Goal: Task Accomplishment & Management: Use online tool/utility

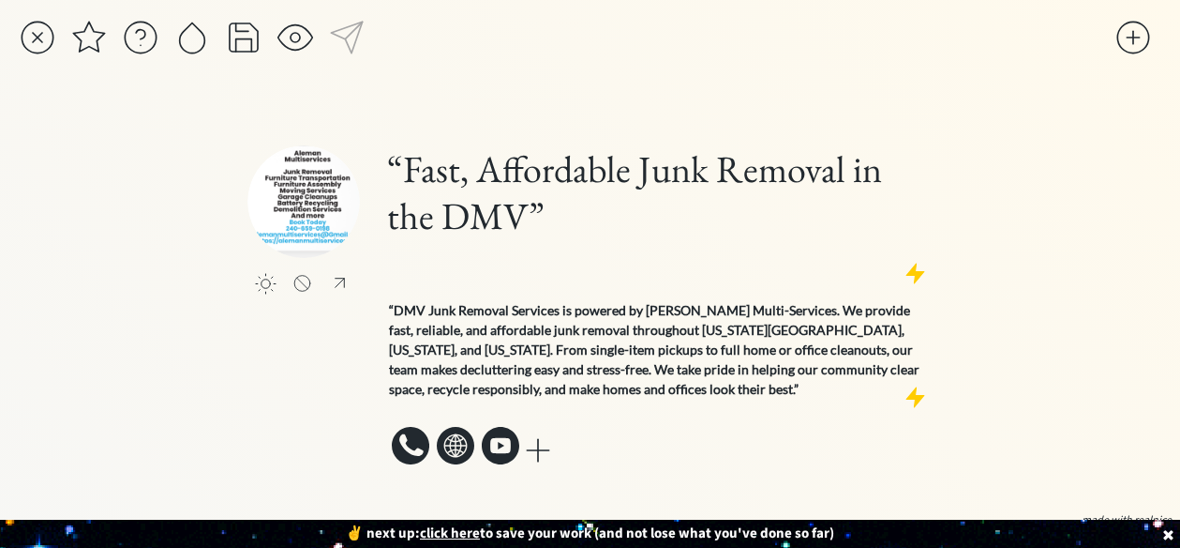
scroll to position [86, 0]
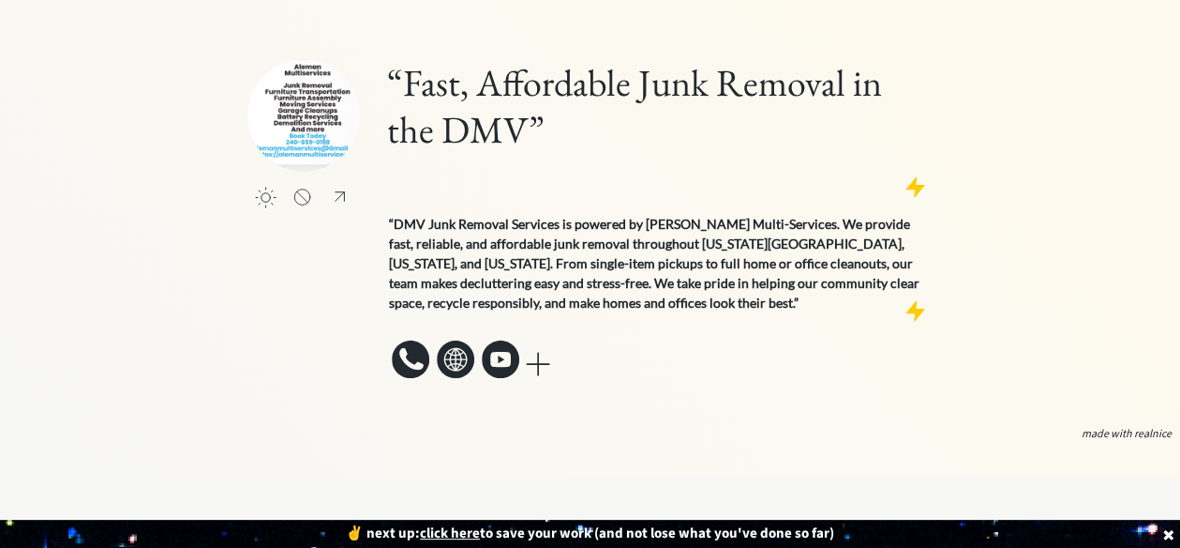
click at [661, 380] on div "“Fast, Affordable Junk Removal in the DMV” “DMV Junk Removal Services is powere…" at bounding box center [658, 221] width 548 height 324
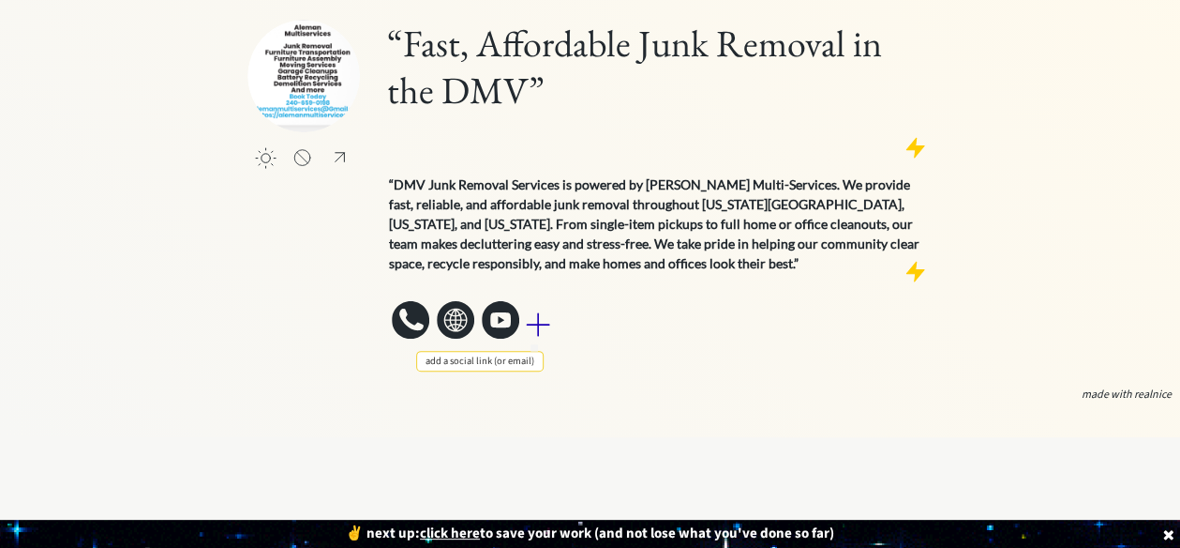
click at [544, 306] on div at bounding box center [538, 325] width 38 height 38
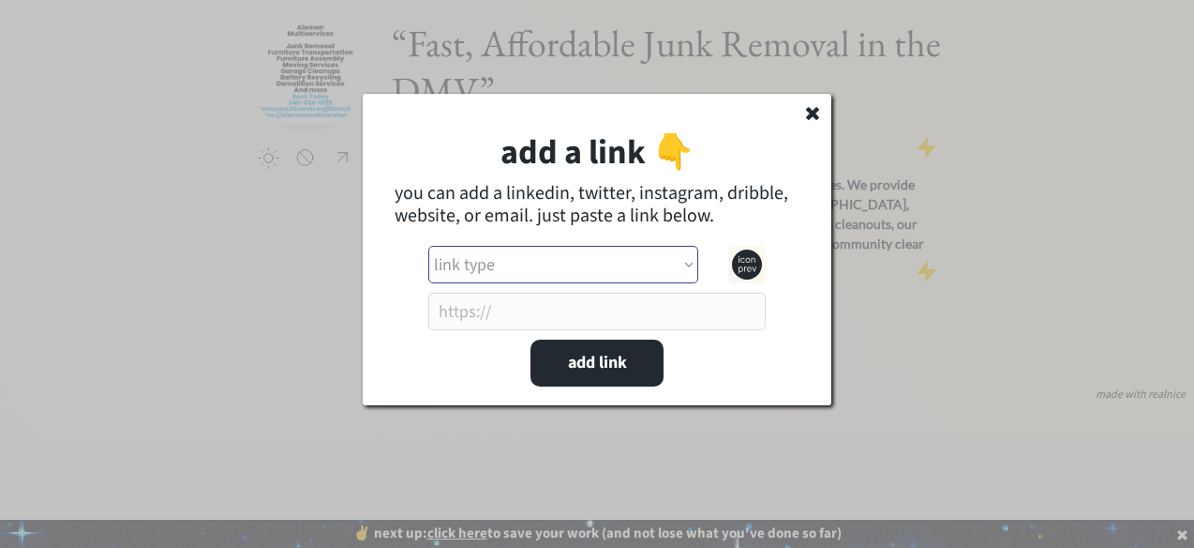
click at [491, 262] on select "link type apple music apple podcasts beehiiv behance bluesky calendar discord d…" at bounding box center [563, 265] width 270 height 38
select select ""email""
click at [428, 246] on select "link type apple music apple podcasts beehiiv behance bluesky calendar discord d…" at bounding box center [563, 265] width 270 height 38
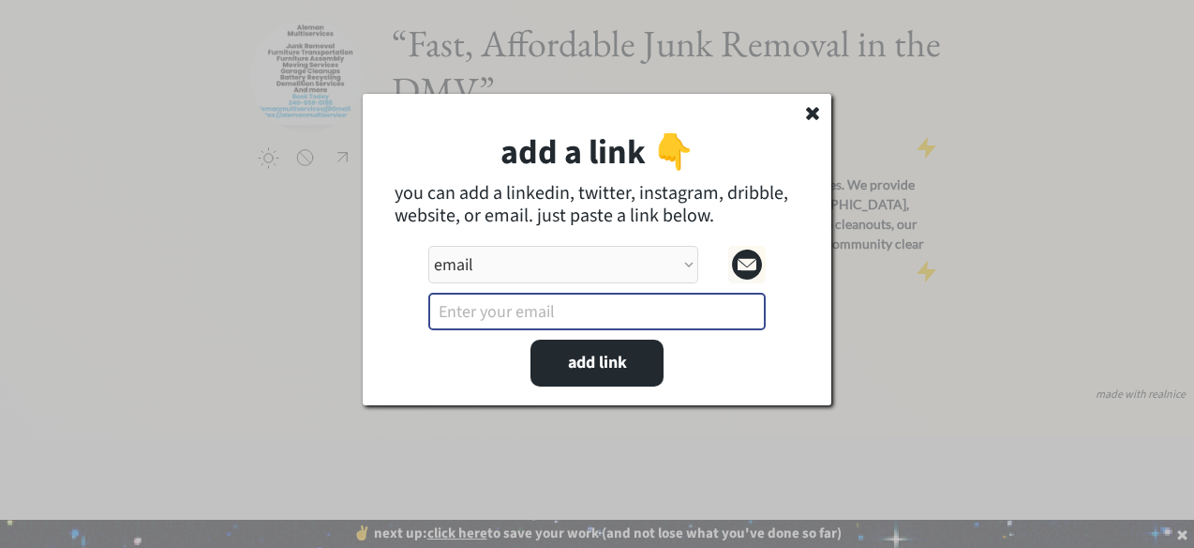
click at [473, 307] on input "input" at bounding box center [597, 312] width 338 height 38
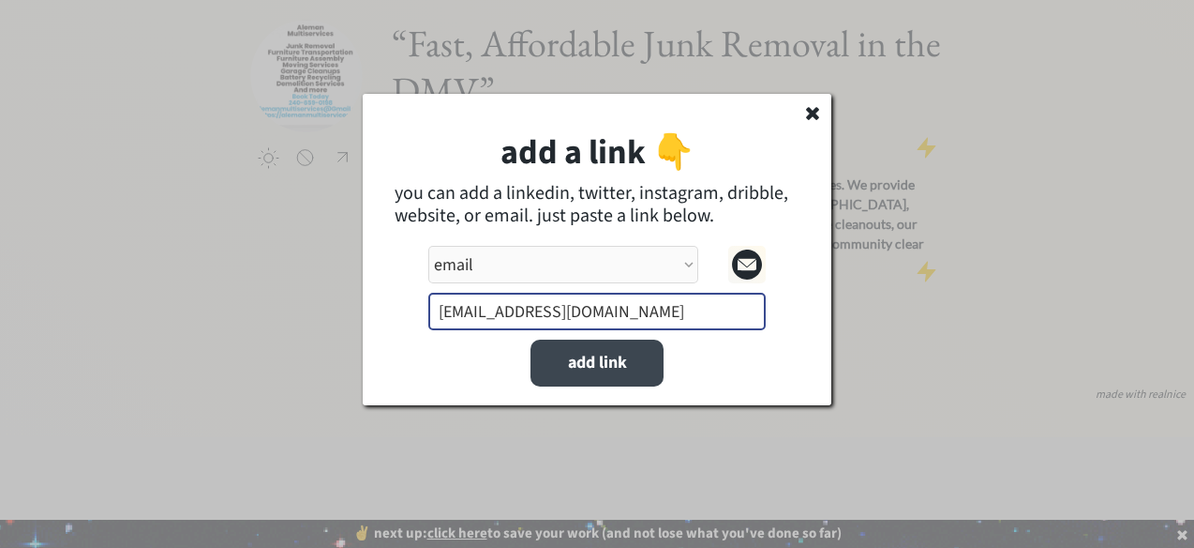
type input "[EMAIL_ADDRESS][DOMAIN_NAME]"
click at [581, 360] on button "add link" at bounding box center [597, 362] width 133 height 47
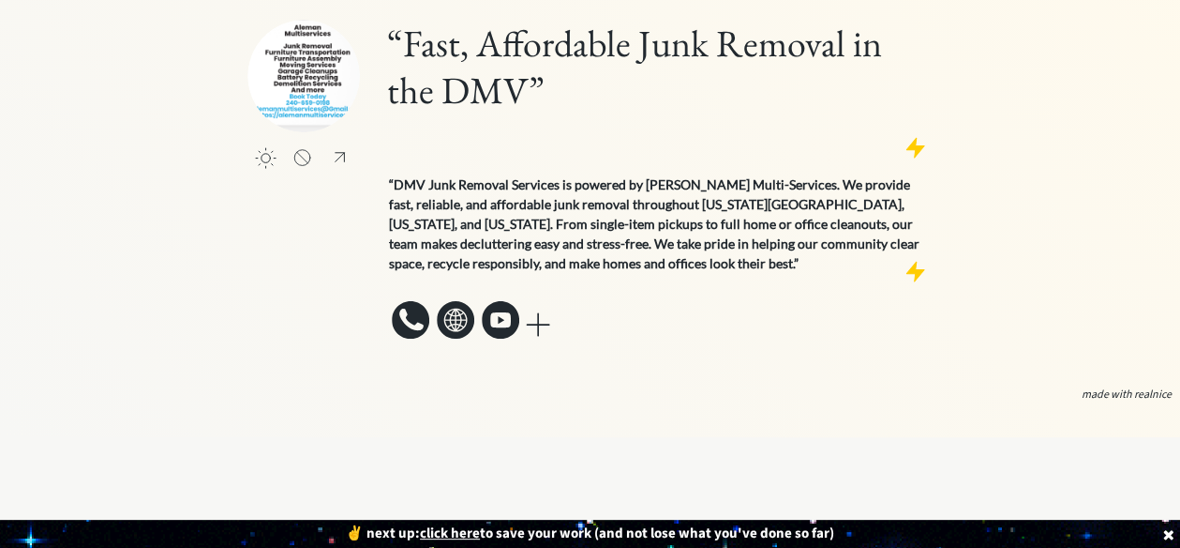
select select ""PLACEHOLDER_1427118222253""
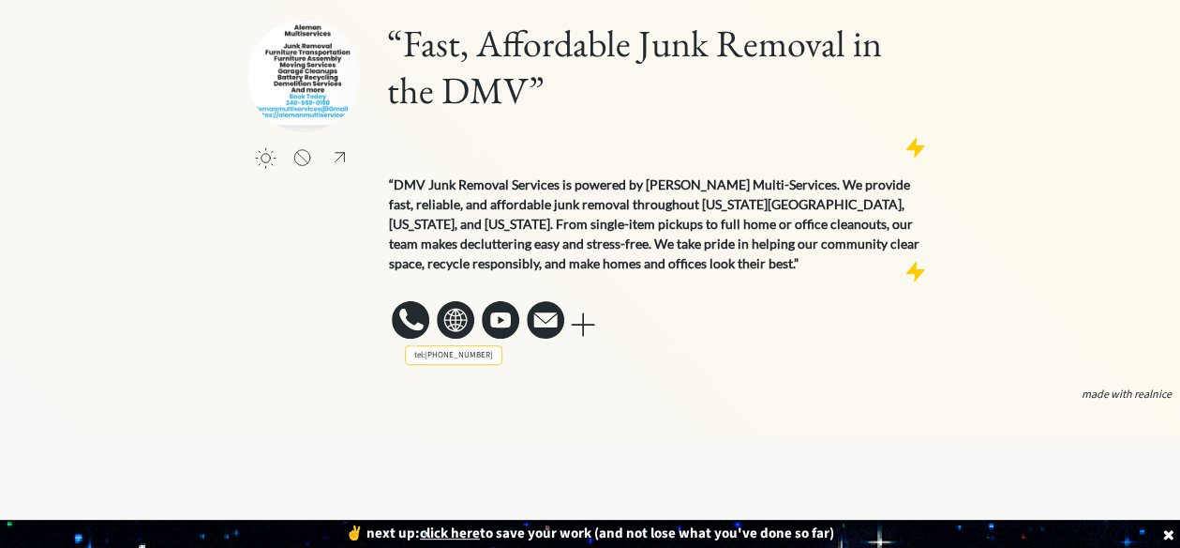
click at [422, 300] on icon at bounding box center [411, 319] width 38 height 38
select select ""phone""
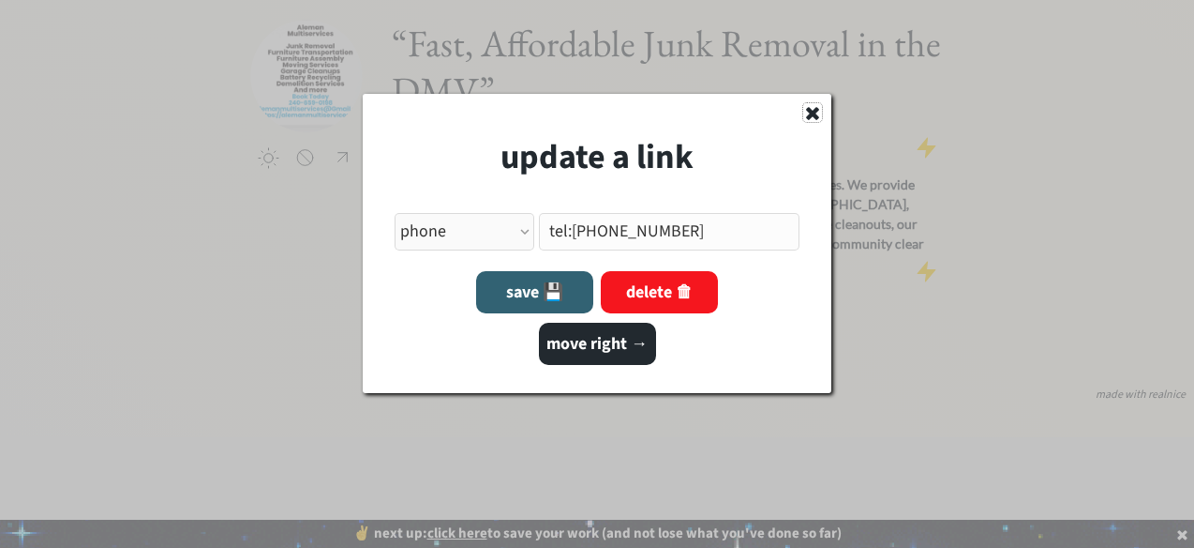
click at [816, 103] on icon at bounding box center [812, 112] width 19 height 19
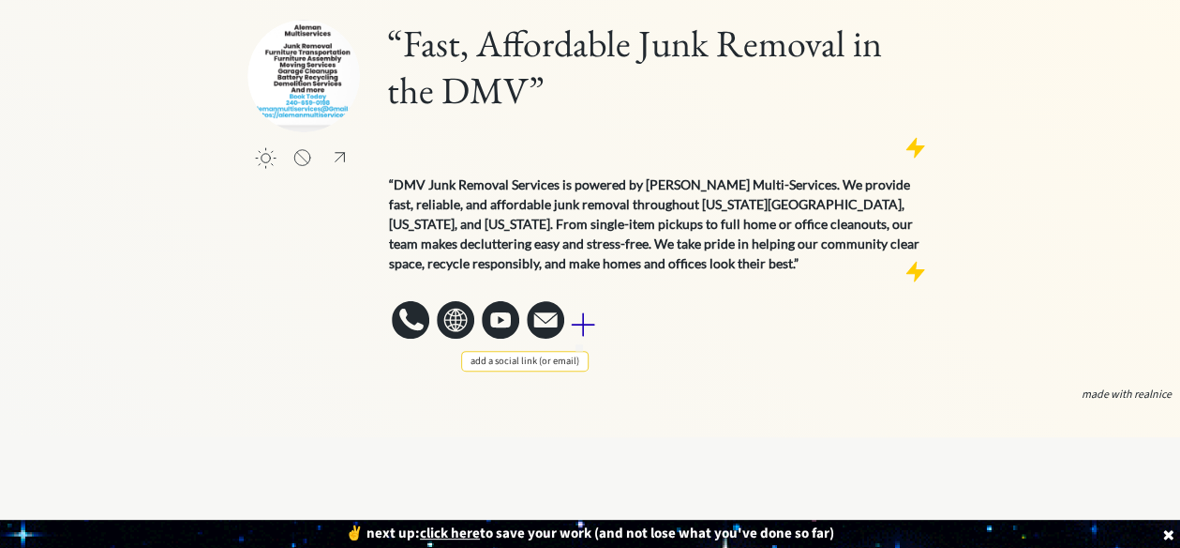
click at [582, 306] on div at bounding box center [583, 325] width 38 height 38
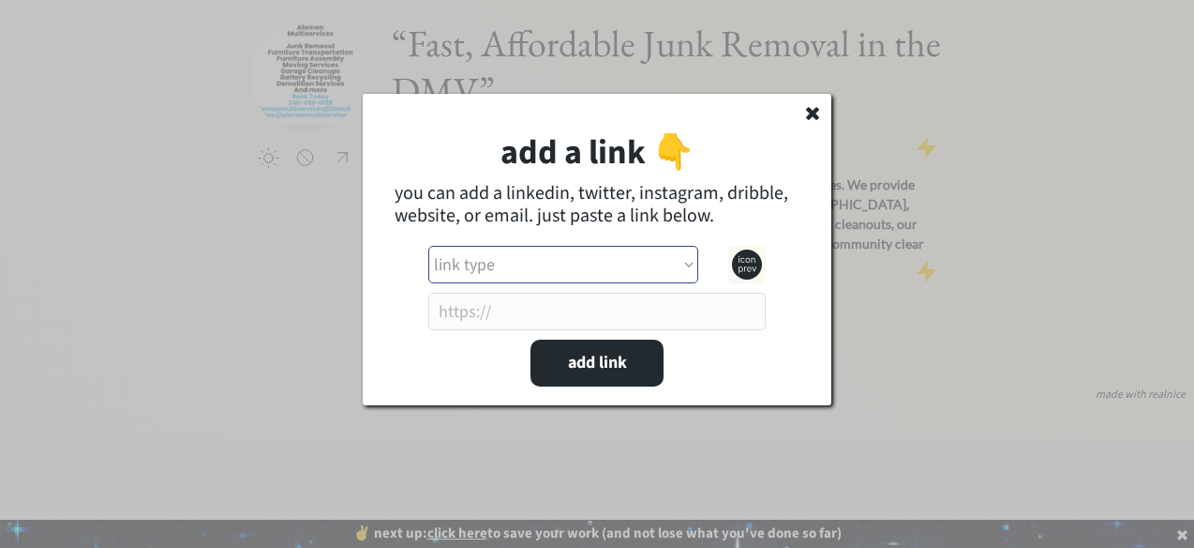
click at [573, 260] on select "link type apple music apple podcasts beehiiv behance bluesky calendar discord d…" at bounding box center [563, 265] width 270 height 38
select select ""other_website""
click at [428, 246] on select "link type apple music apple podcasts beehiiv behance bluesky calendar discord d…" at bounding box center [563, 265] width 270 height 38
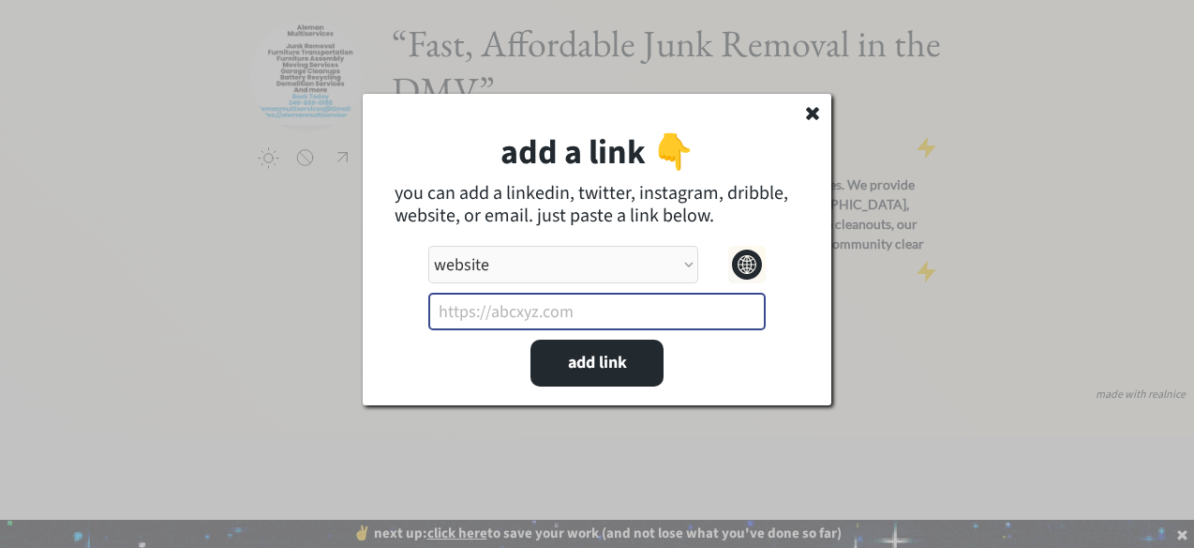
click at [467, 315] on input "input" at bounding box center [597, 312] width 338 height 38
click at [452, 312] on input "input" at bounding box center [597, 312] width 338 height 38
paste input "https://share.google/jmjnwjGux1m0xTOL3"
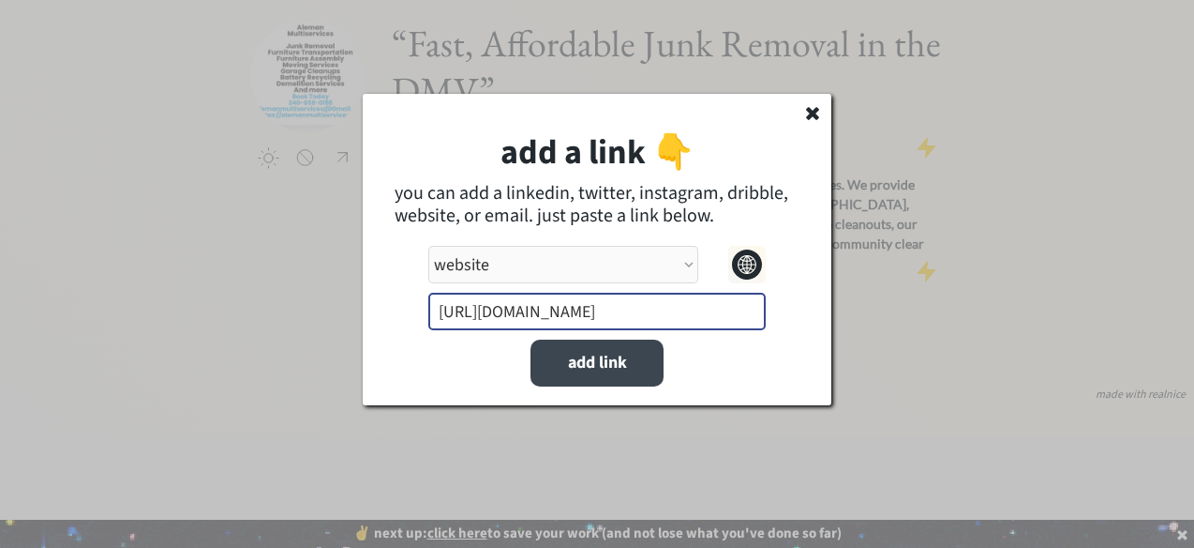
type input "https://share.google/jmjnwjGux1m0xTOL3"
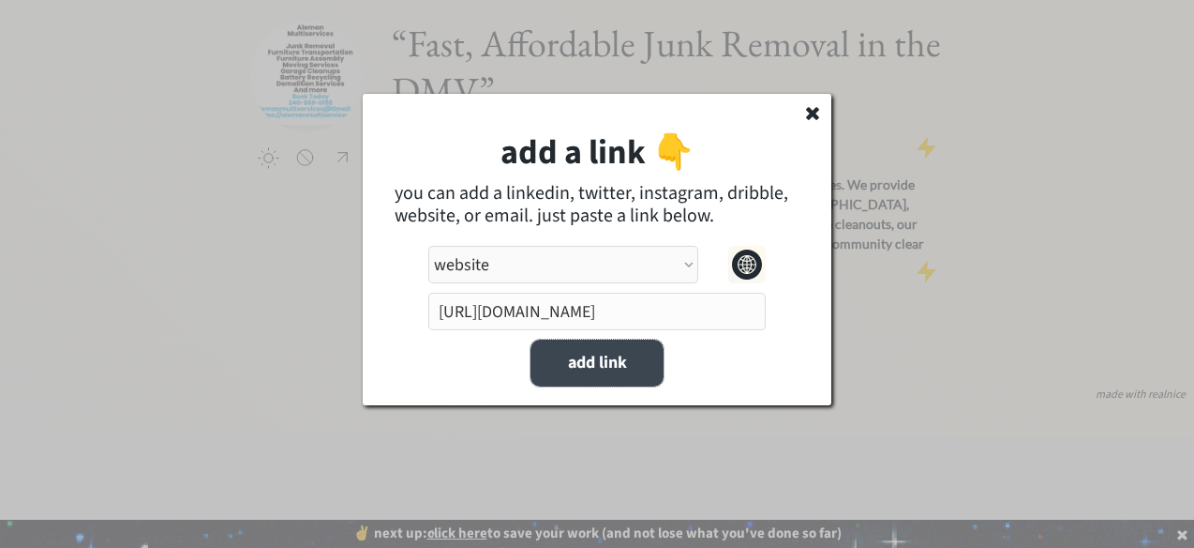
click at [581, 359] on button "add link" at bounding box center [597, 362] width 133 height 47
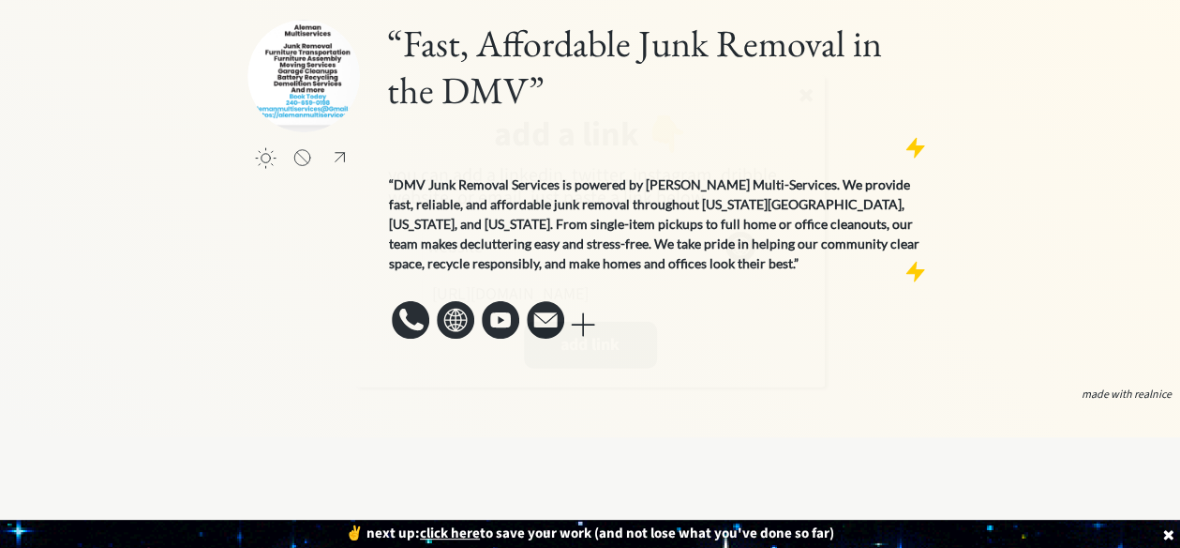
select select ""PLACEHOLDER_1427118222253""
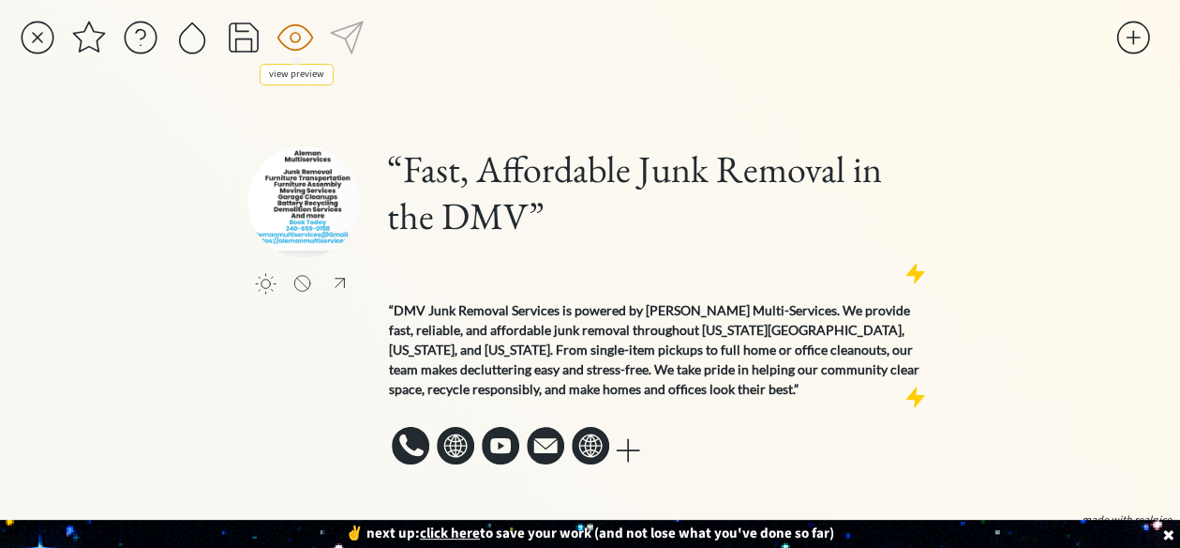
click at [290, 40] on div at bounding box center [296, 38] width 38 height 38
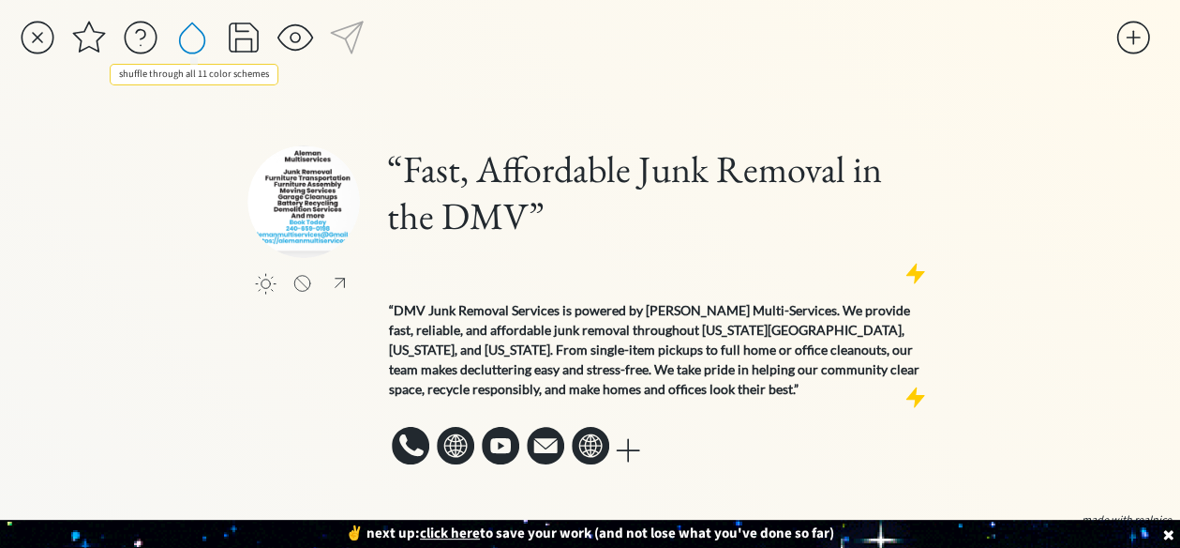
click at [193, 38] on div at bounding box center [192, 38] width 38 height 38
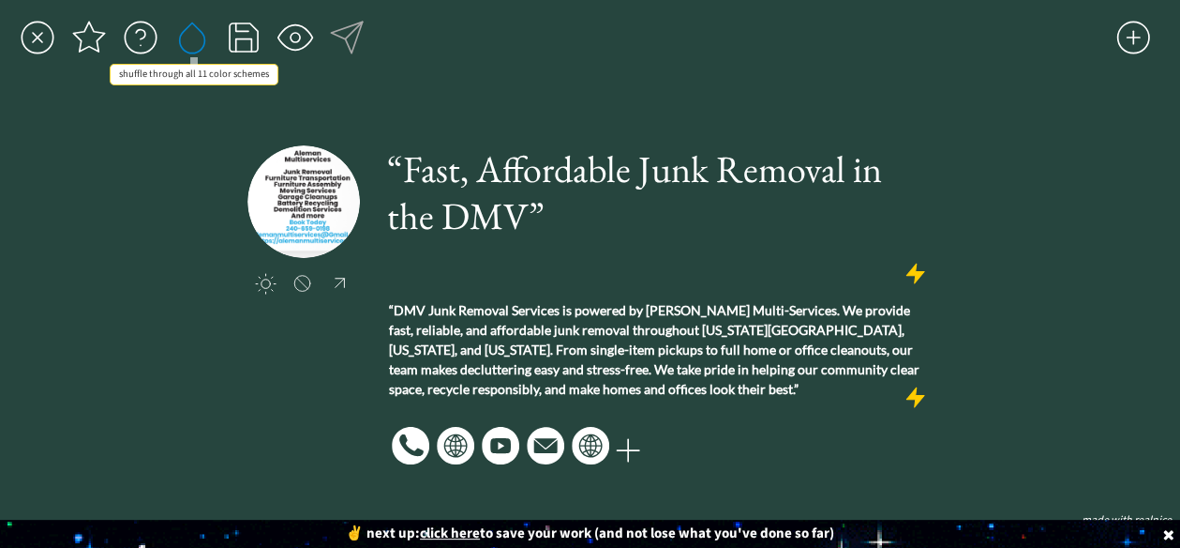
click at [193, 38] on div at bounding box center [192, 38] width 38 height 38
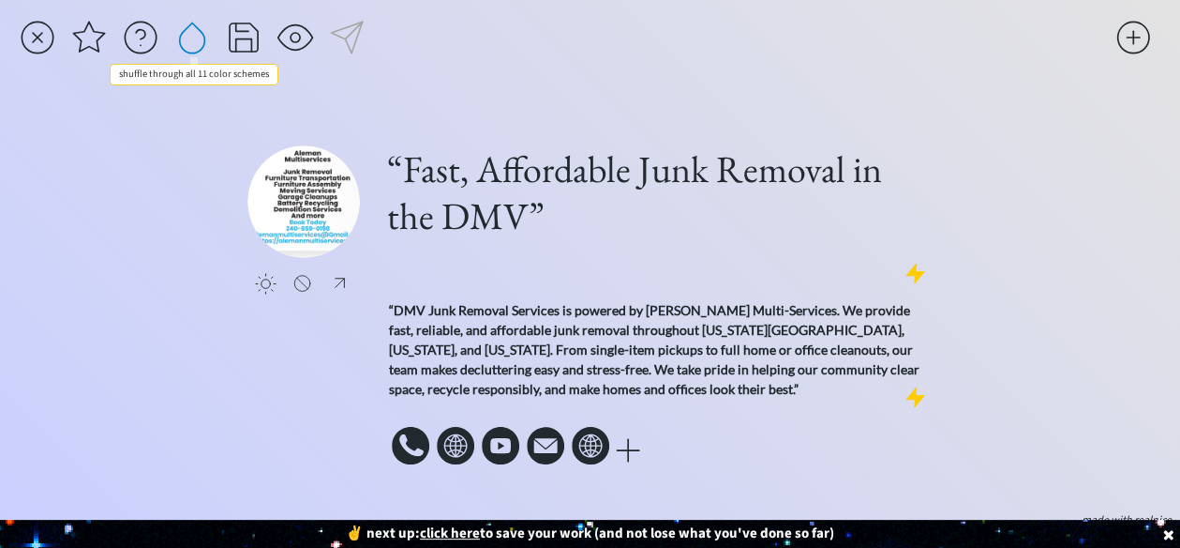
click at [193, 38] on div at bounding box center [192, 38] width 38 height 38
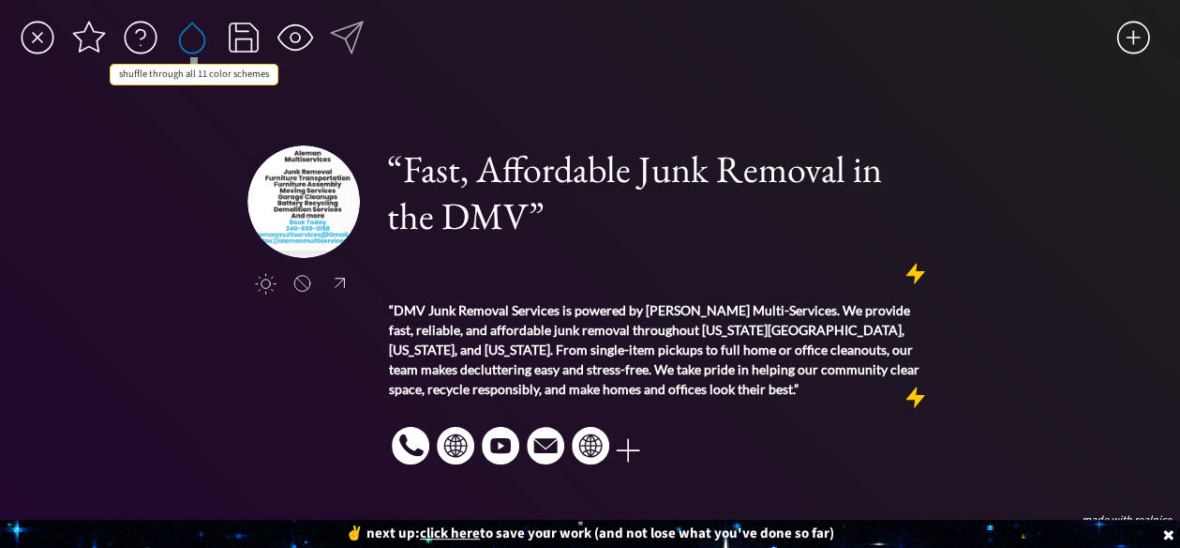
click at [193, 38] on div at bounding box center [192, 38] width 38 height 38
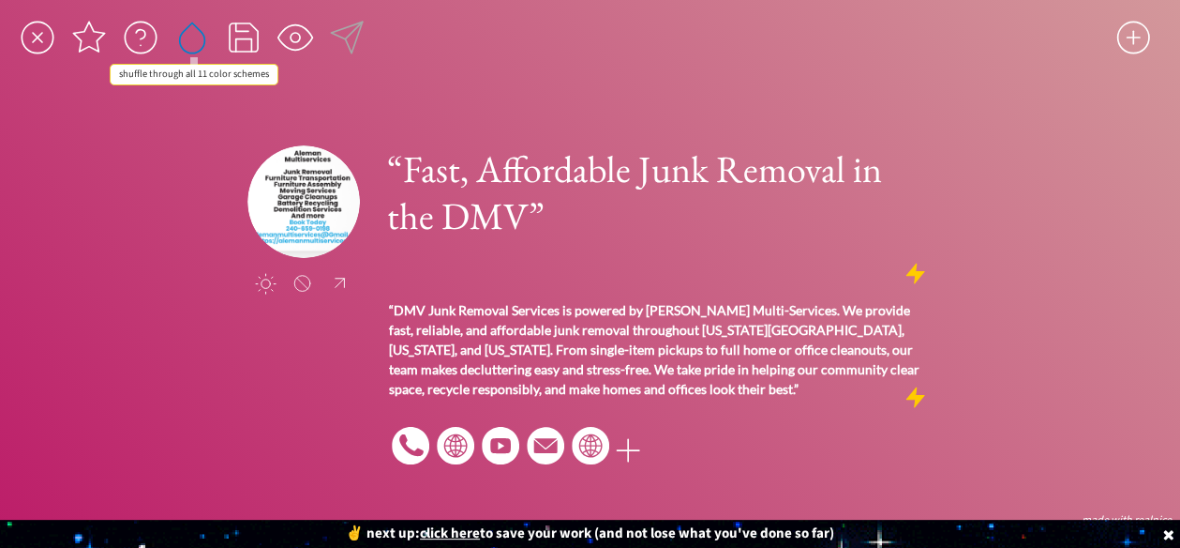
click at [193, 38] on div at bounding box center [192, 38] width 38 height 38
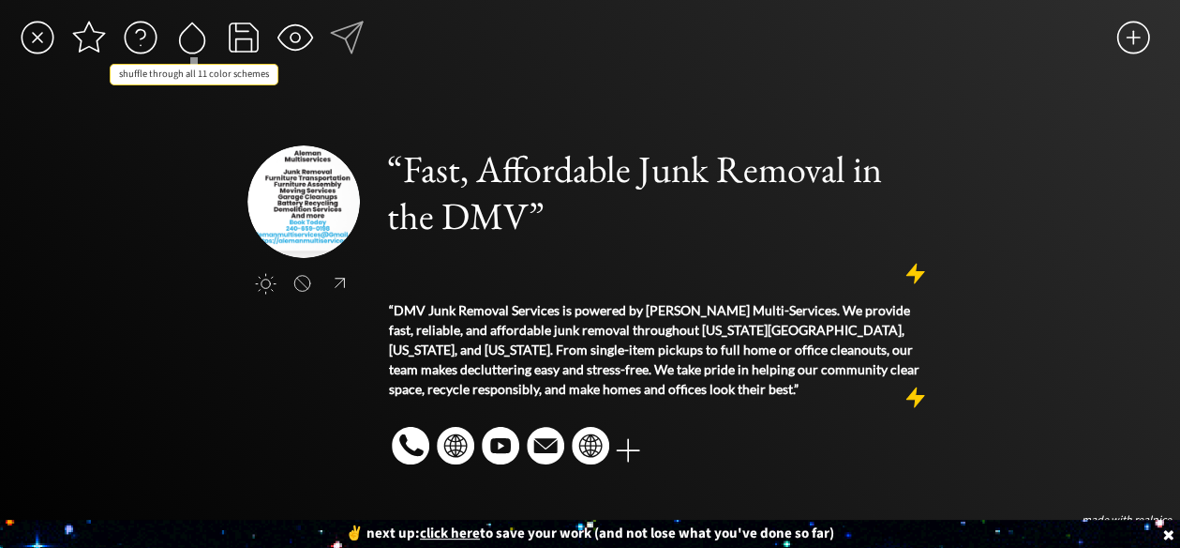
click at [193, 38] on div at bounding box center [192, 38] width 38 height 38
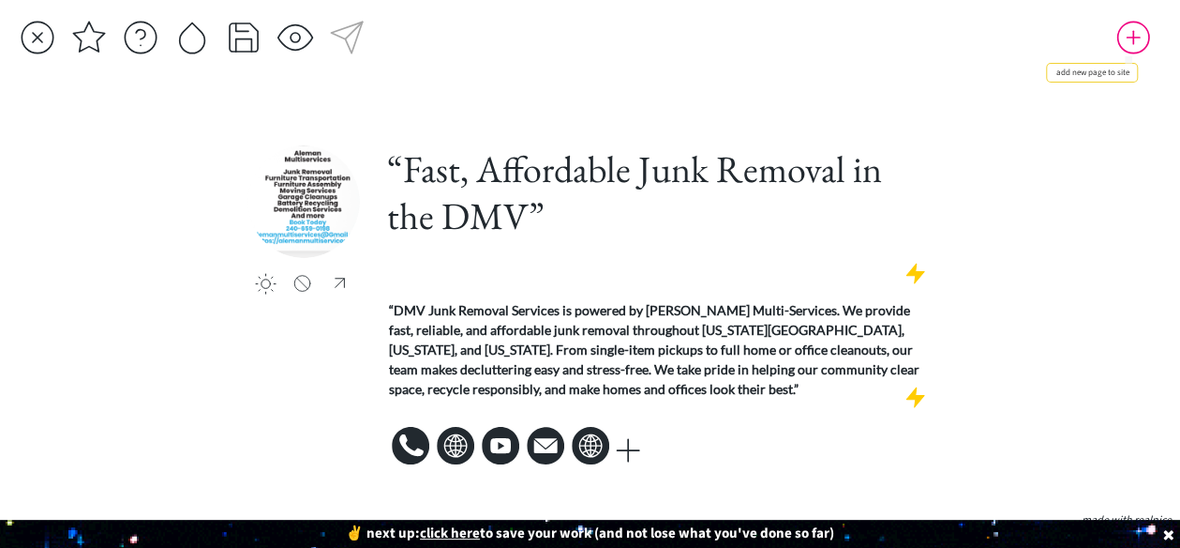
click at [1126, 38] on div at bounding box center [1134, 38] width 38 height 38
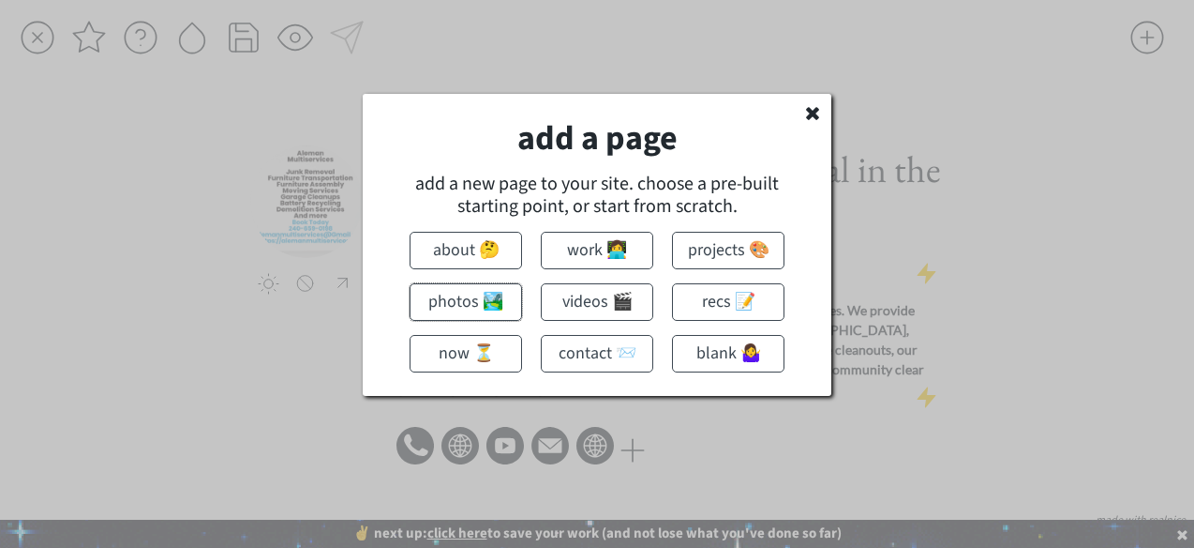
click at [448, 307] on button "photos 🏞️" at bounding box center [466, 302] width 113 height 38
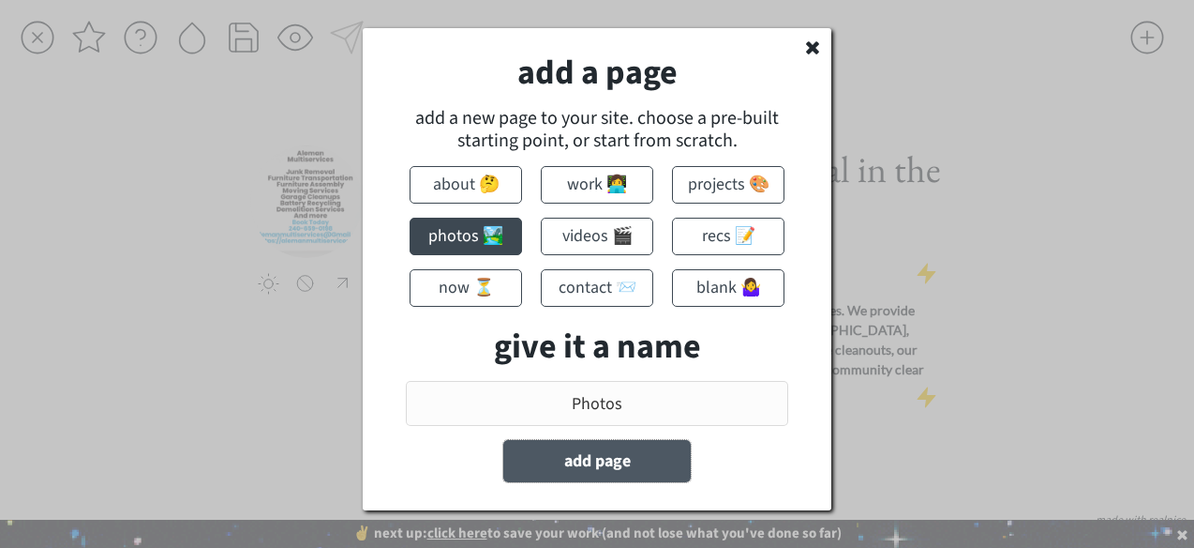
click at [564, 473] on button "add page" at bounding box center [597, 461] width 188 height 42
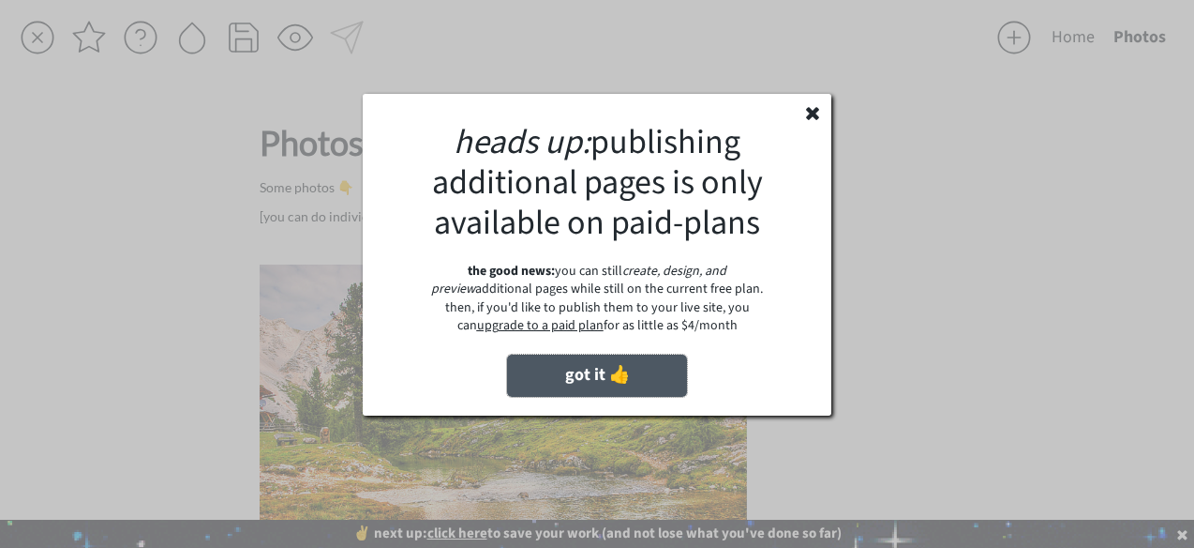
click at [549, 370] on button "got it 👍" at bounding box center [597, 375] width 180 height 42
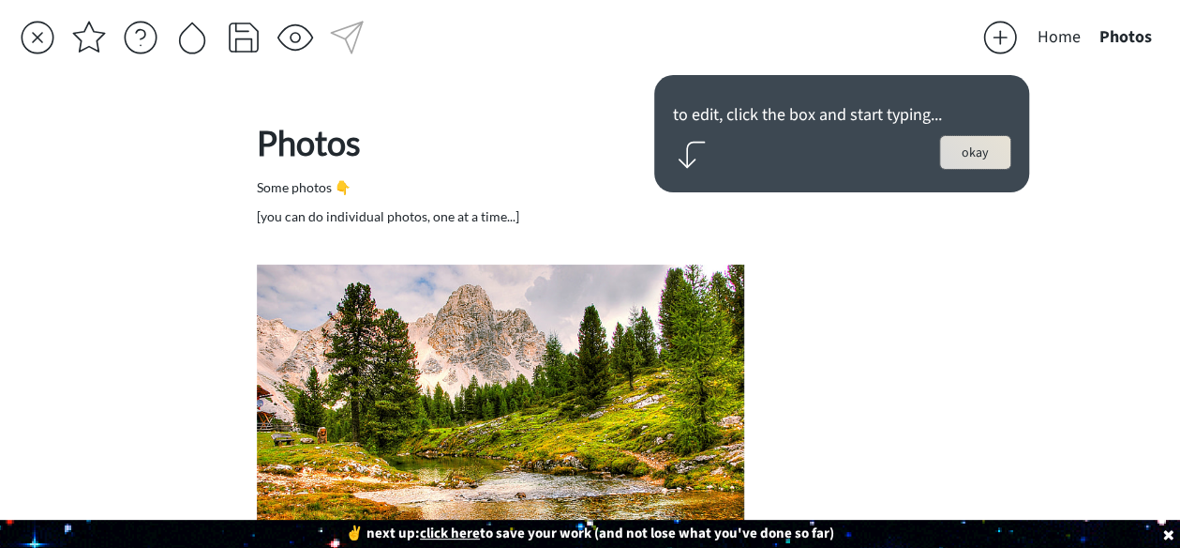
click at [962, 151] on button "okay" at bounding box center [975, 152] width 70 height 33
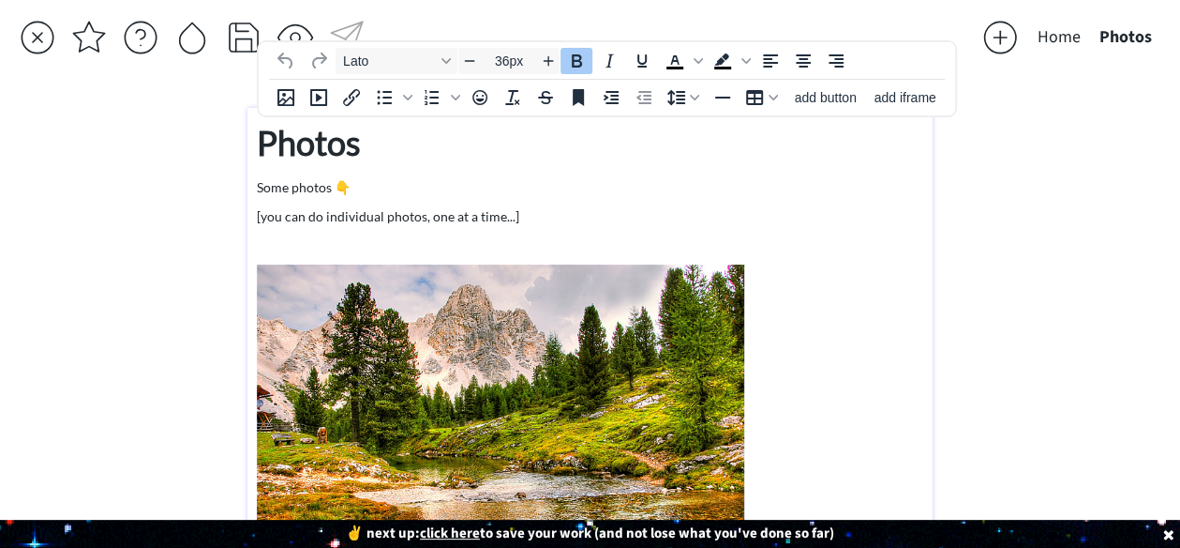
click at [328, 141] on strong "Photos" at bounding box center [309, 142] width 104 height 41
type input "14px"
click at [319, 194] on p "Some photos 👇" at bounding box center [590, 187] width 667 height 20
click at [362, 218] on p "[you can do individual photos, one at a time...]" at bounding box center [590, 216] width 667 height 20
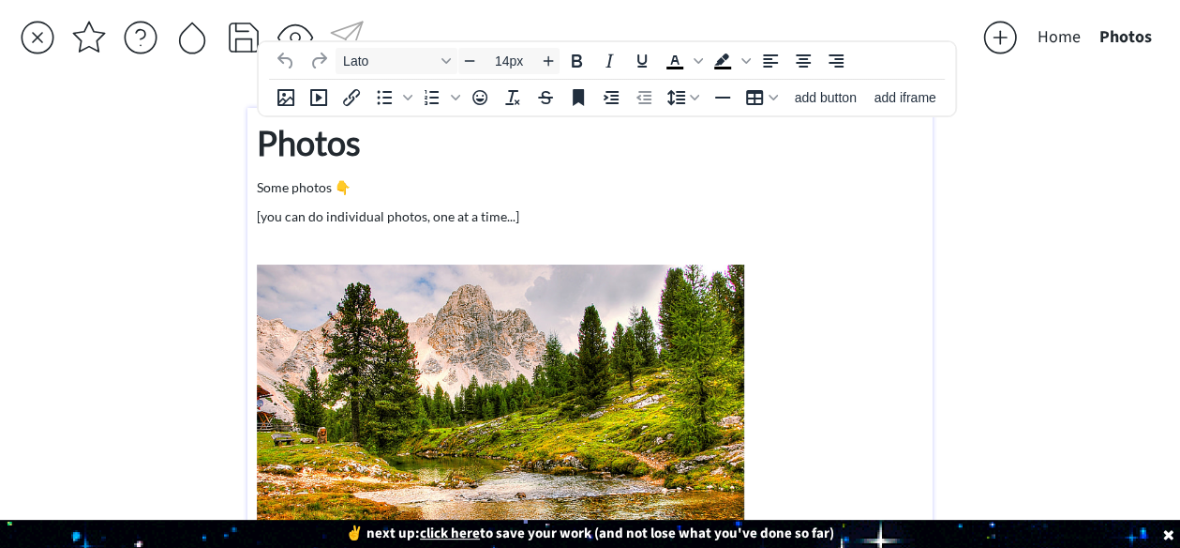
click at [353, 301] on img at bounding box center [501, 426] width 488 height 324
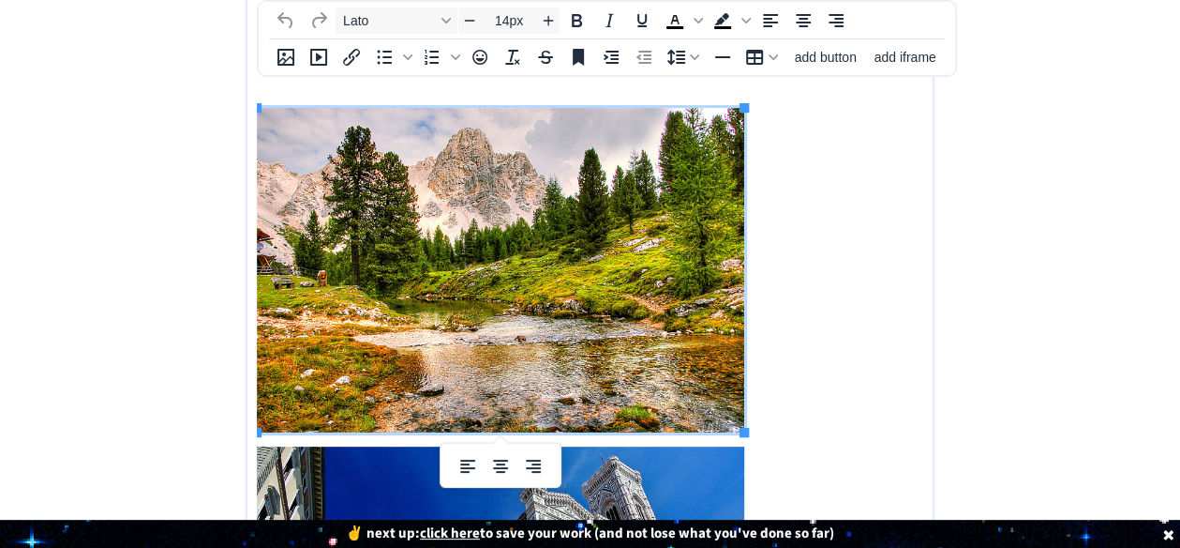
scroll to position [156, 0]
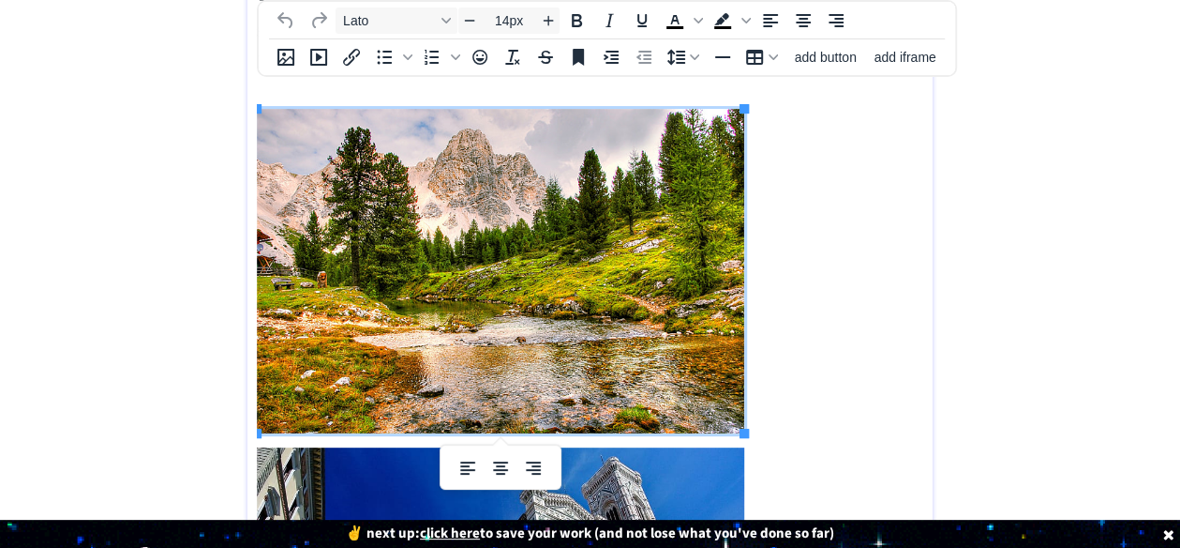
click at [362, 253] on img at bounding box center [501, 271] width 488 height 324
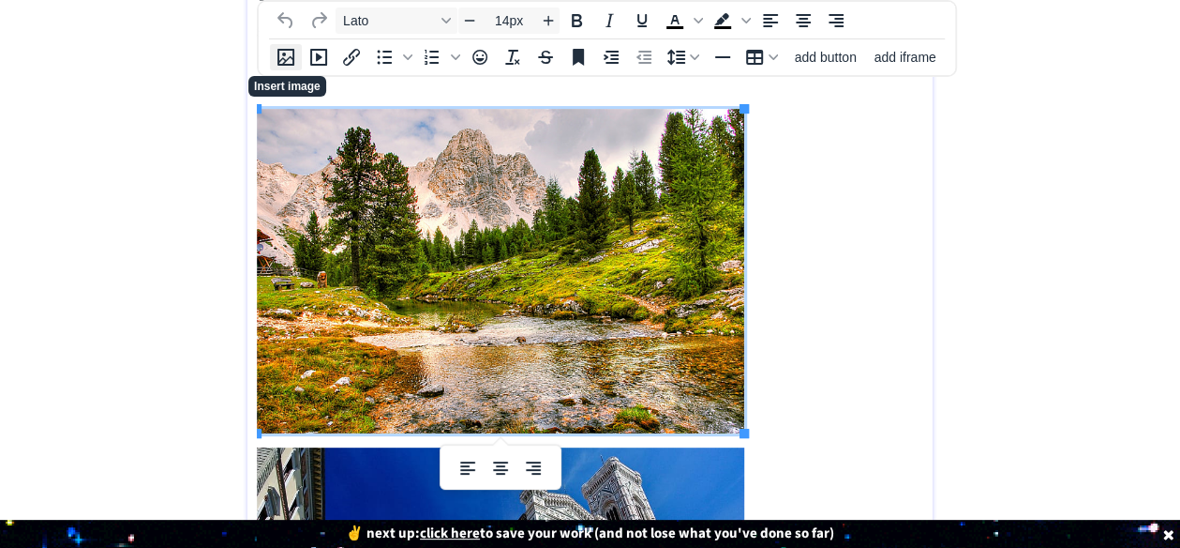
click at [287, 63] on icon "Insert image" at bounding box center [286, 57] width 23 height 23
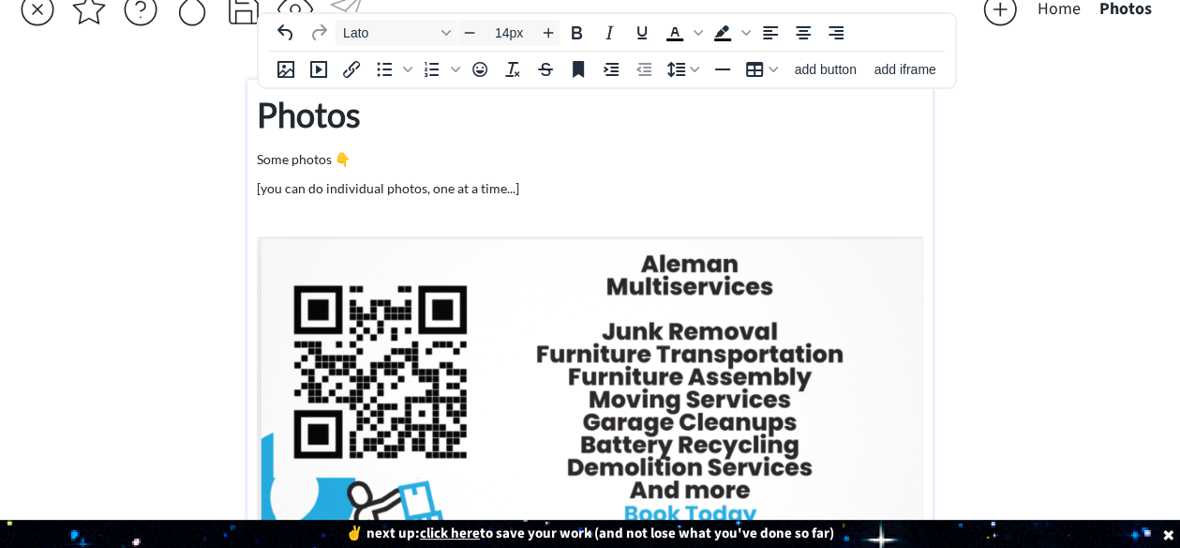
scroll to position [0, 0]
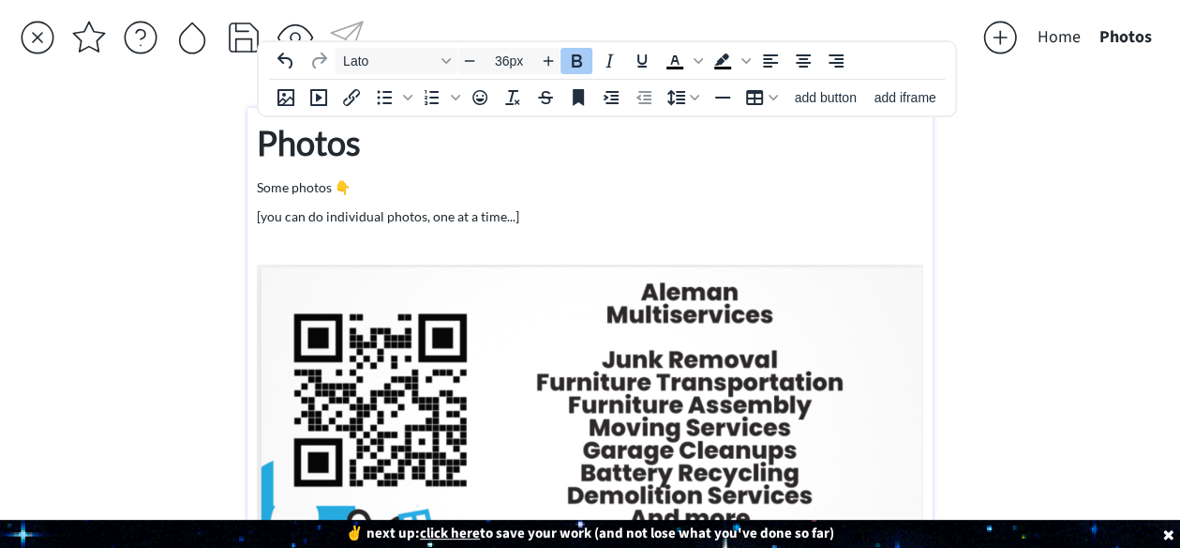
click at [313, 145] on strong "Photos" at bounding box center [309, 142] width 104 height 41
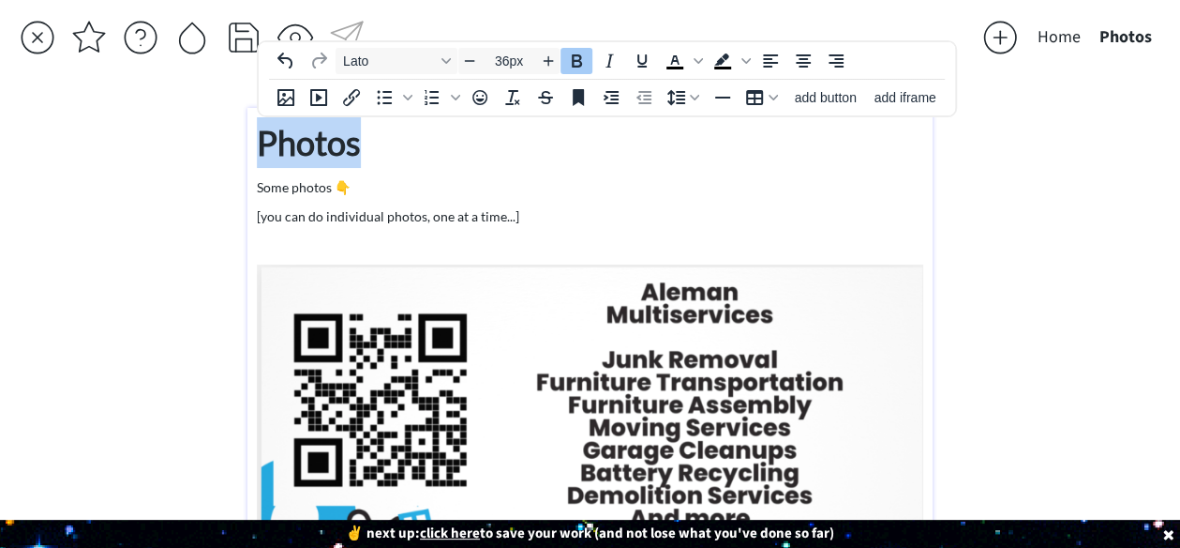
click at [313, 145] on strong "Photos" at bounding box center [309, 142] width 104 height 41
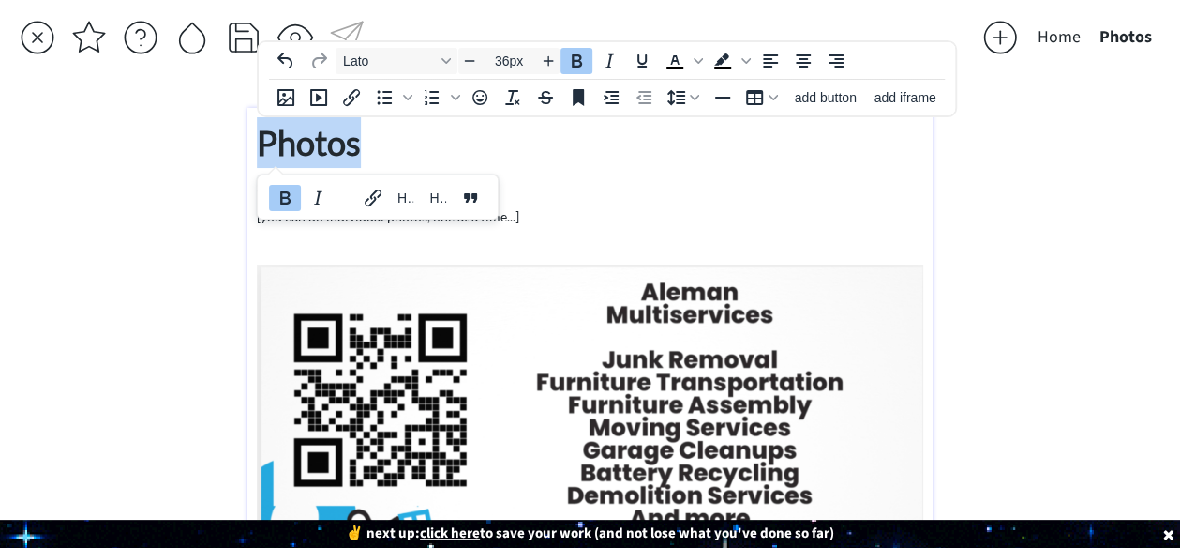
type input "14px"
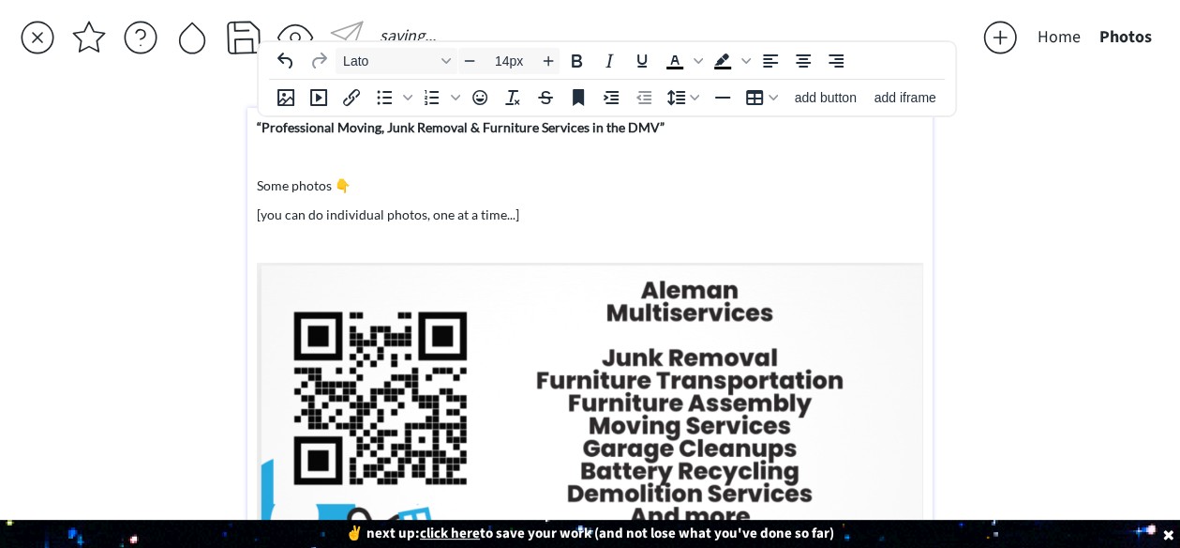
click at [377, 177] on p "Some photos 👇" at bounding box center [590, 185] width 667 height 20
click at [323, 217] on p "[you can do individual photos, one at a time...]" at bounding box center [590, 214] width 667 height 20
click at [529, 215] on p "[you can do individual photos, one at a time...]" at bounding box center [590, 214] width 667 height 20
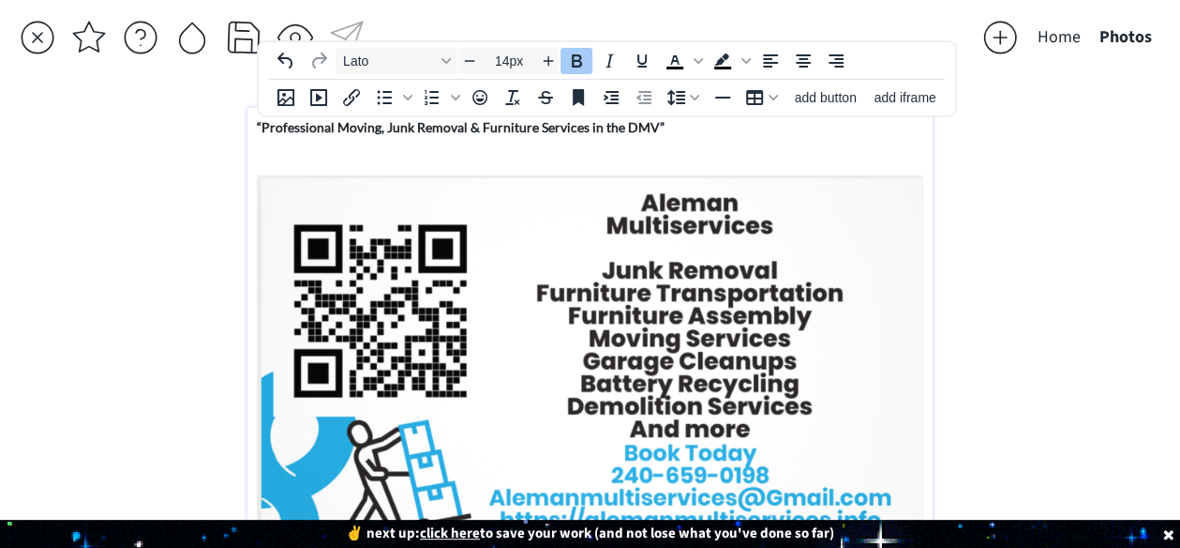
click at [439, 345] on img at bounding box center [590, 389] width 667 height 428
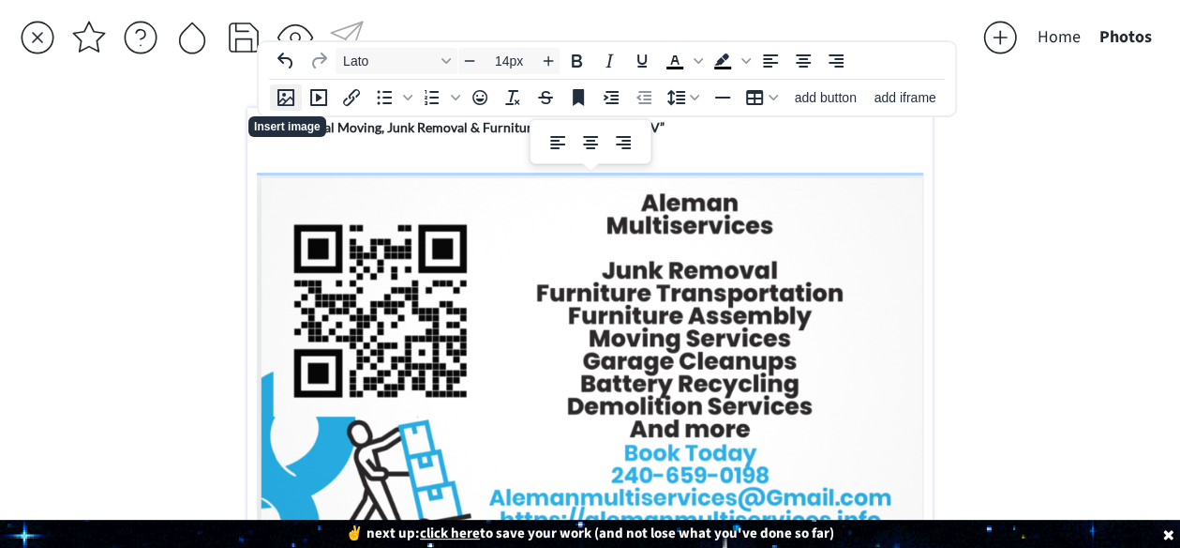
click at [289, 100] on icon "Insert image" at bounding box center [286, 97] width 23 height 23
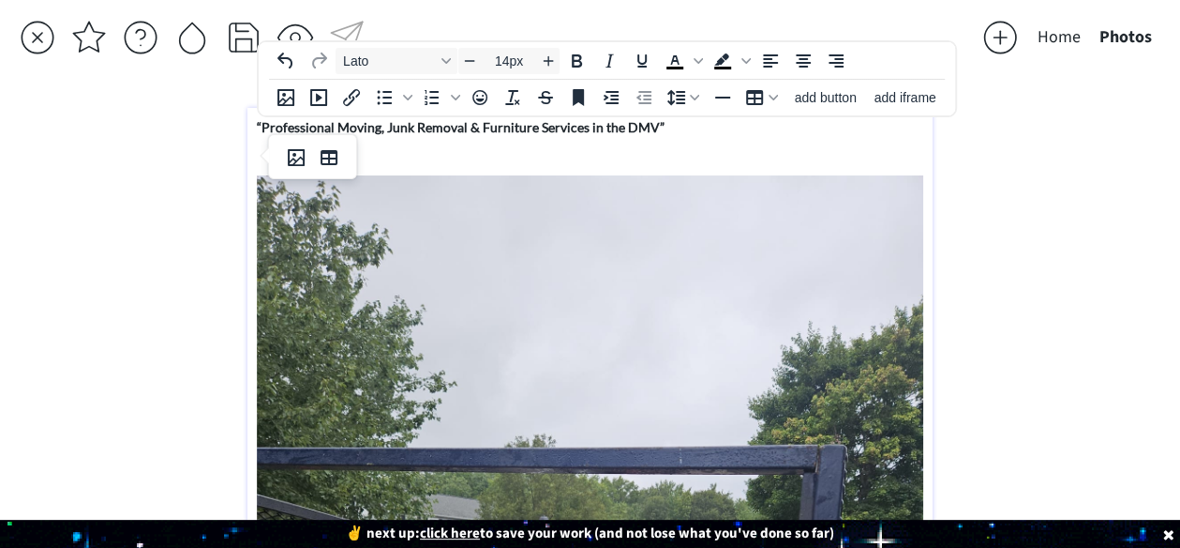
click at [504, 160] on p at bounding box center [590, 156] width 667 height 20
click at [388, 158] on p at bounding box center [590, 156] width 667 height 20
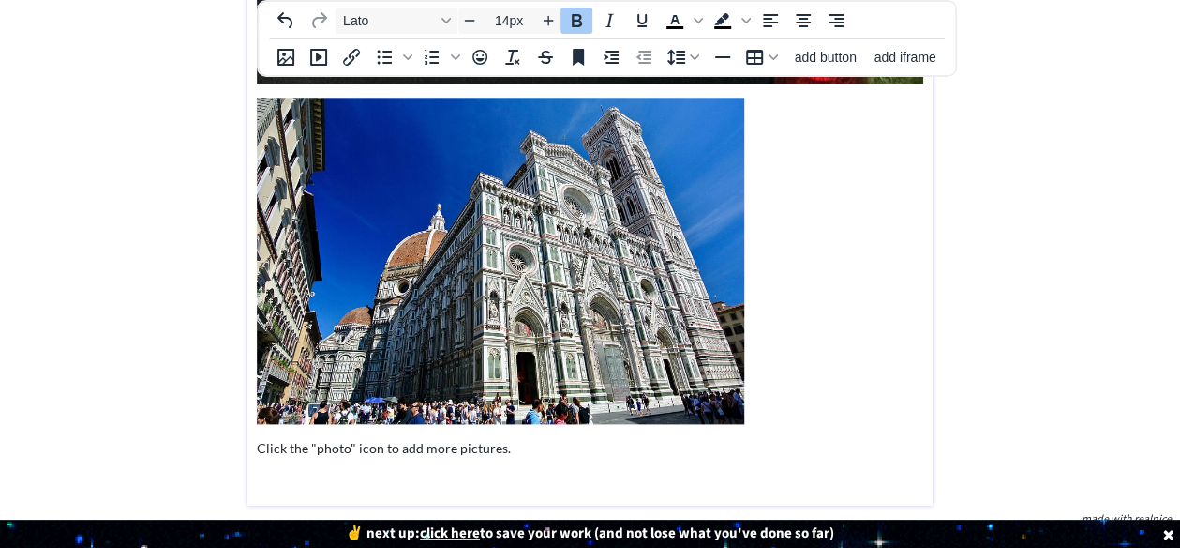
scroll to position [954, 0]
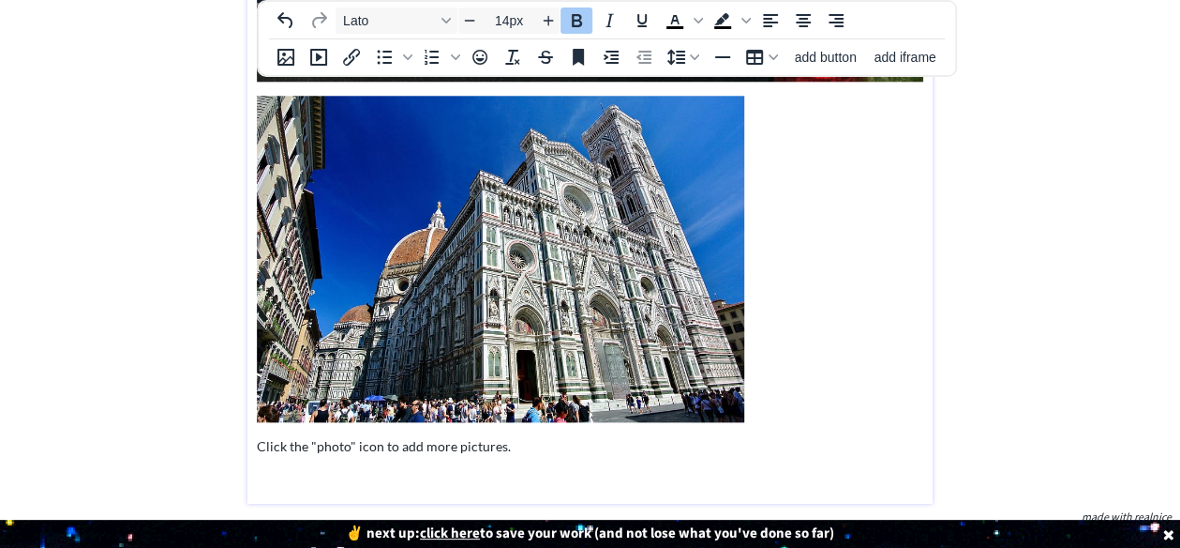
click at [486, 350] on img at bounding box center [501, 259] width 488 height 326
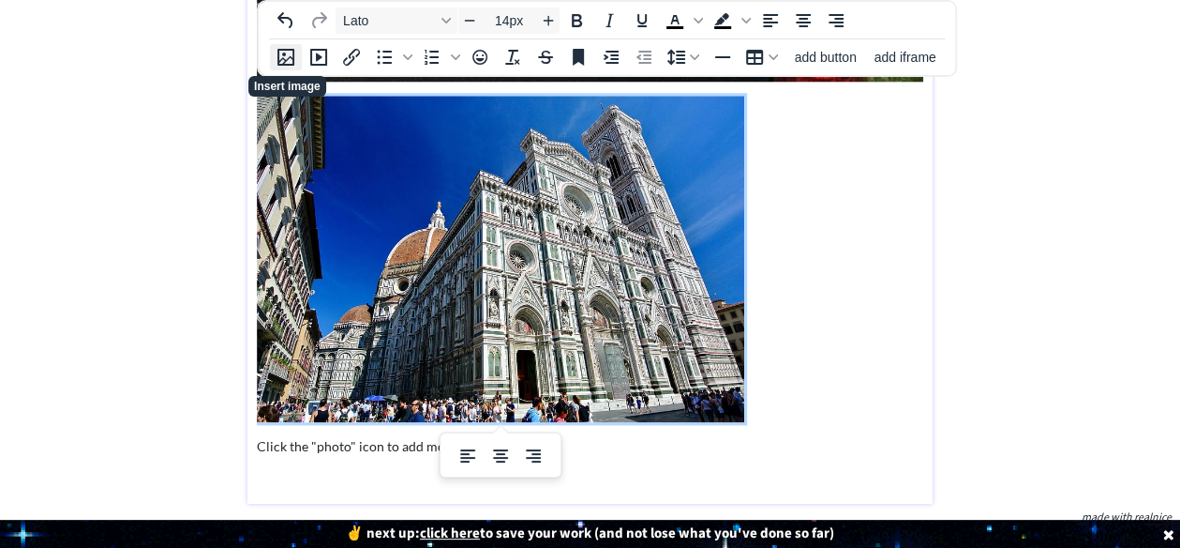
click at [293, 55] on icon "Insert image" at bounding box center [286, 57] width 23 height 23
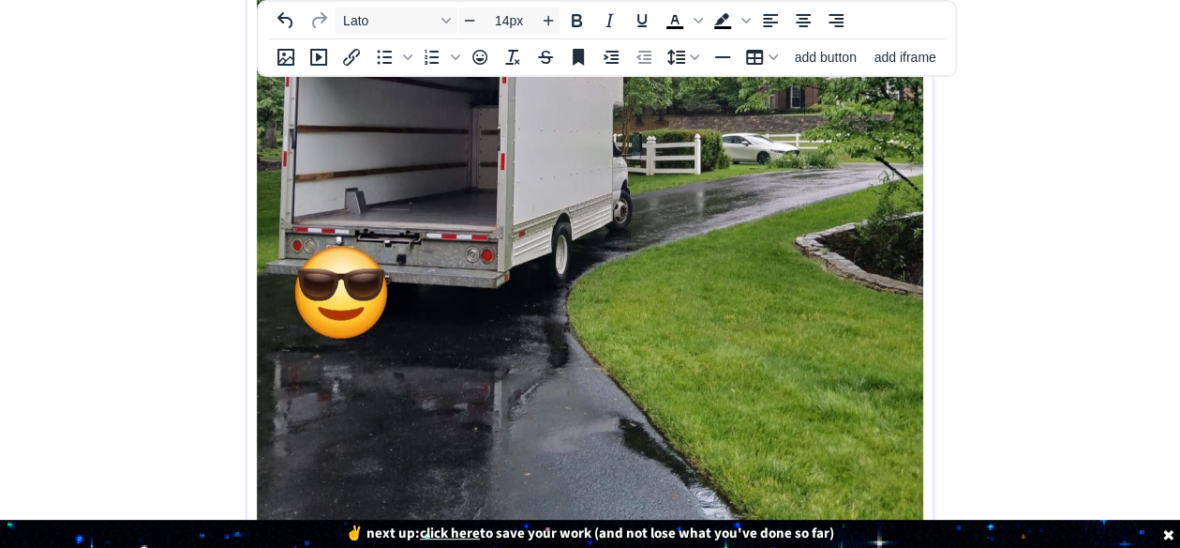
scroll to position [1504, 0]
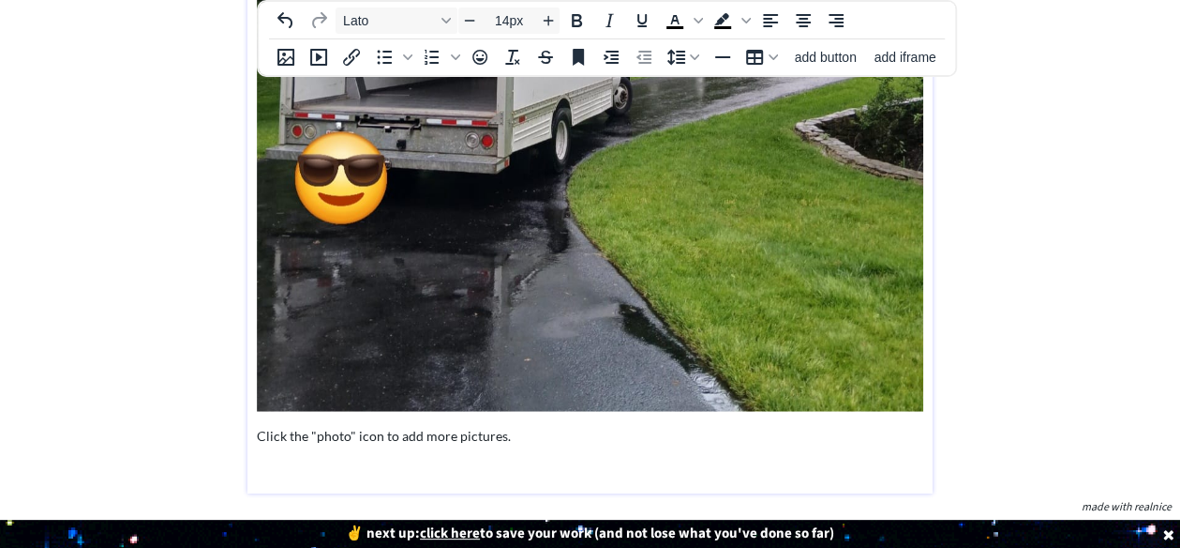
click at [300, 432] on p "Click the "photo" icon to add more pictures." at bounding box center [590, 435] width 667 height 20
click at [431, 432] on p "Click the "photo" icon to add more pictures." at bounding box center [590, 435] width 667 height 20
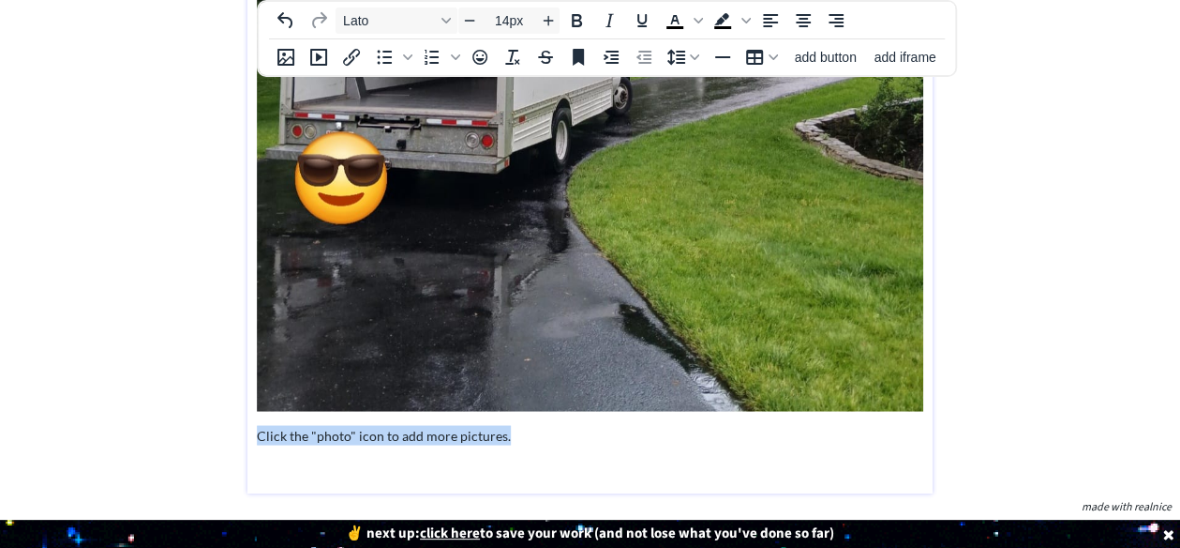
click at [431, 432] on p "Click the "photo" icon to add more pictures." at bounding box center [590, 435] width 667 height 20
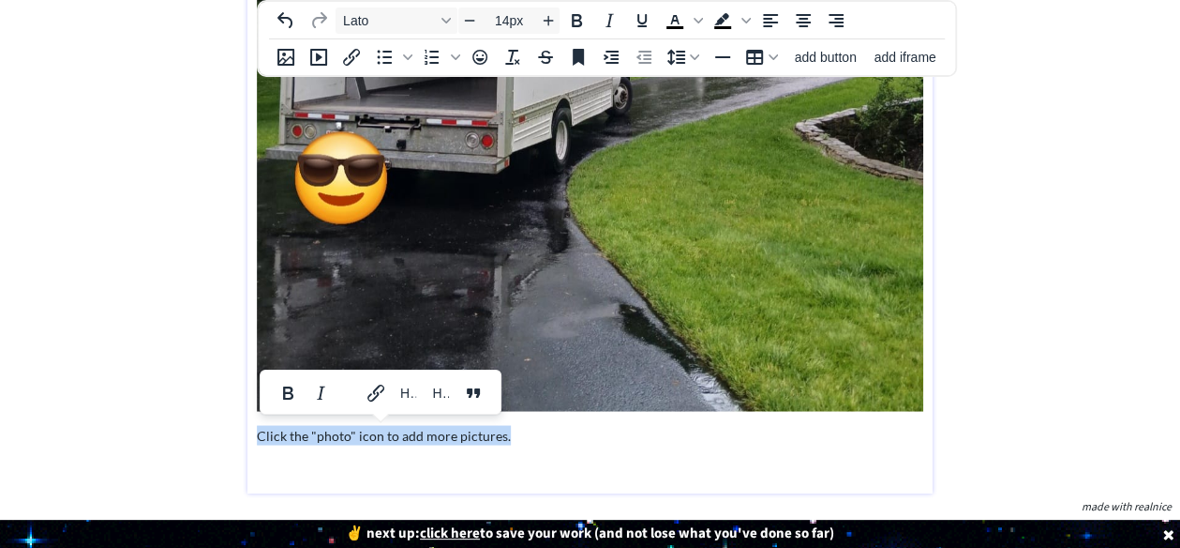
click at [431, 432] on p "Click the "photo" icon to add more pictures." at bounding box center [590, 435] width 667 height 20
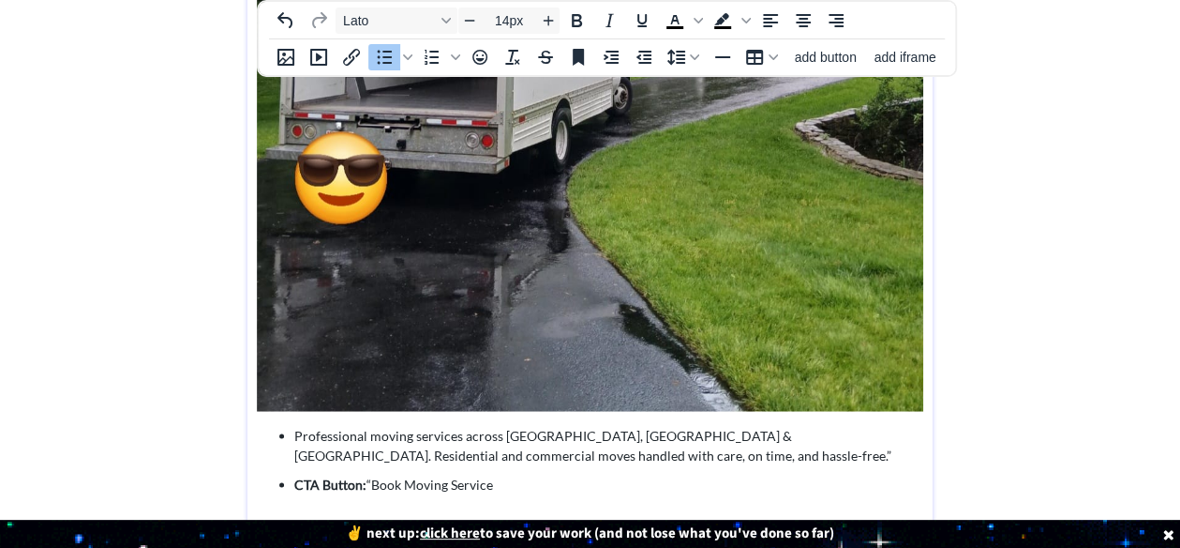
click at [376, 475] on p "CTA Button: “Book Moving Service" at bounding box center [608, 483] width 629 height 20
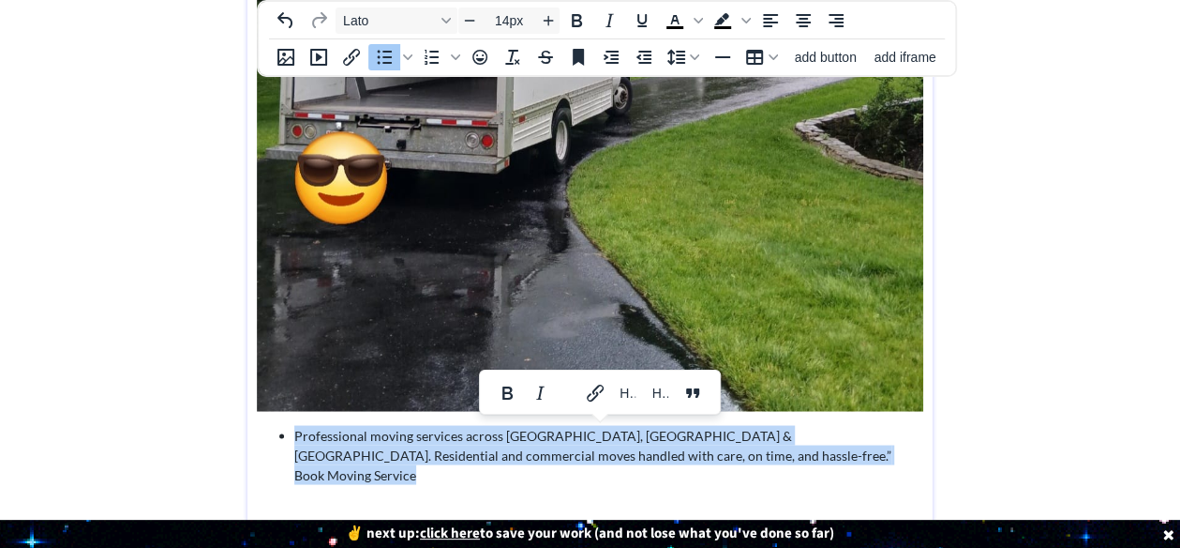
drag, startPoint x: 419, startPoint y: 470, endPoint x: 293, endPoint y: 434, distance: 130.6
click at [294, 434] on p "Professional moving services across DC, MD & VA. Residential and commercial mov…" at bounding box center [608, 454] width 629 height 59
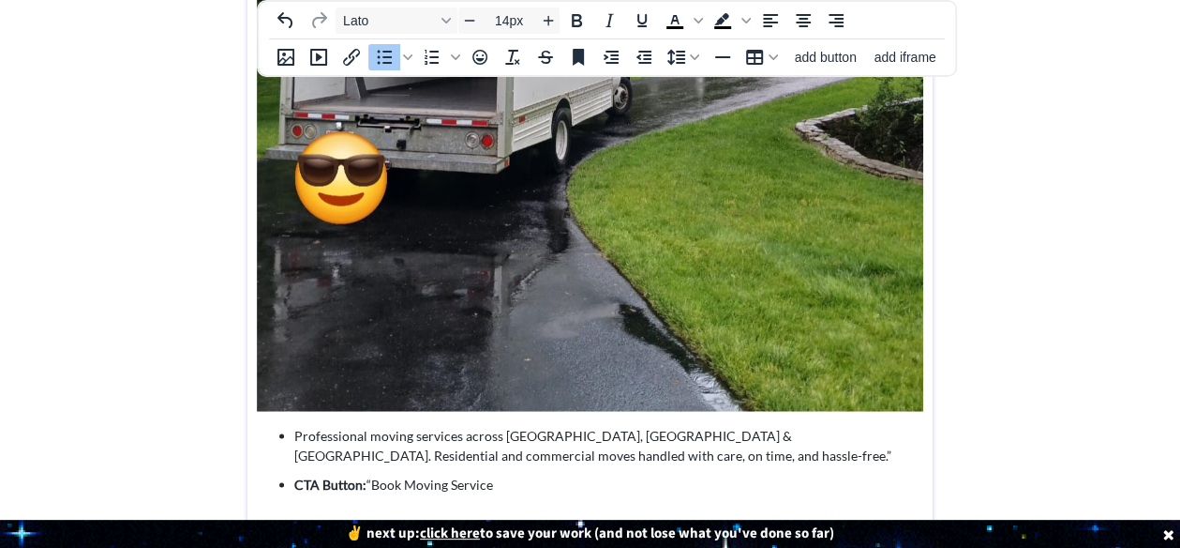
click at [370, 480] on p "CTA Button: “Book Moving Service" at bounding box center [608, 483] width 629 height 20
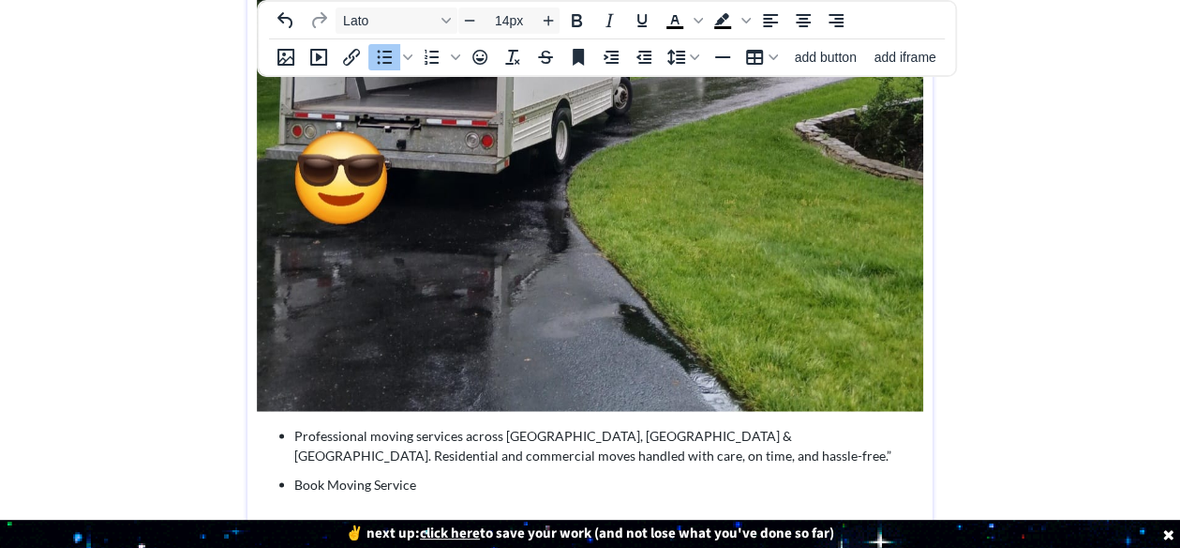
click at [416, 487] on p "﻿ Book Moving Service" at bounding box center [608, 483] width 629 height 20
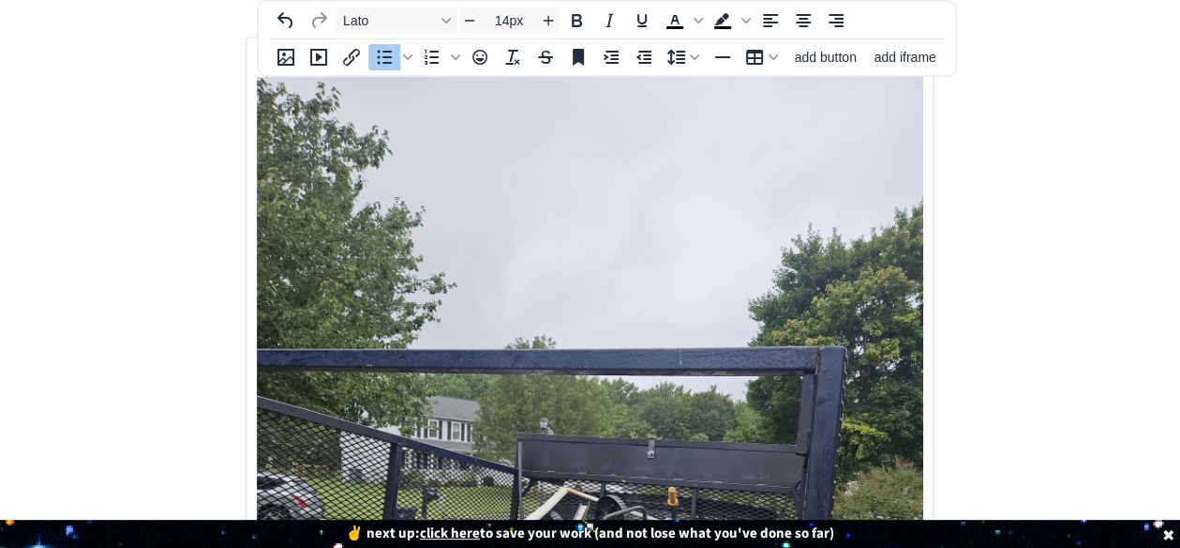
scroll to position [0, 0]
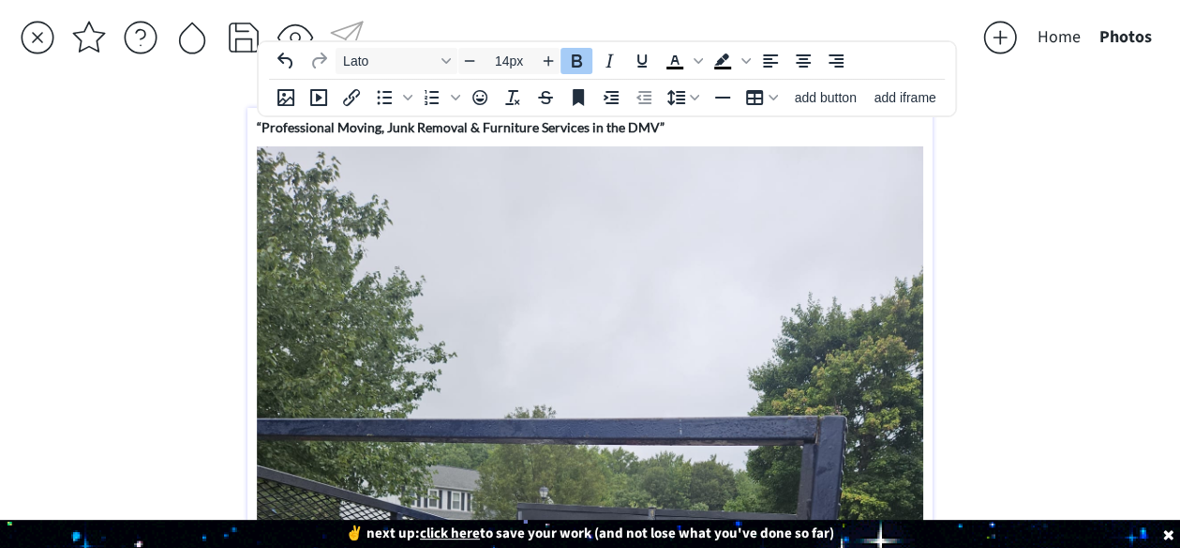
click at [672, 121] on p "“Professional Moving, Junk Removal & Furniture Services in the DMV”" at bounding box center [590, 127] width 667 height 20
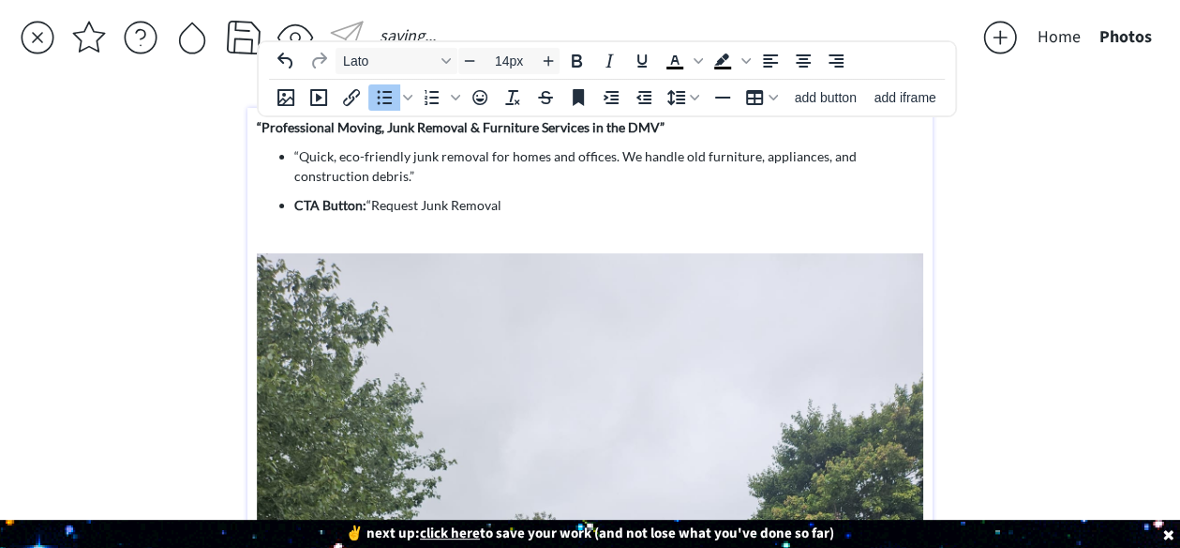
click at [368, 200] on p "CTA Button: “Request Junk Removal" at bounding box center [608, 205] width 629 height 20
click at [372, 200] on p "CTA Button: “Request Junk Removal" at bounding box center [608, 205] width 629 height 20
click at [444, 200] on p "﻿ Request Junk Removal" at bounding box center [608, 205] width 629 height 20
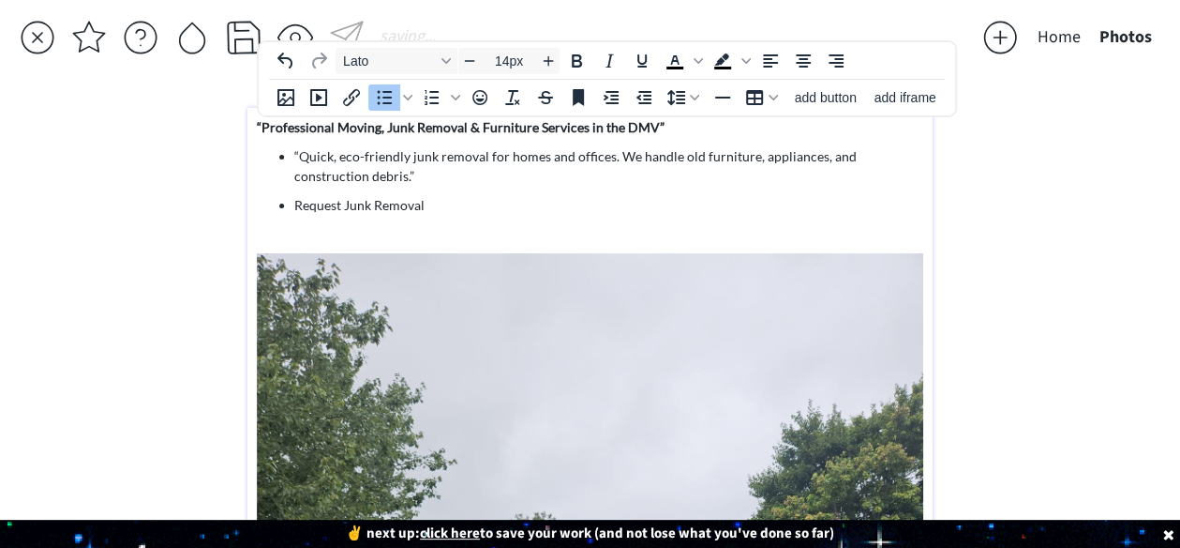
click at [458, 198] on p "Request Junk Removal" at bounding box center [608, 205] width 629 height 20
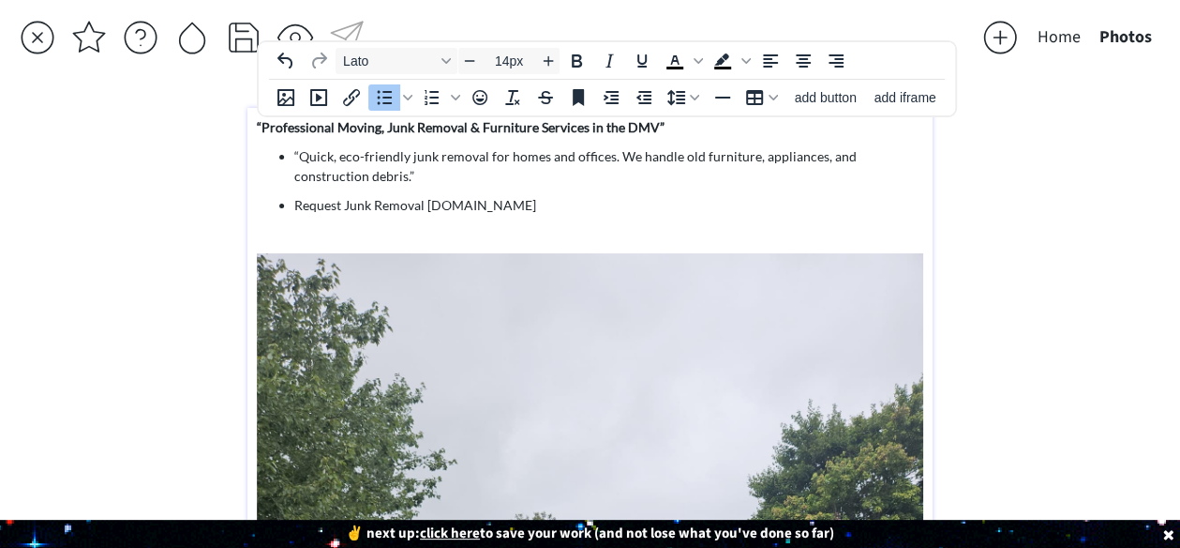
click at [639, 195] on p "Request Junk Removal Alemanmultiservices.info" at bounding box center [608, 205] width 629 height 20
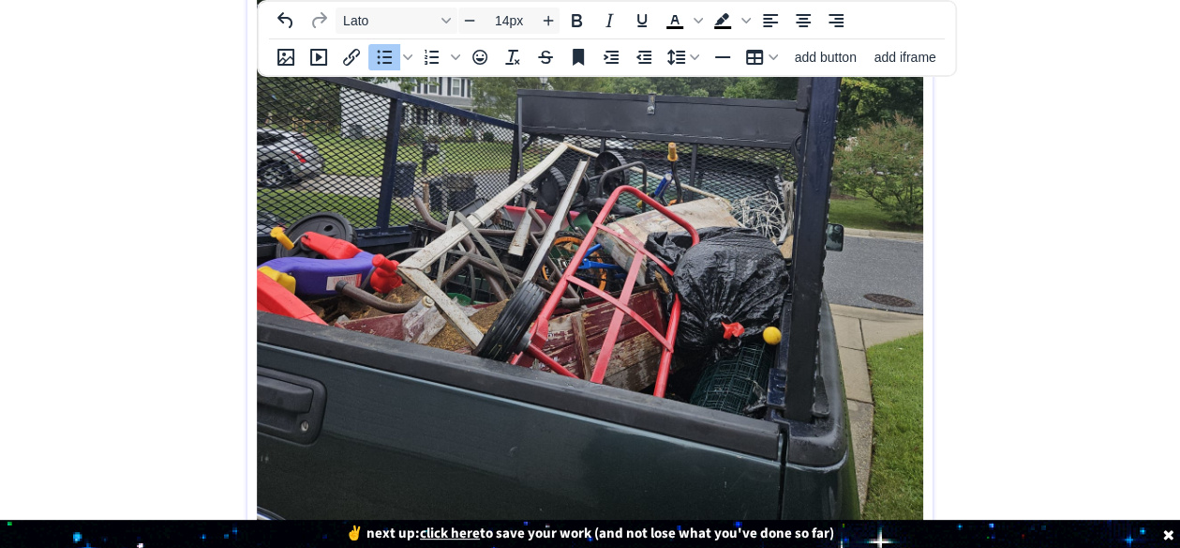
scroll to position [513, 0]
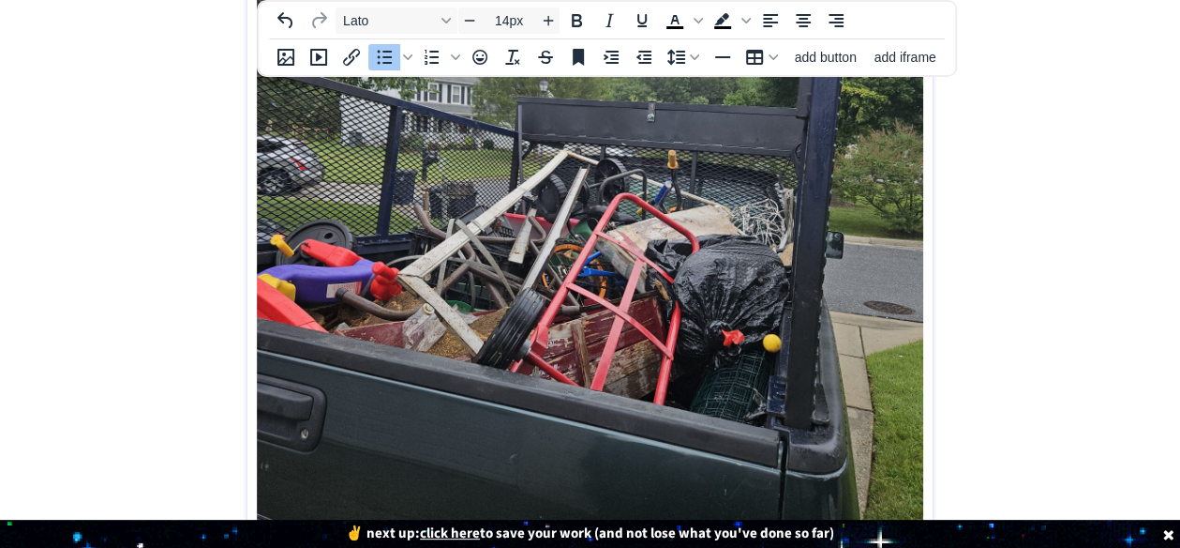
click at [414, 179] on img at bounding box center [590, 185] width 667 height 890
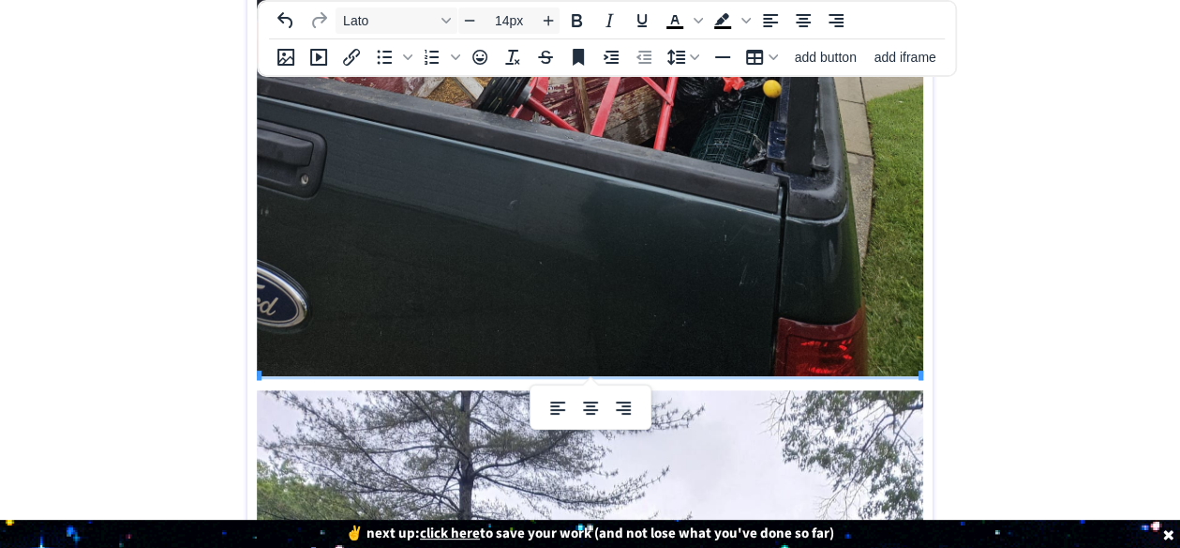
scroll to position [770, 0]
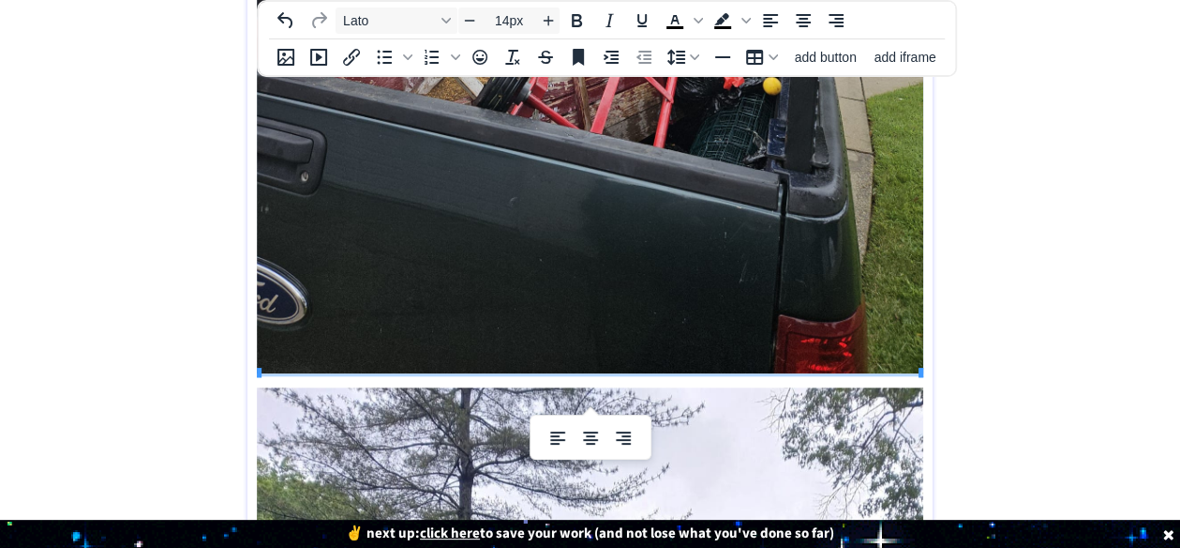
scroll to position [733, 0]
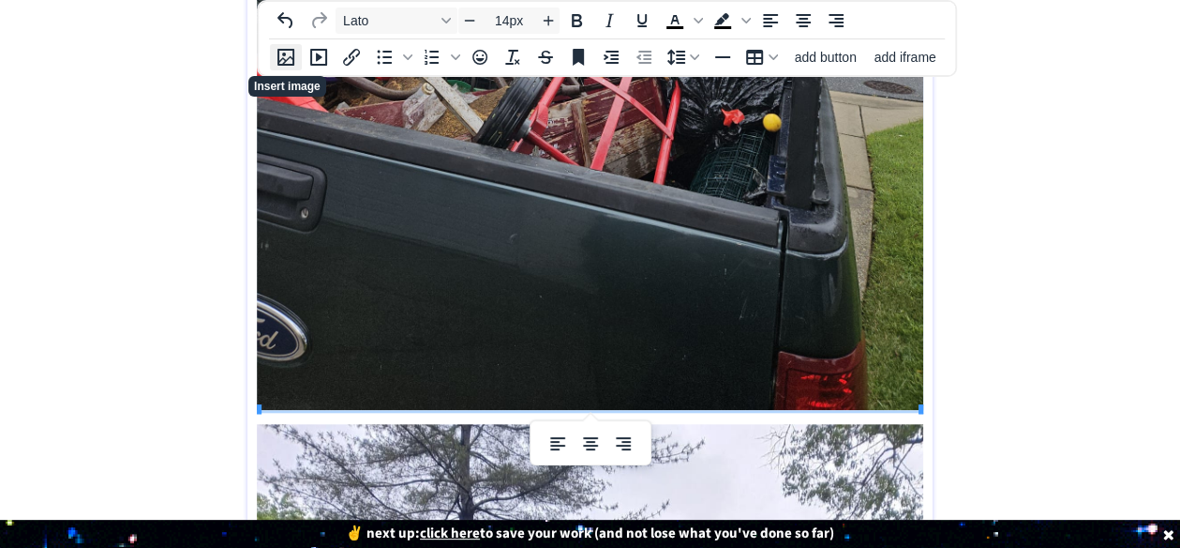
click at [291, 55] on icon "Insert image" at bounding box center [286, 57] width 23 height 23
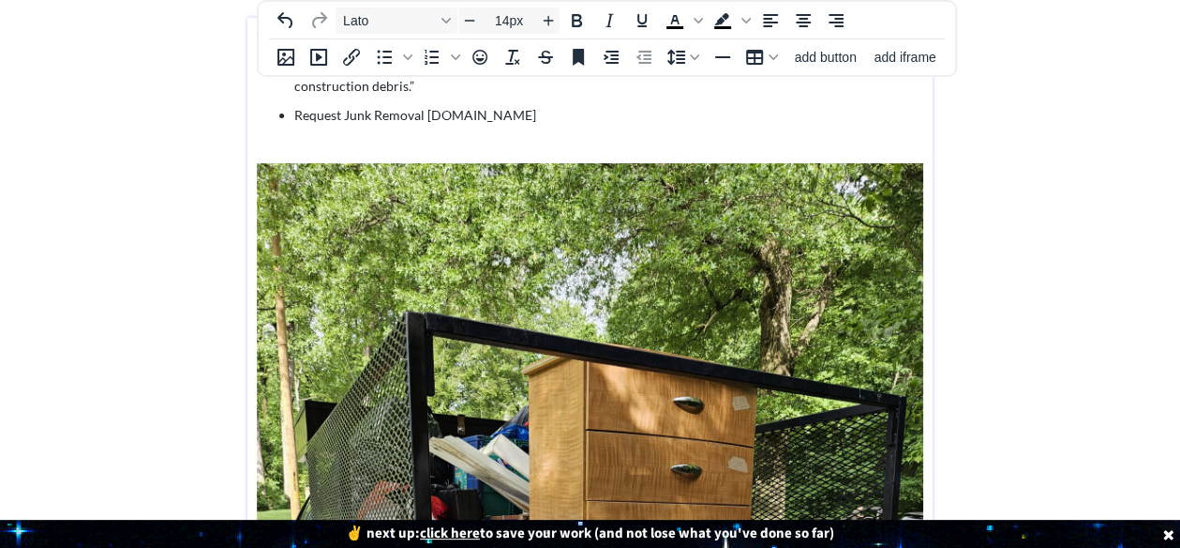
scroll to position [0, 0]
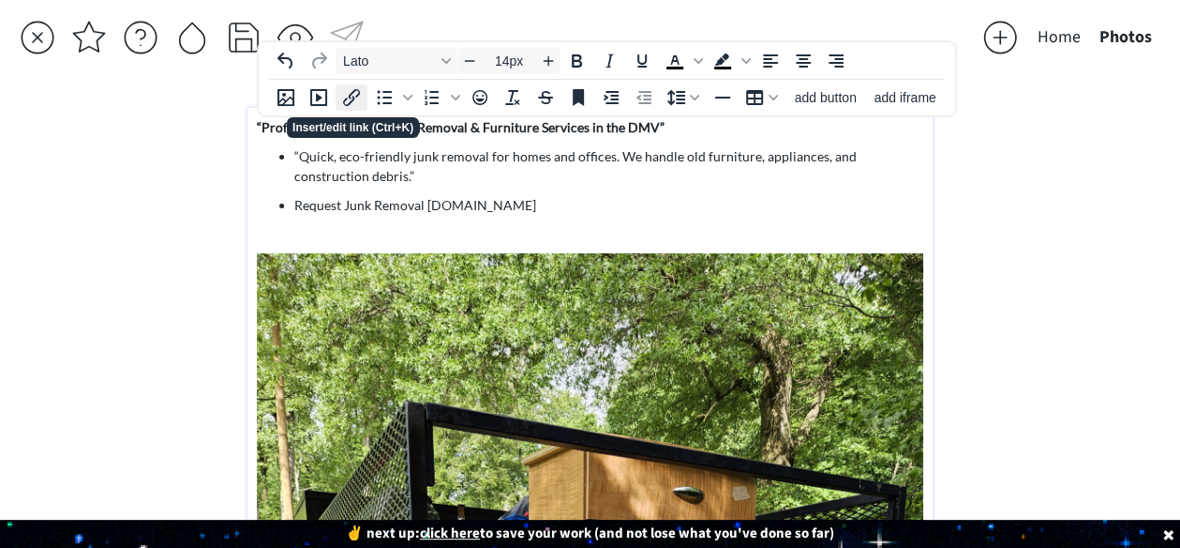
click at [349, 98] on icon "Insert/edit link" at bounding box center [351, 97] width 17 height 17
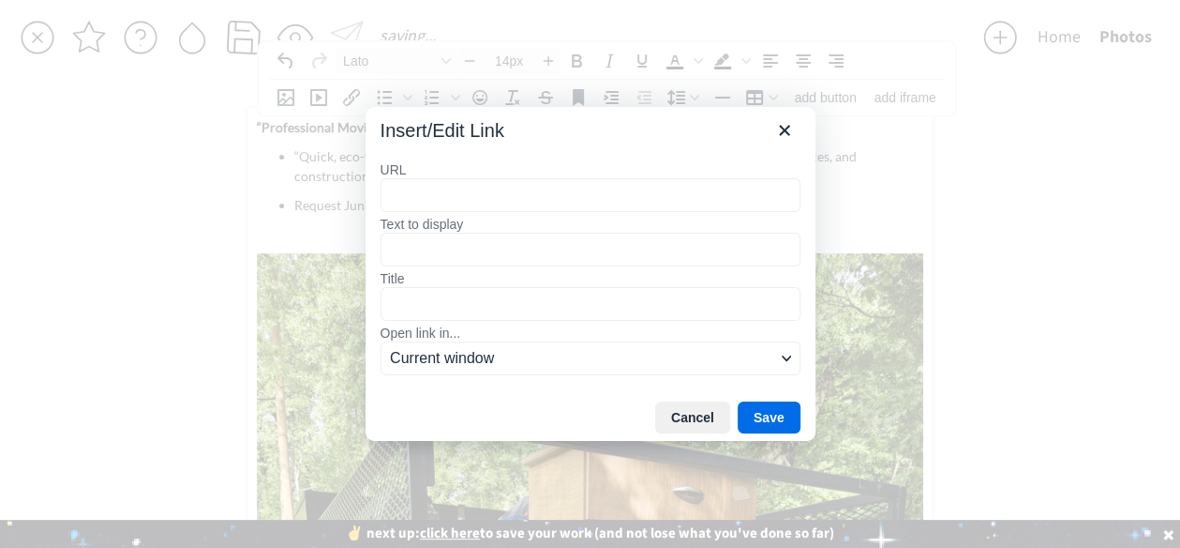
click at [404, 201] on input "URL" at bounding box center [591, 195] width 420 height 34
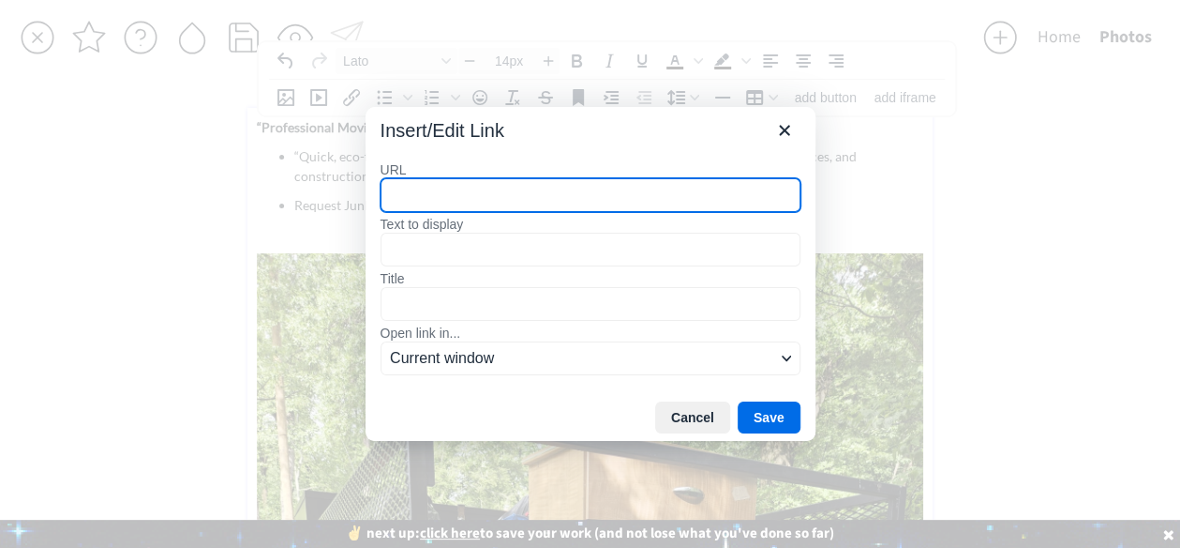
click at [441, 188] on input "URL" at bounding box center [591, 195] width 420 height 34
paste input "https://youtube.com/@alemanmultiservices?feature=shared"
type input "https://youtube.com/@alemanmultiservices?feature=shared"
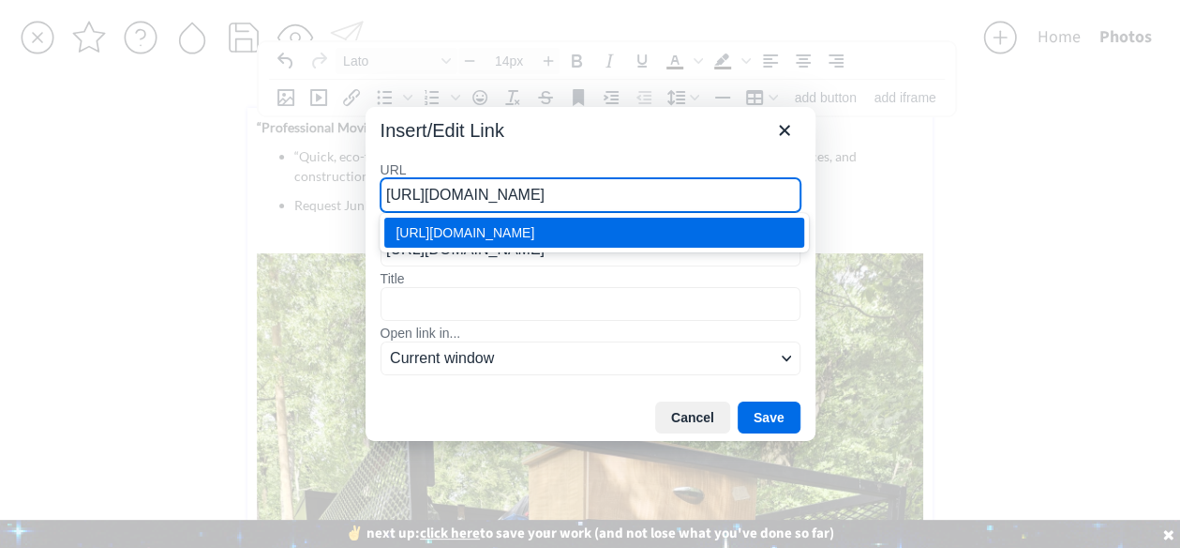
click at [444, 227] on div "https://youtube.com/@alemanmultiservices?feature=shared" at bounding box center [596, 232] width 401 height 23
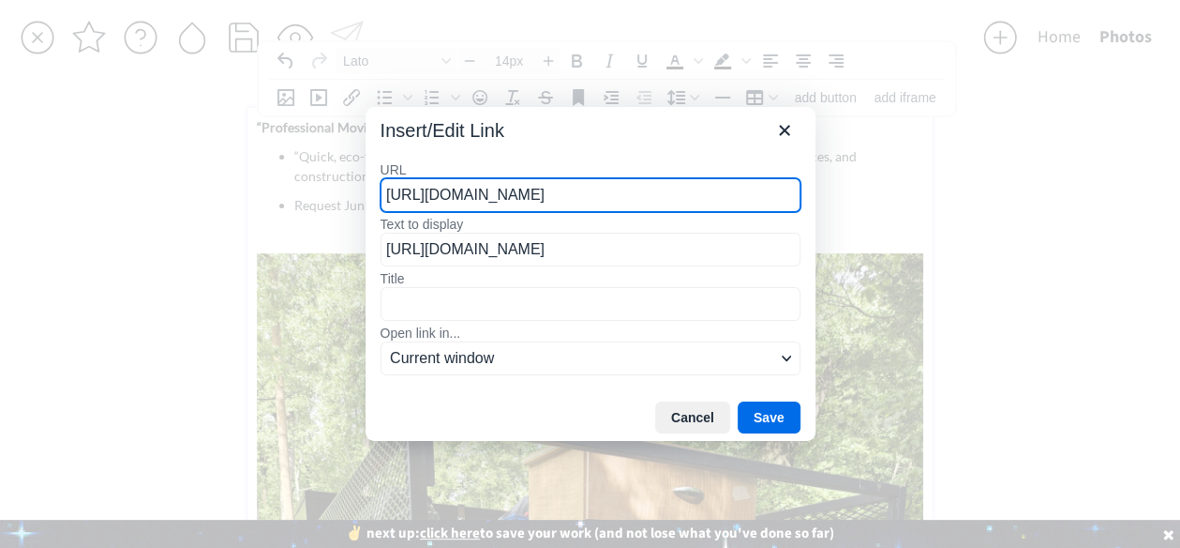
type input "https://youtube.com/@alemanmultiservices?feature=shared"
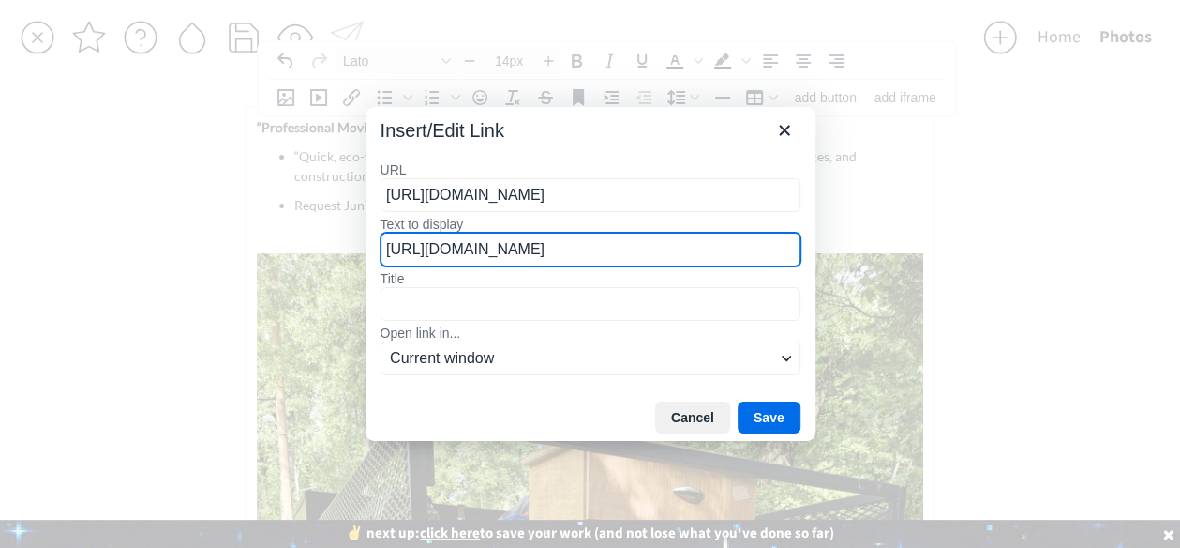
drag, startPoint x: 789, startPoint y: 250, endPoint x: 658, endPoint y: 265, distance: 132.1
click at [658, 265] on input "https://youtube.com/@alemanmultiservices?feature=shared" at bounding box center [591, 250] width 420 height 34
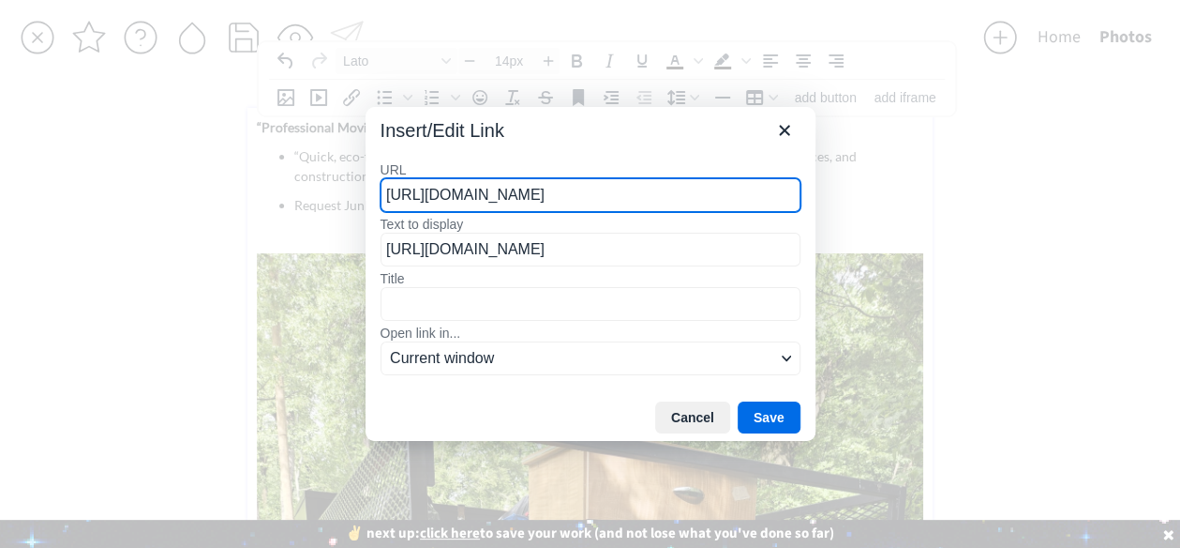
click at [600, 273] on label "Title" at bounding box center [591, 278] width 420 height 17
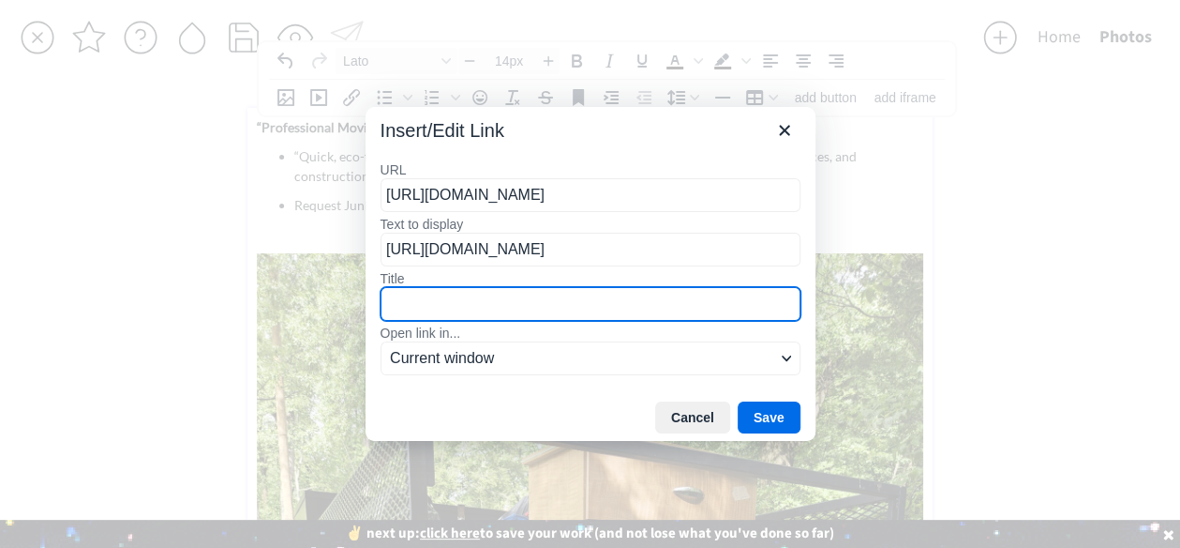
click at [600, 287] on input "Title" at bounding box center [591, 304] width 420 height 34
type input "A"
click at [435, 301] on input "Check ous out on Youtube" at bounding box center [591, 304] width 420 height 34
click at [444, 301] on input "Check ous out on Youtube" at bounding box center [591, 304] width 420 height 34
click at [436, 303] on input "Check ous out on Youtube" at bounding box center [591, 304] width 420 height 34
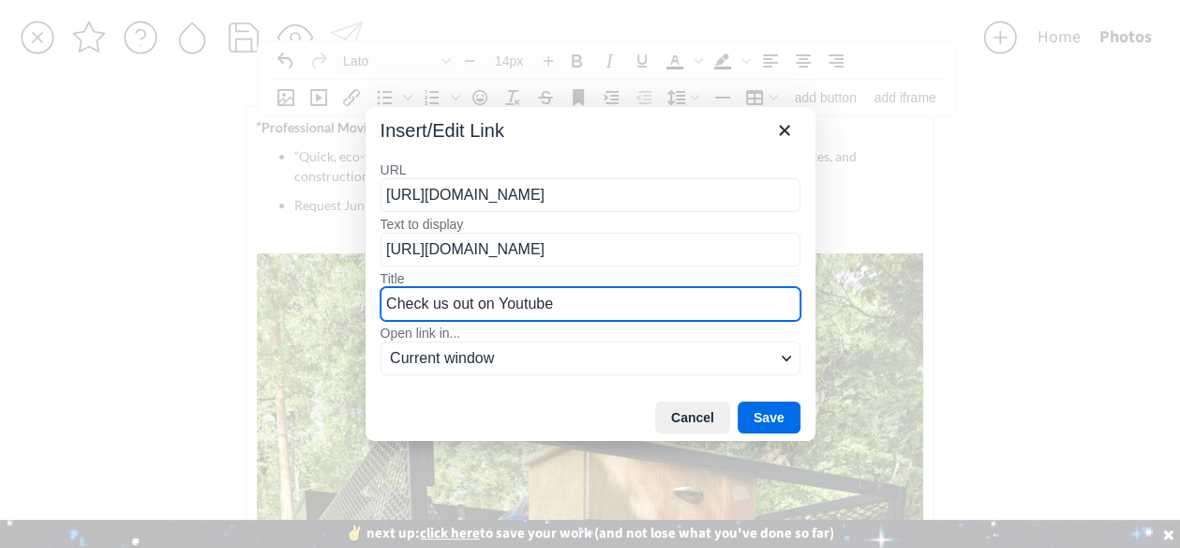
type input "Check us out on Youtube"
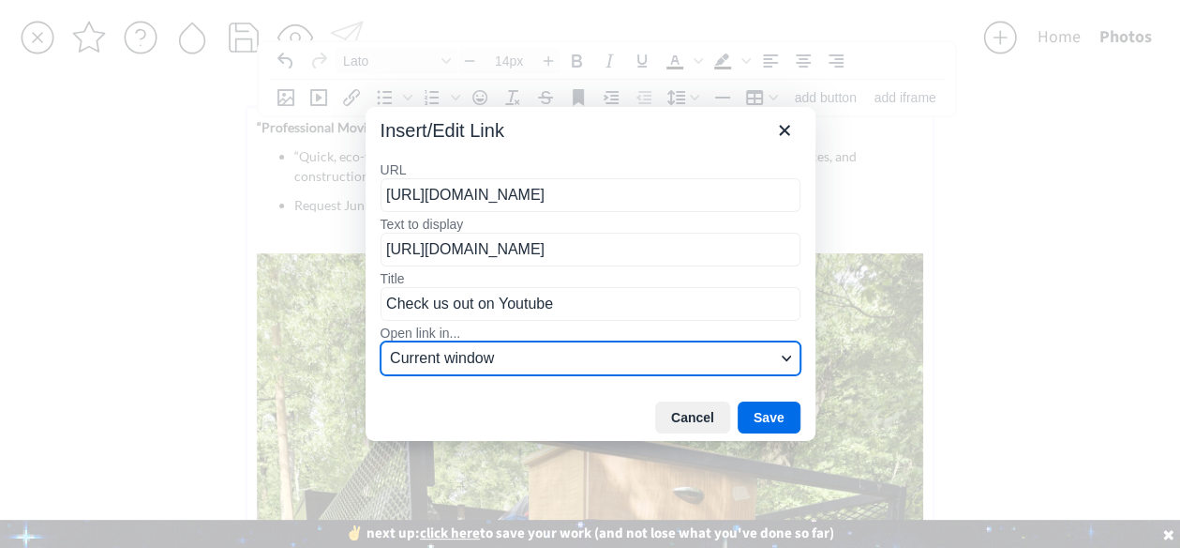
click at [508, 359] on span "Current window" at bounding box center [582, 358] width 385 height 23
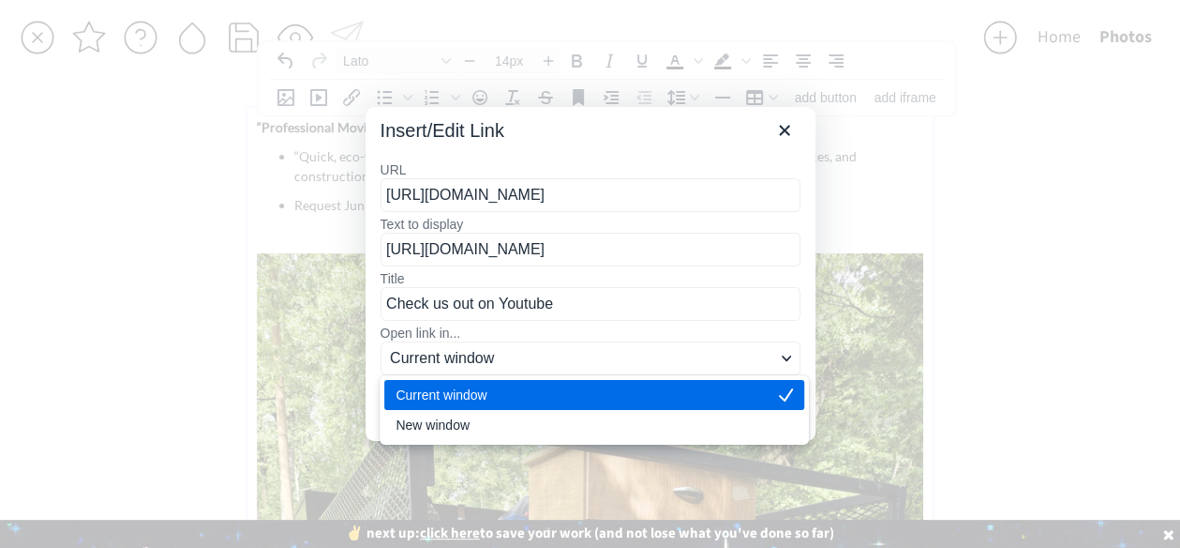
click at [479, 393] on div "Current window" at bounding box center [581, 394] width 371 height 23
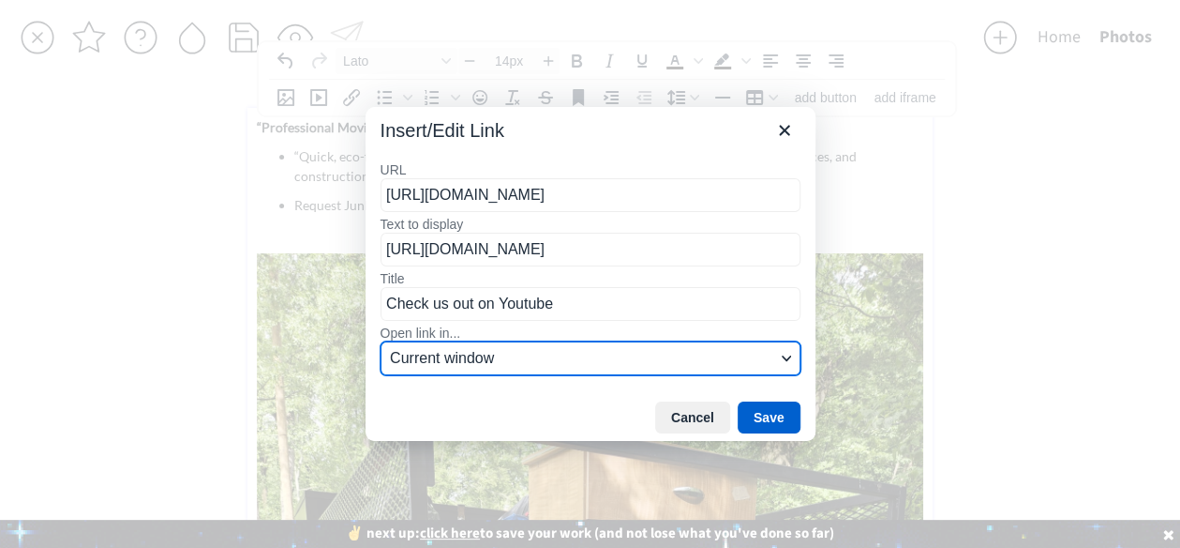
click at [778, 410] on button "Save" at bounding box center [769, 417] width 63 height 32
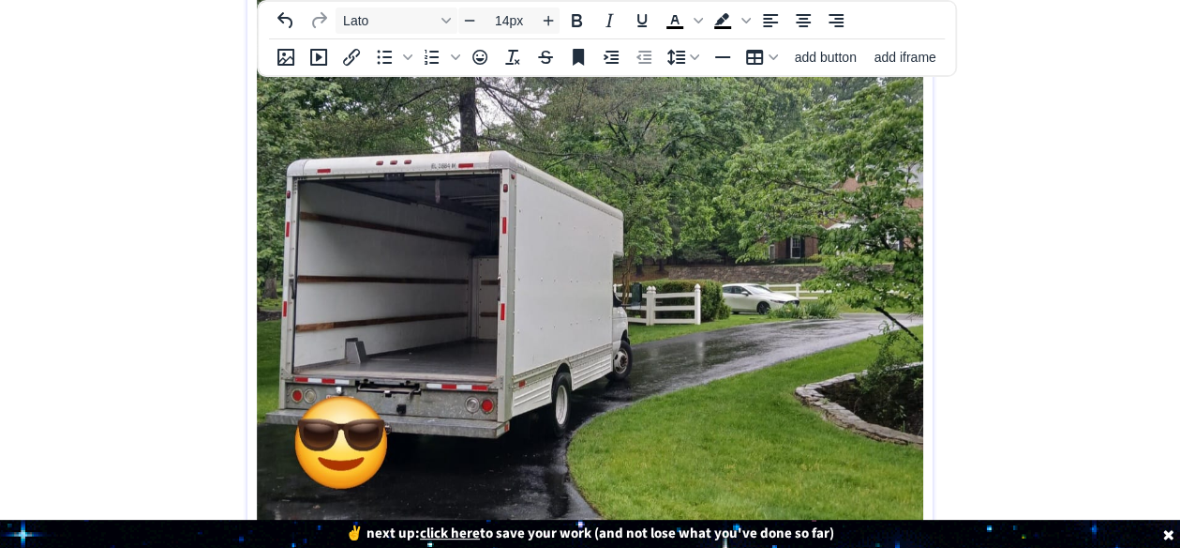
scroll to position [1680, 0]
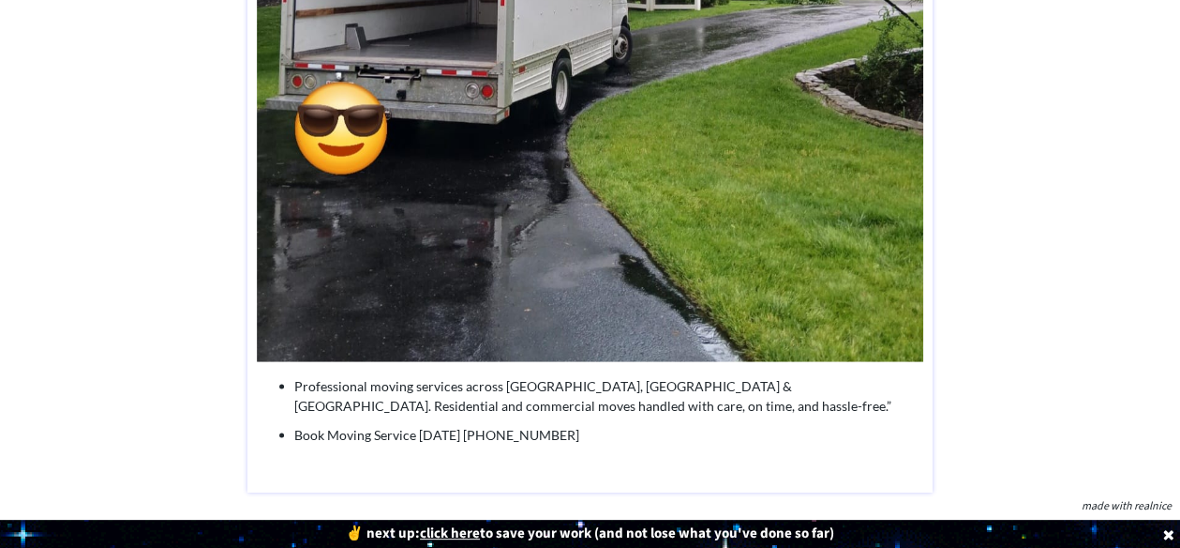
click at [447, 535] on u "click here" at bounding box center [450, 533] width 60 height 20
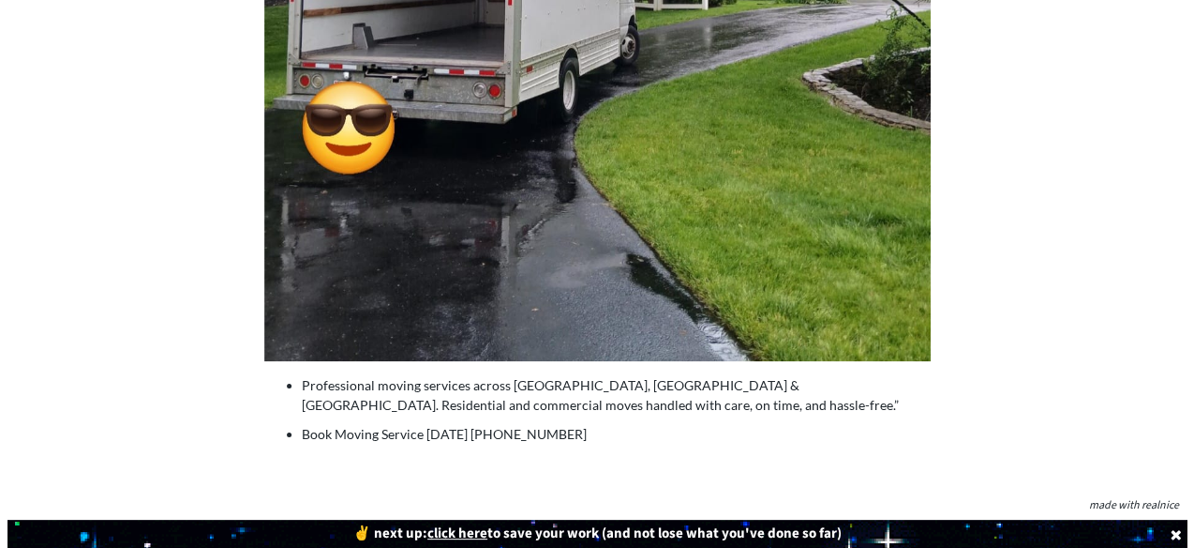
scroll to position [1691, 0]
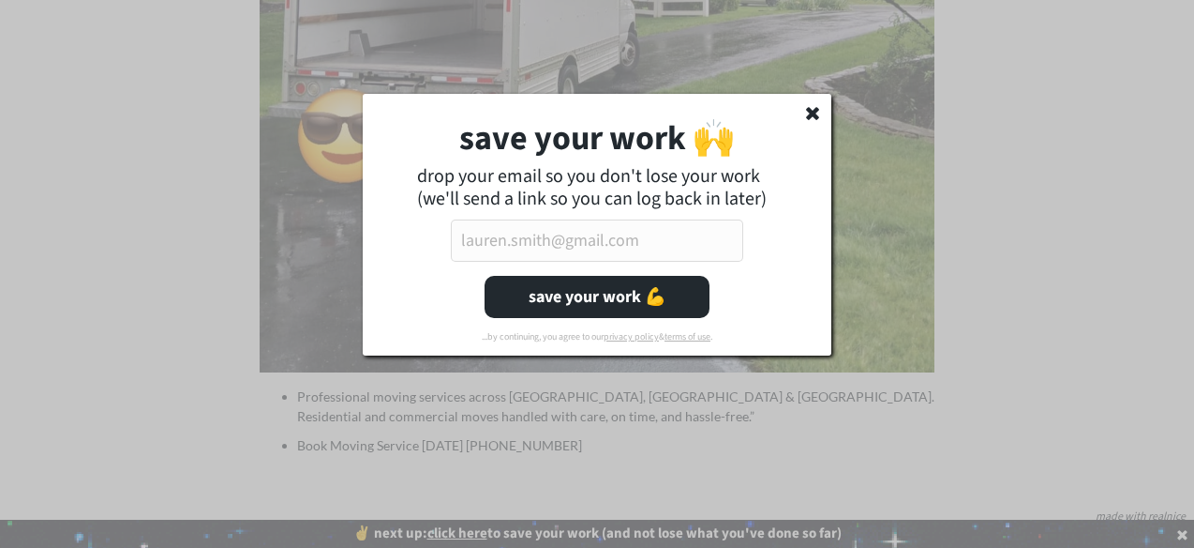
click at [822, 104] on div "save your work 🙌 drop your email so you don't lose your work (we'll send a link…" at bounding box center [597, 225] width 469 height 262
click at [810, 108] on use at bounding box center [812, 113] width 13 height 13
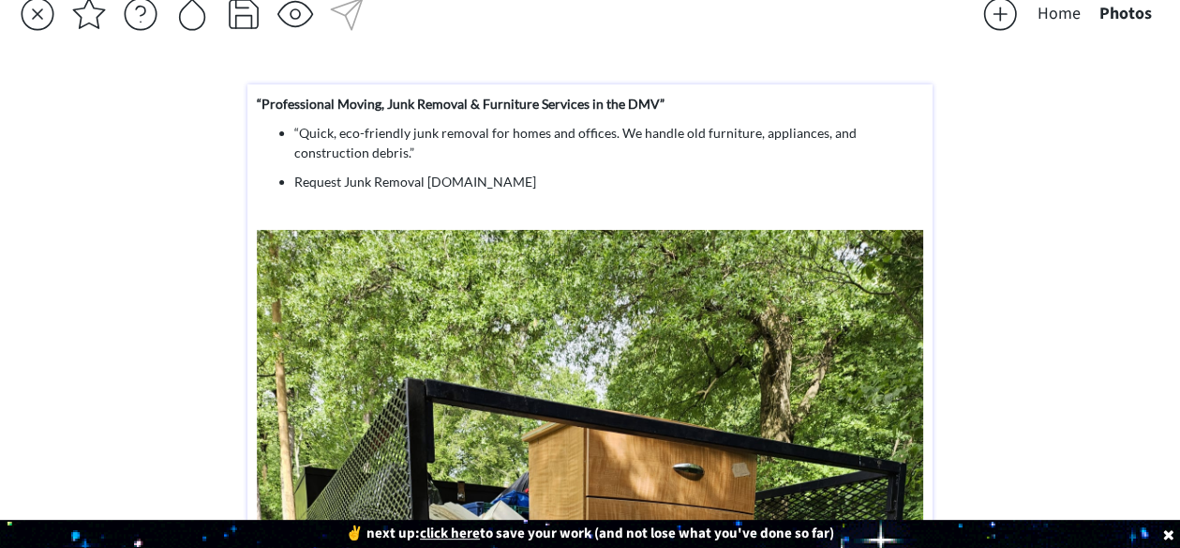
scroll to position [0, 0]
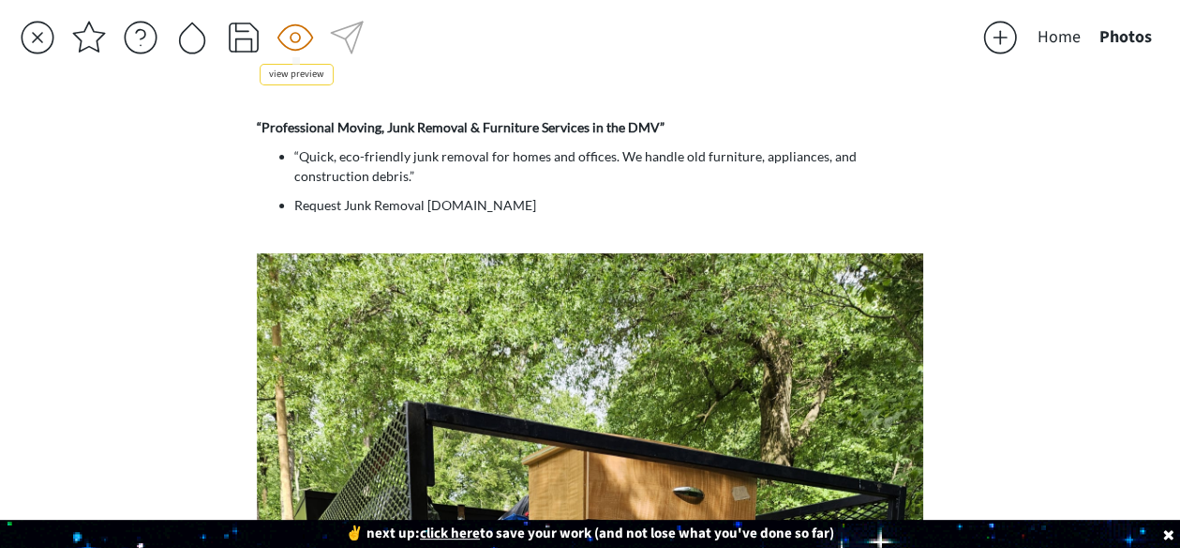
click at [301, 44] on div at bounding box center [296, 38] width 38 height 38
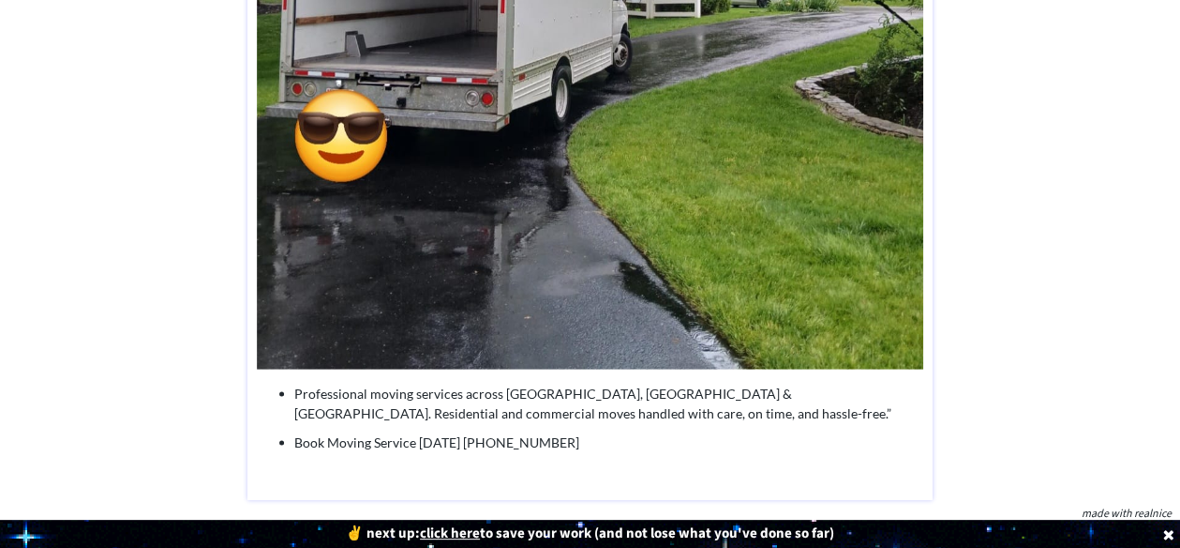
scroll to position [1680, 0]
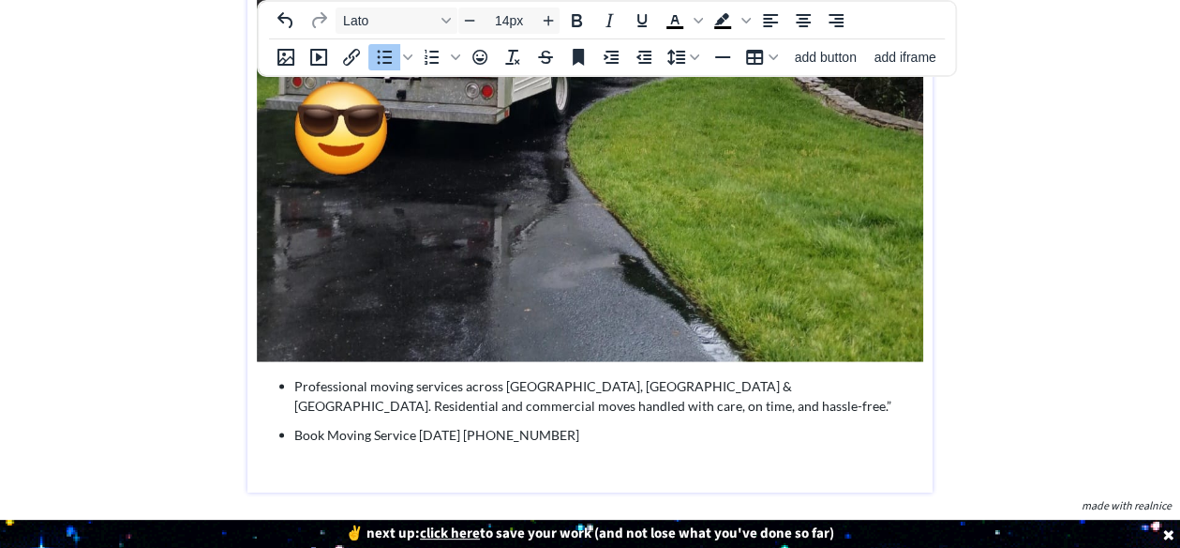
click at [608, 408] on p "Professional moving services across DC, MD & VA. Residential and commercial mov…" at bounding box center [608, 394] width 629 height 39
click at [510, 398] on p "Professional moving services across DC, MD & VA. Residential and commercial mov…" at bounding box center [608, 394] width 629 height 39
click at [464, 412] on p "Professional moving services across DC, MD & VA. Residential and commercial mov…" at bounding box center [608, 394] width 629 height 39
click at [429, 430] on p "Book Moving Service Today 240-659-0198" at bounding box center [608, 434] width 629 height 20
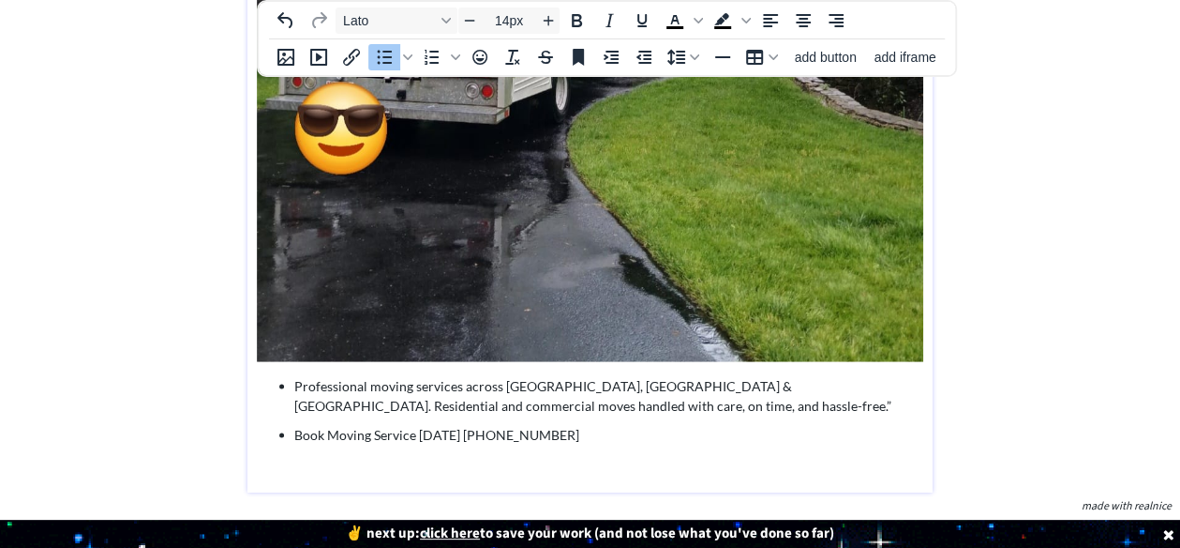
click at [420, 402] on p "Professional moving services across DC, MD & VA. Residential and commercial mov…" at bounding box center [608, 394] width 629 height 39
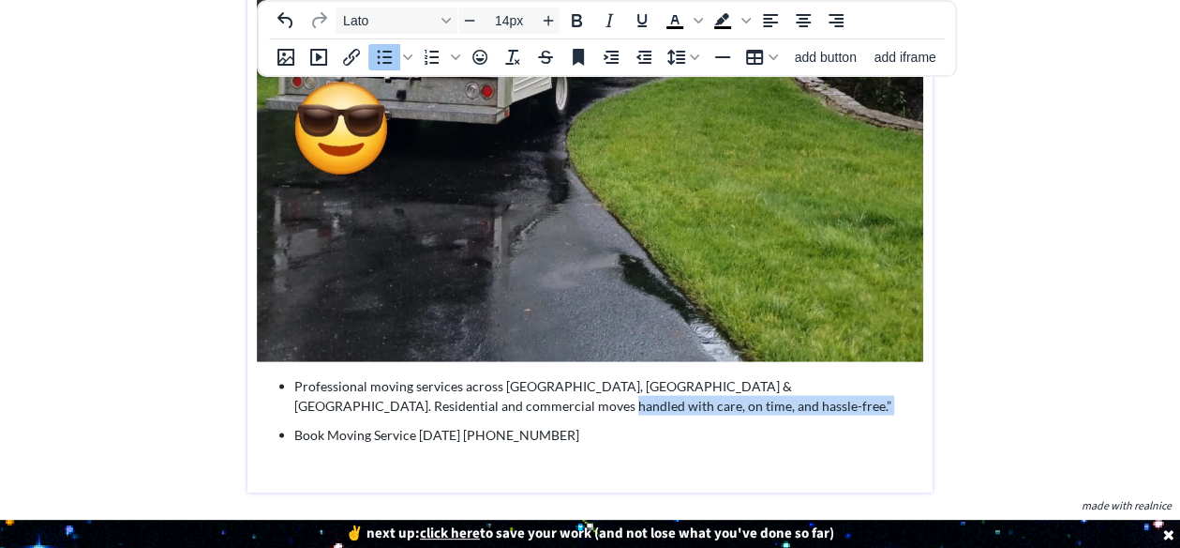
click at [420, 402] on p "Professional moving services across DC, MD & VA. Residential and commercial mov…" at bounding box center [608, 394] width 629 height 39
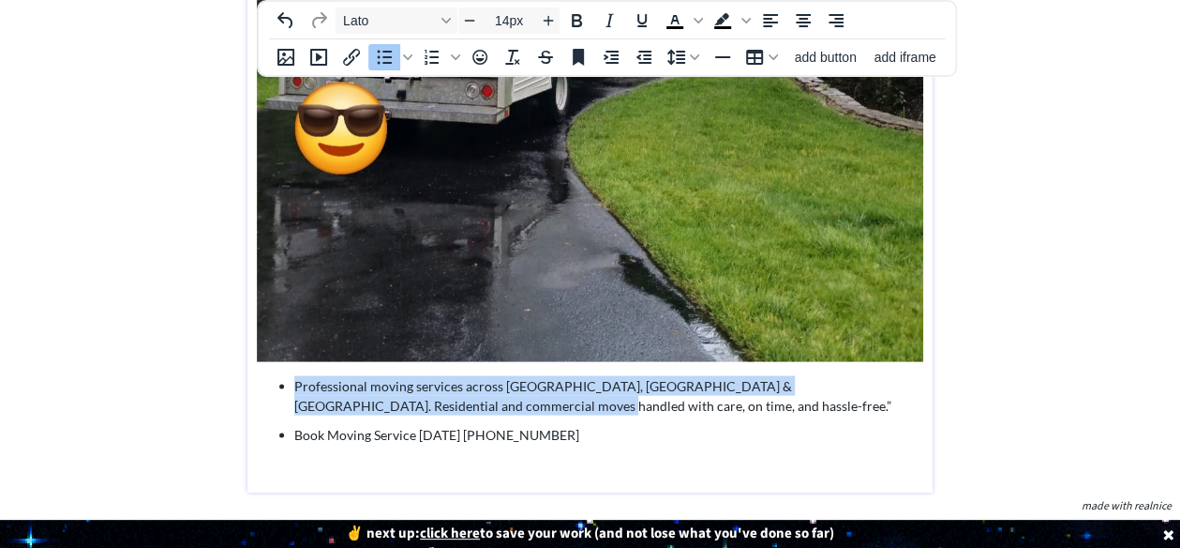
click at [420, 402] on p "Professional moving services across DC, MD & VA. Residential and commercial mov…" at bounding box center [608, 394] width 629 height 39
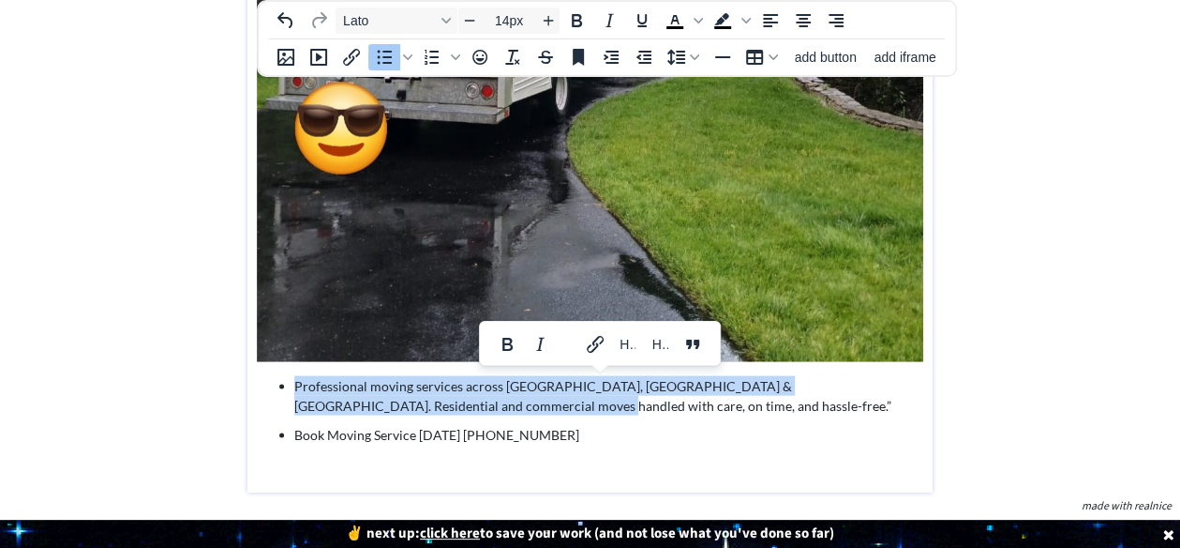
click at [452, 403] on p "Professional moving services across DC, MD & VA. Residential and commercial mov…" at bounding box center [608, 394] width 629 height 39
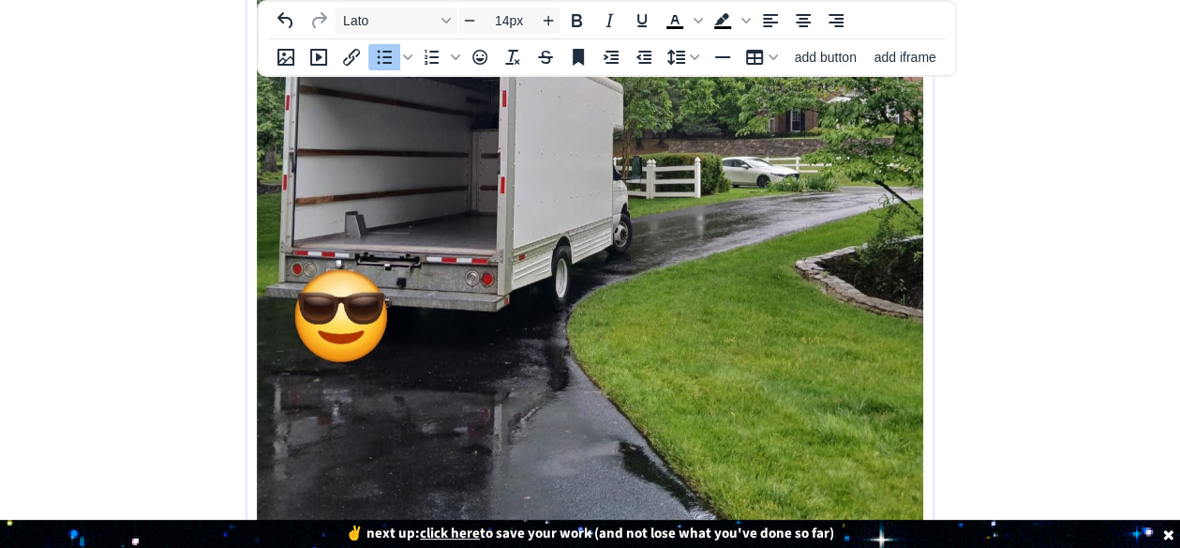
scroll to position [1514, 0]
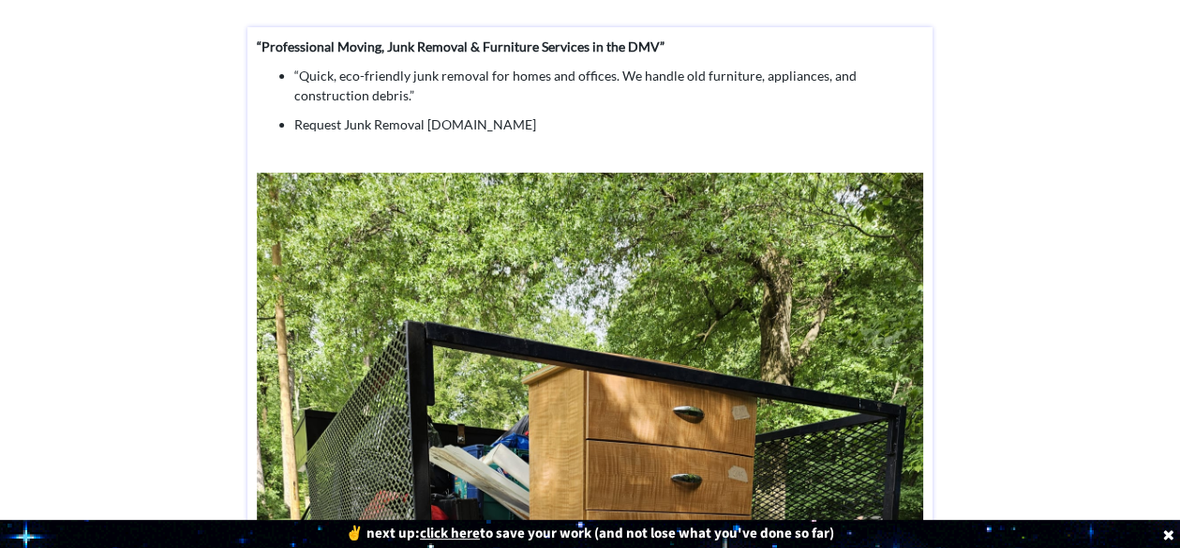
scroll to position [0, 0]
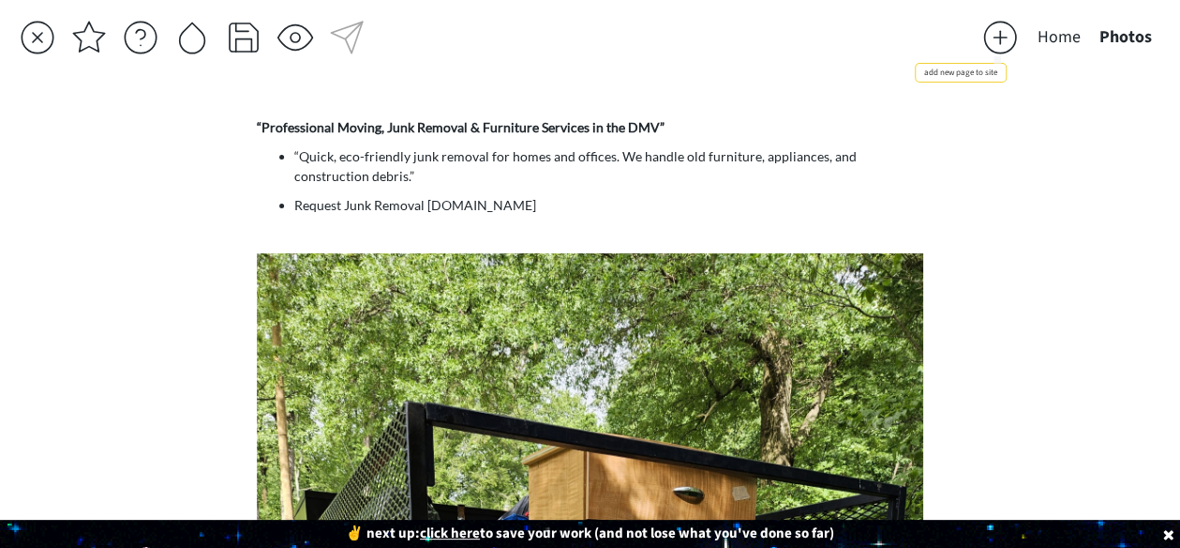
click at [1011, 50] on div at bounding box center [1001, 38] width 38 height 38
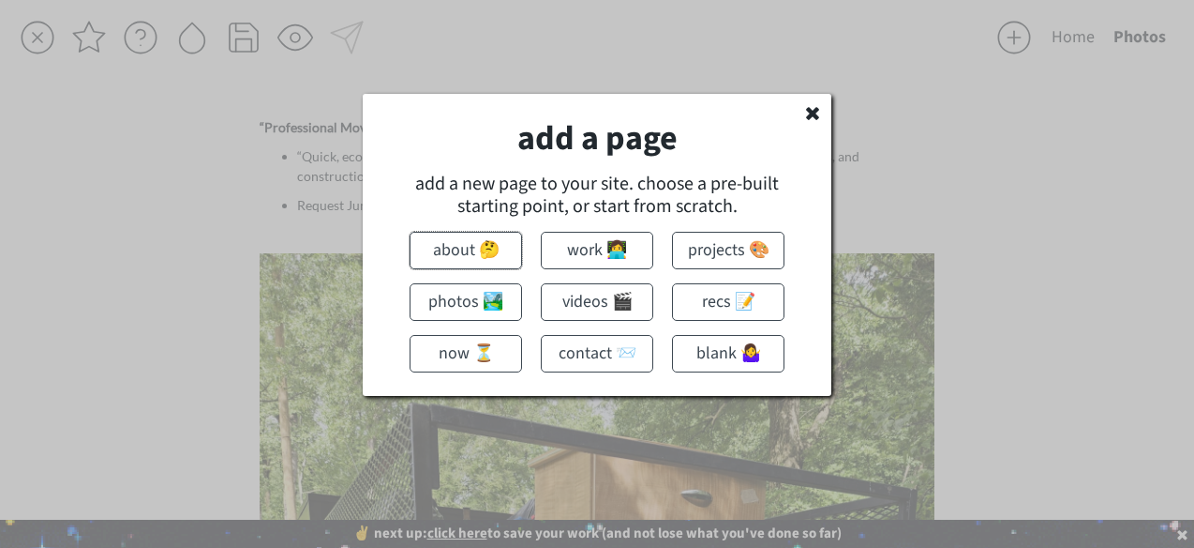
click at [448, 248] on button "about 🤔" at bounding box center [466, 251] width 113 height 38
type input "About"
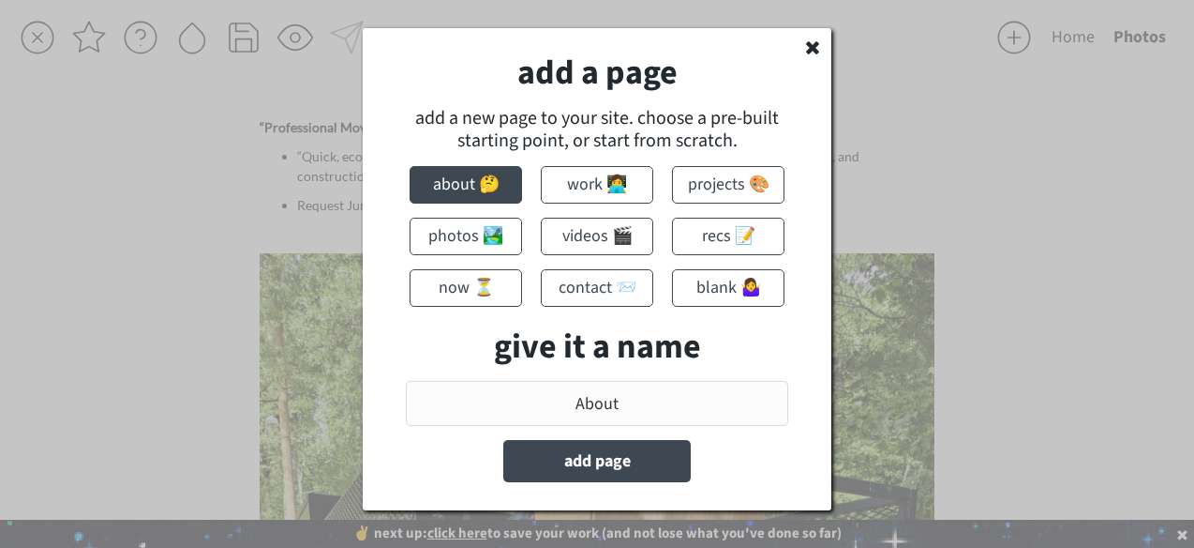
click at [612, 402] on input "input" at bounding box center [597, 403] width 383 height 45
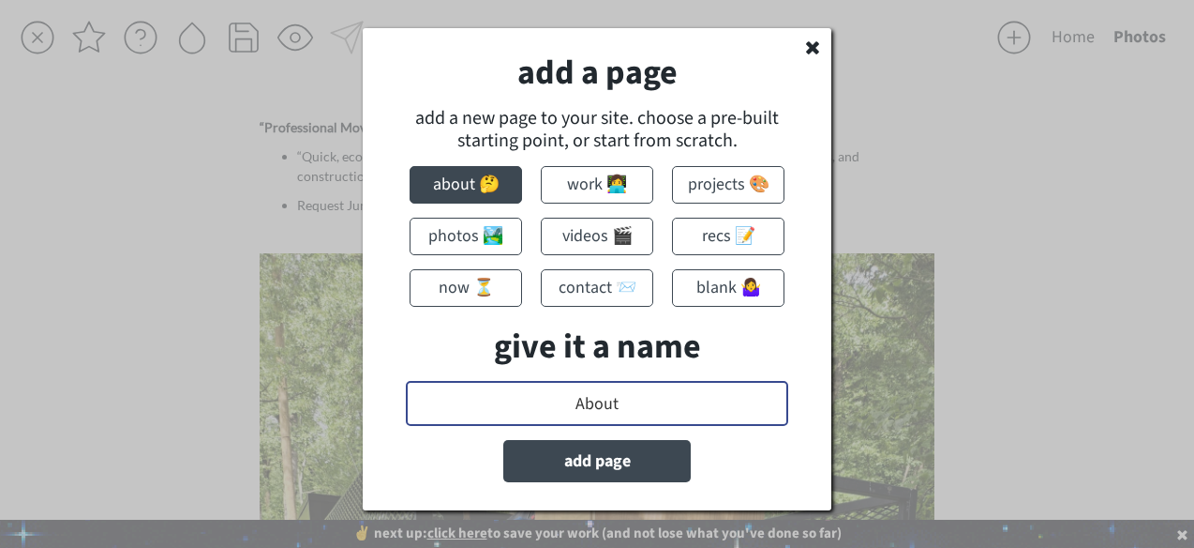
click at [612, 402] on input "input" at bounding box center [597, 403] width 383 height 45
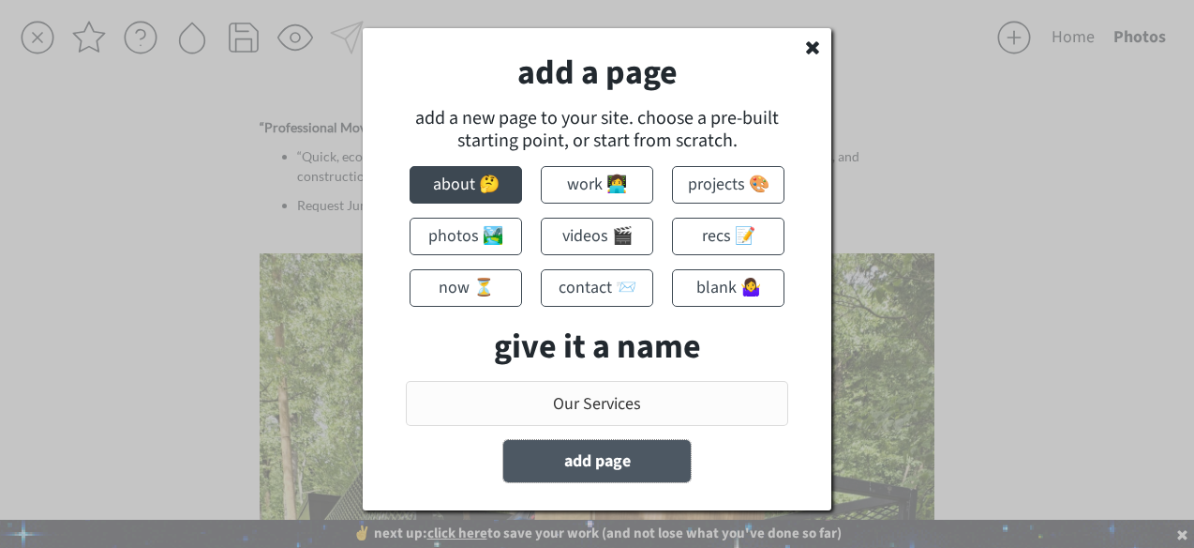
click at [586, 470] on button "add page" at bounding box center [597, 461] width 188 height 42
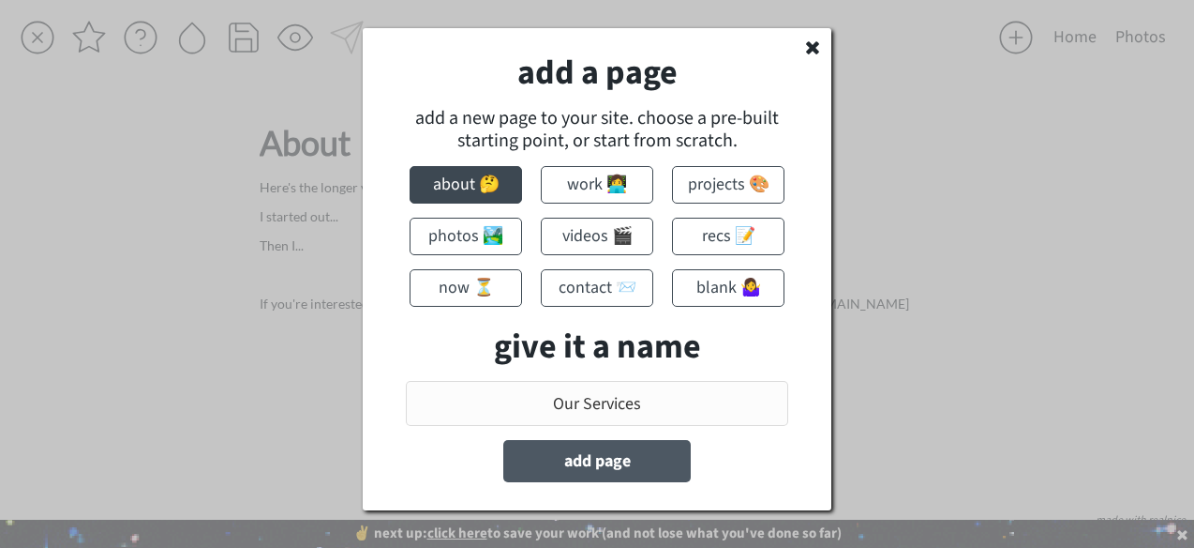
type input "About"
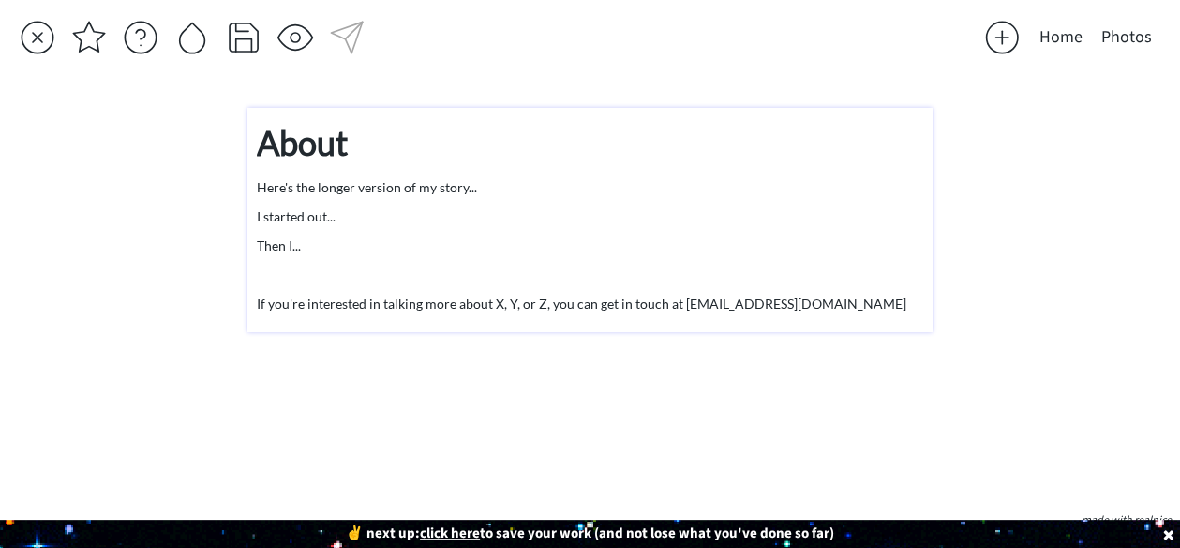
click at [324, 138] on strong "About" at bounding box center [302, 142] width 91 height 41
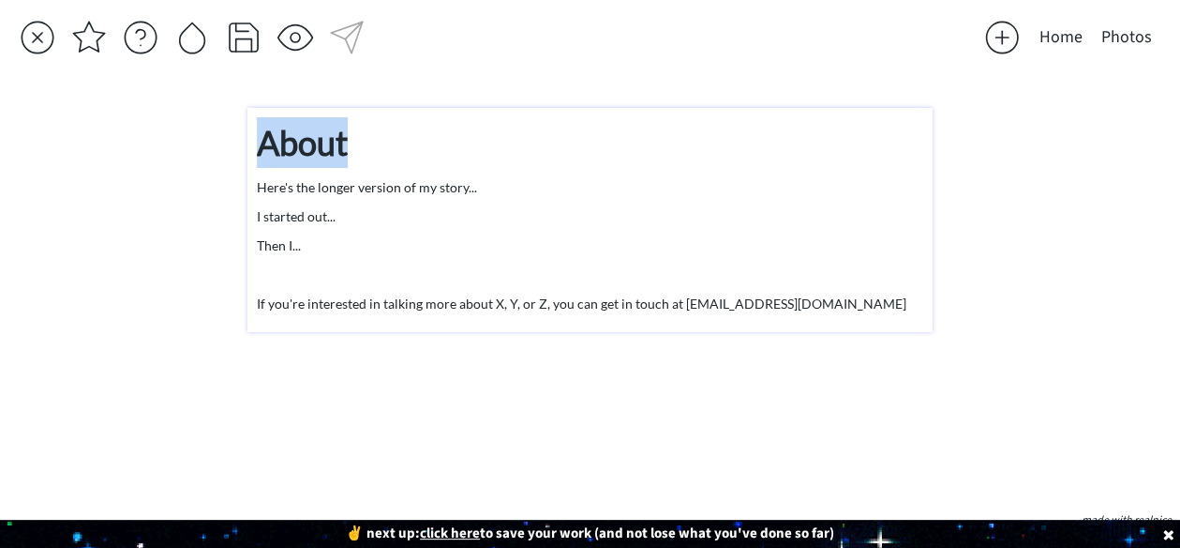
click at [324, 138] on strong "About" at bounding box center [302, 142] width 91 height 41
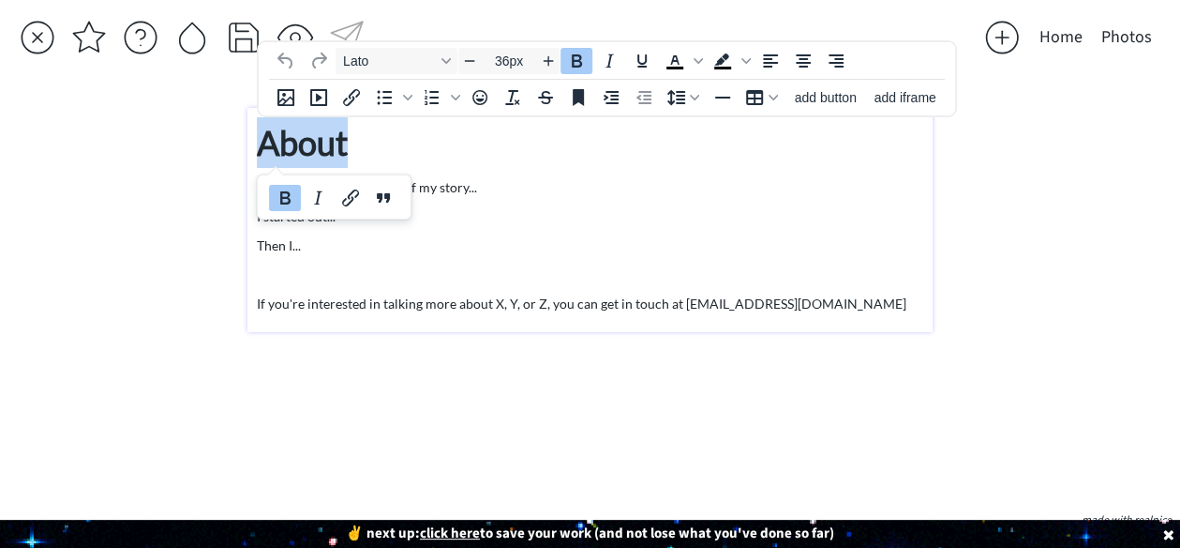
click at [324, 138] on strong "About" at bounding box center [302, 142] width 91 height 41
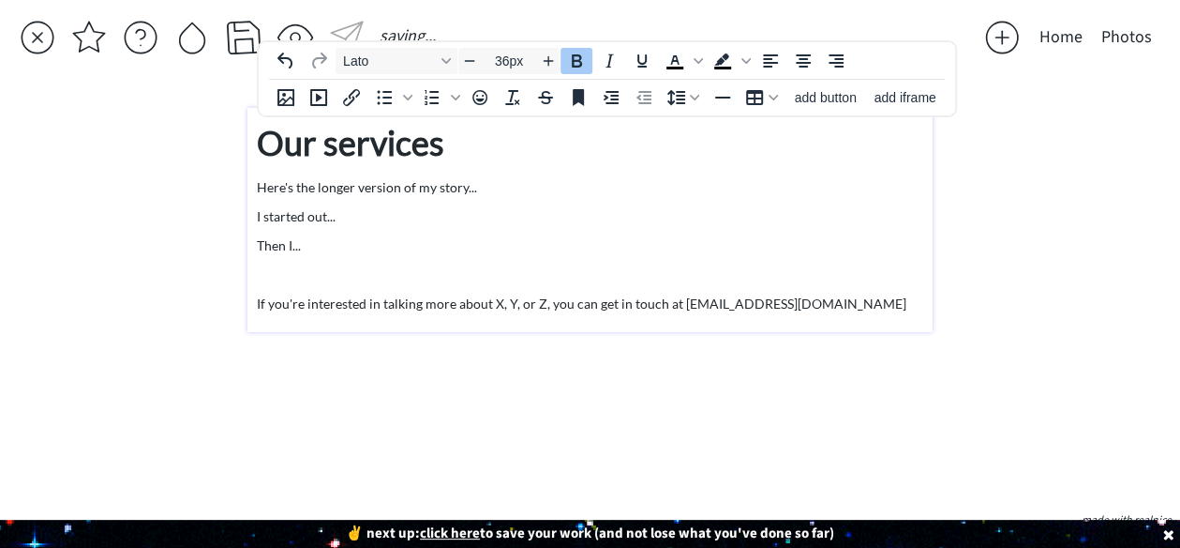
click at [337, 143] on strong "Our services ﻿" at bounding box center [354, 142] width 194 height 41
type input "14px"
click at [337, 205] on div "Our Services ﻿ Here's the longer version of my story... I started out... Then I…" at bounding box center [590, 215] width 667 height 196
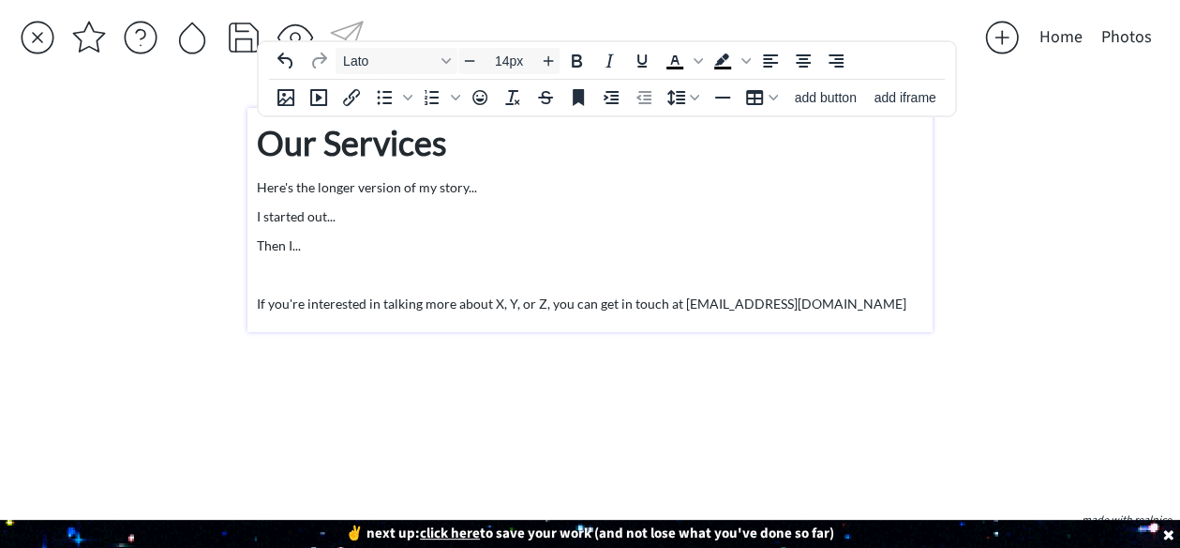
click at [336, 185] on p "Here's the longer version of my story..." at bounding box center [590, 187] width 667 height 20
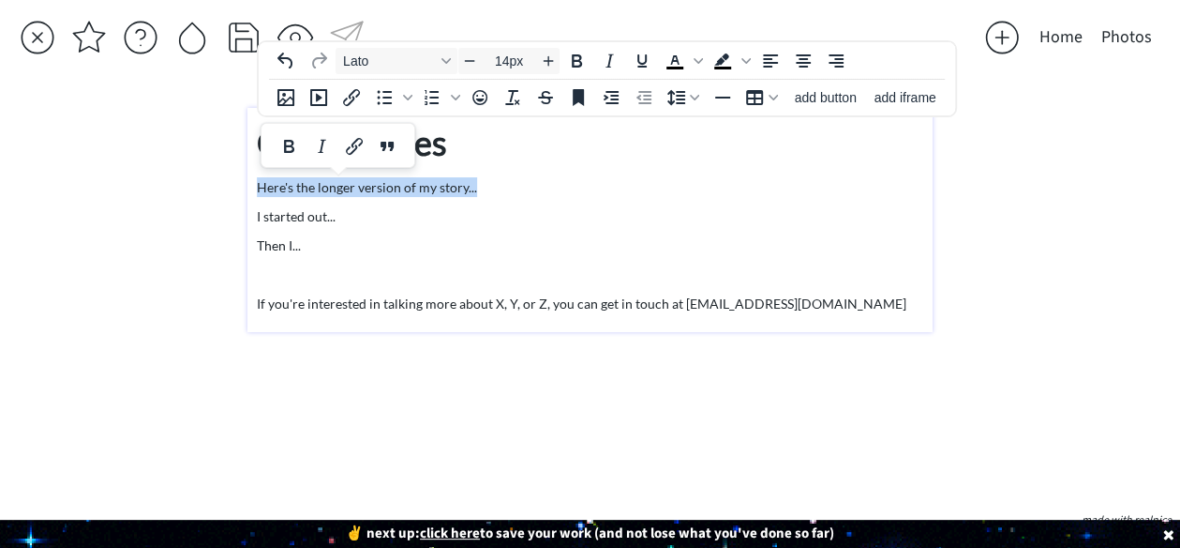
click at [336, 185] on p "Here's the longer version of my story..." at bounding box center [590, 187] width 667 height 20
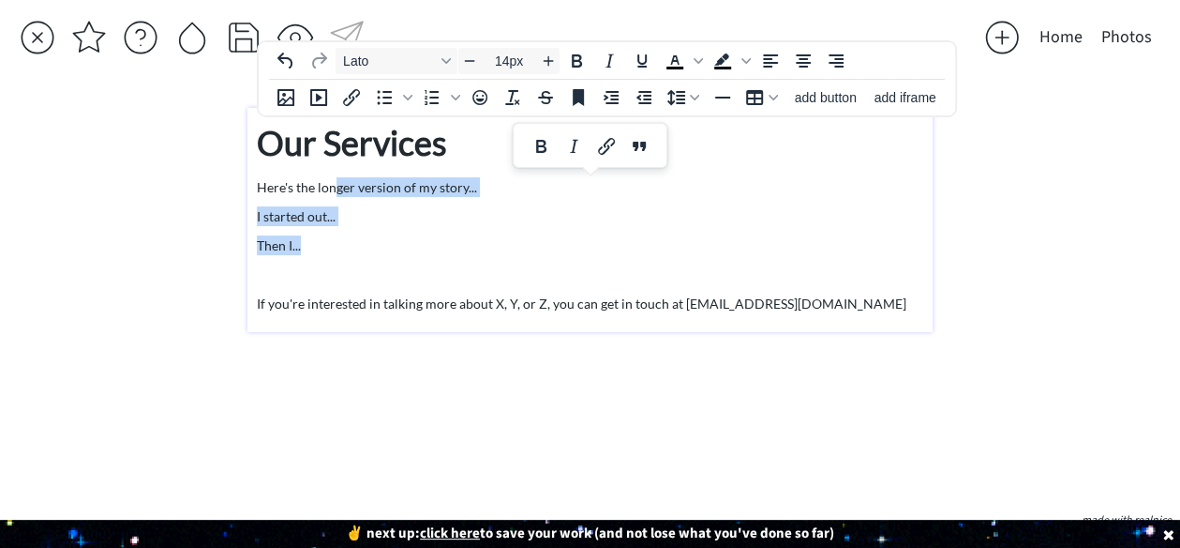
drag, startPoint x: 332, startPoint y: 248, endPoint x: 332, endPoint y: 185, distance: 62.8
click at [332, 185] on div "Our Services ﻿ Here's the longer version of my story... I started out... Then I…" at bounding box center [590, 215] width 667 height 196
click at [332, 185] on p "Here's the longer version of my story..." at bounding box center [590, 187] width 667 height 20
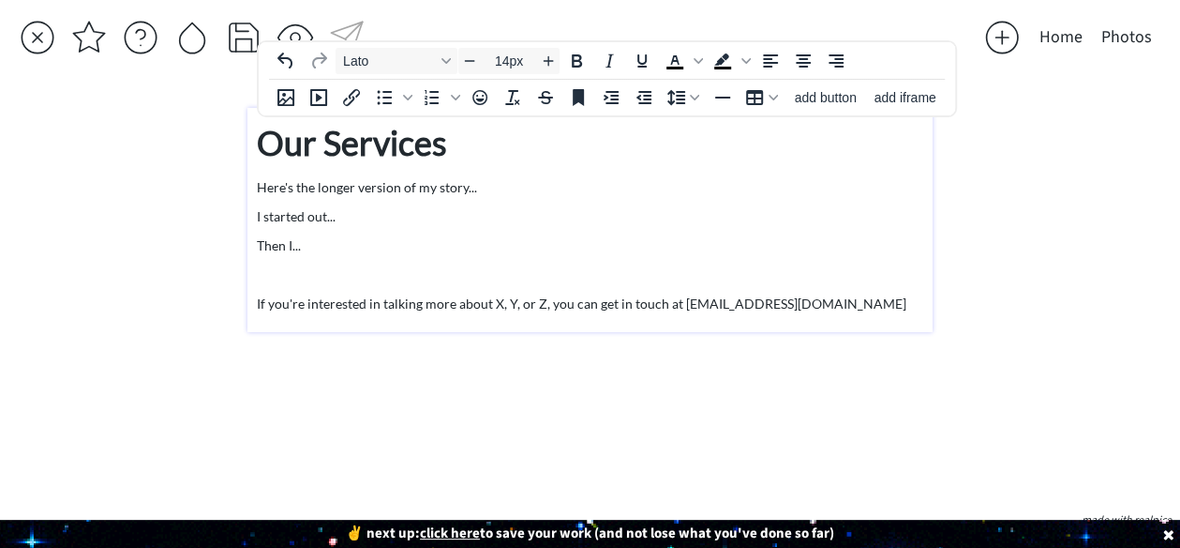
click at [367, 190] on p "Here's the longer version of my story..." at bounding box center [590, 187] width 667 height 20
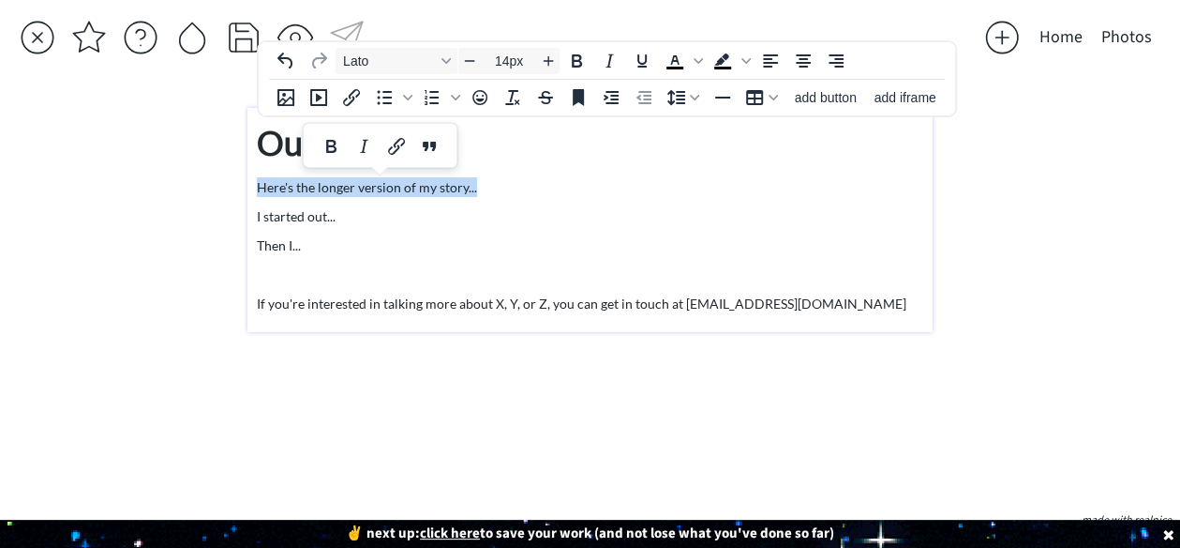
click at [367, 190] on p "Here's the longer version of my story..." at bounding box center [590, 187] width 667 height 20
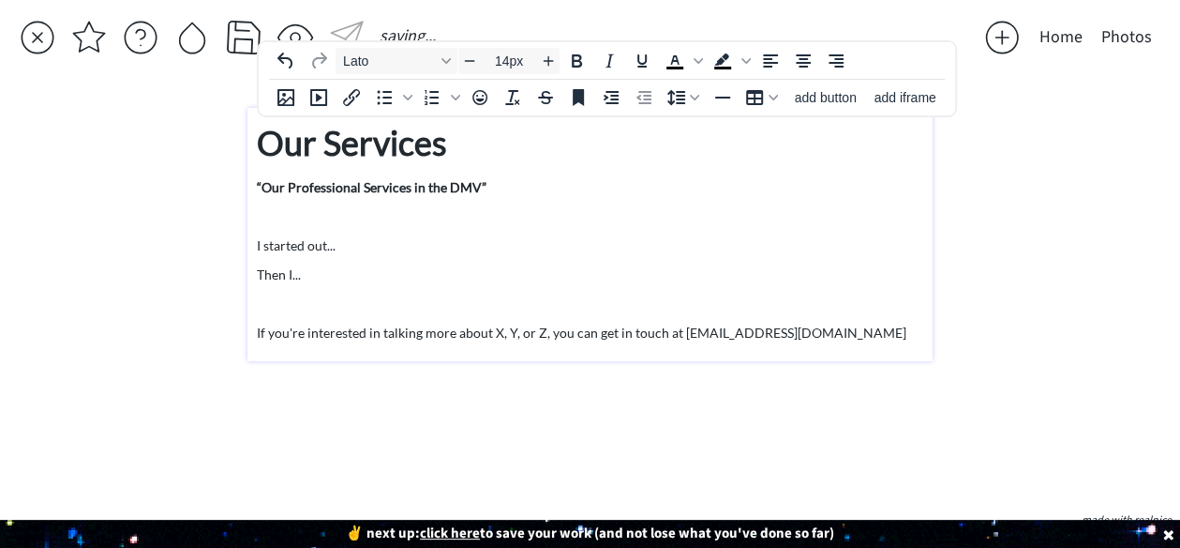
click at [340, 206] on p at bounding box center [590, 216] width 667 height 20
click at [279, 244] on p "I started out..." at bounding box center [590, 245] width 667 height 20
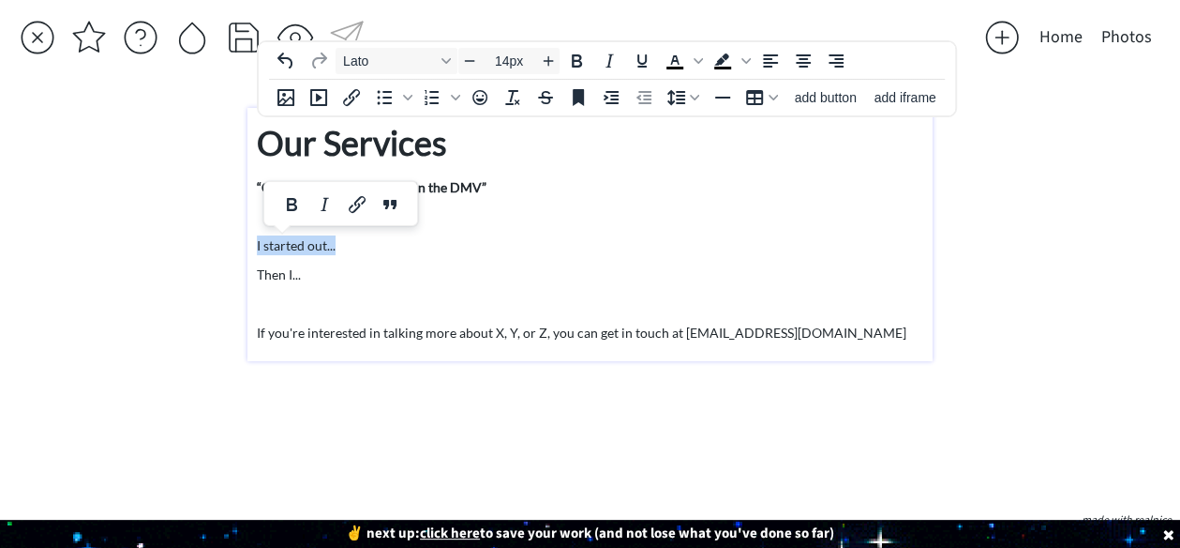
click at [279, 244] on p "I started out..." at bounding box center [590, 245] width 667 height 20
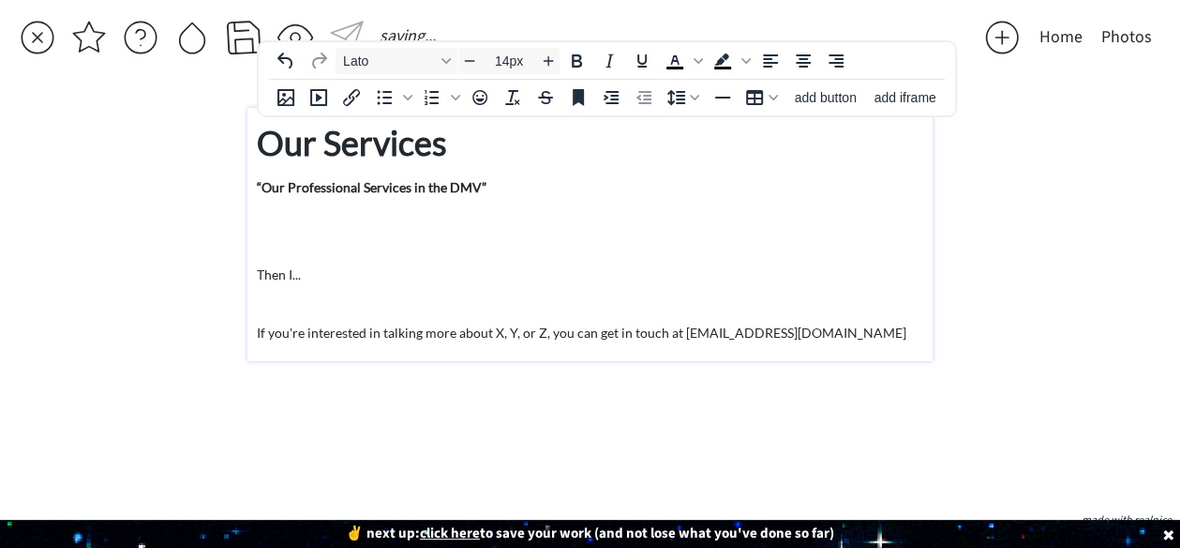
click at [278, 273] on p "Then I..." at bounding box center [590, 274] width 667 height 20
click at [337, 325] on p "If you're interested in talking more about X, Y, or Z, you can get in touch at …" at bounding box center [590, 333] width 667 height 20
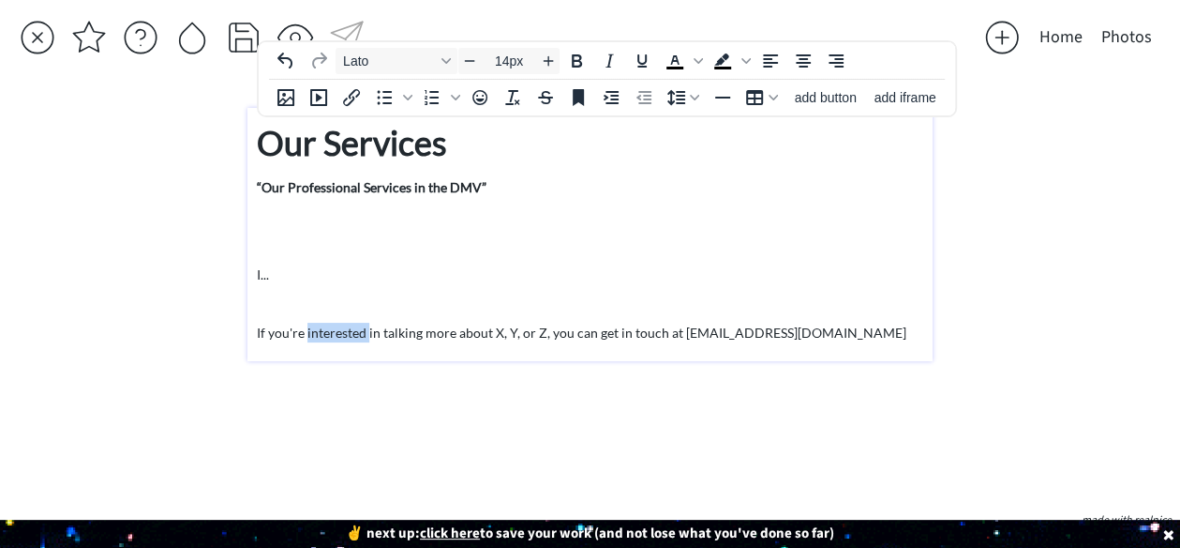
click at [337, 325] on p "If you're interested in talking more about X, Y, or Z, you can get in touch at …" at bounding box center [590, 333] width 667 height 20
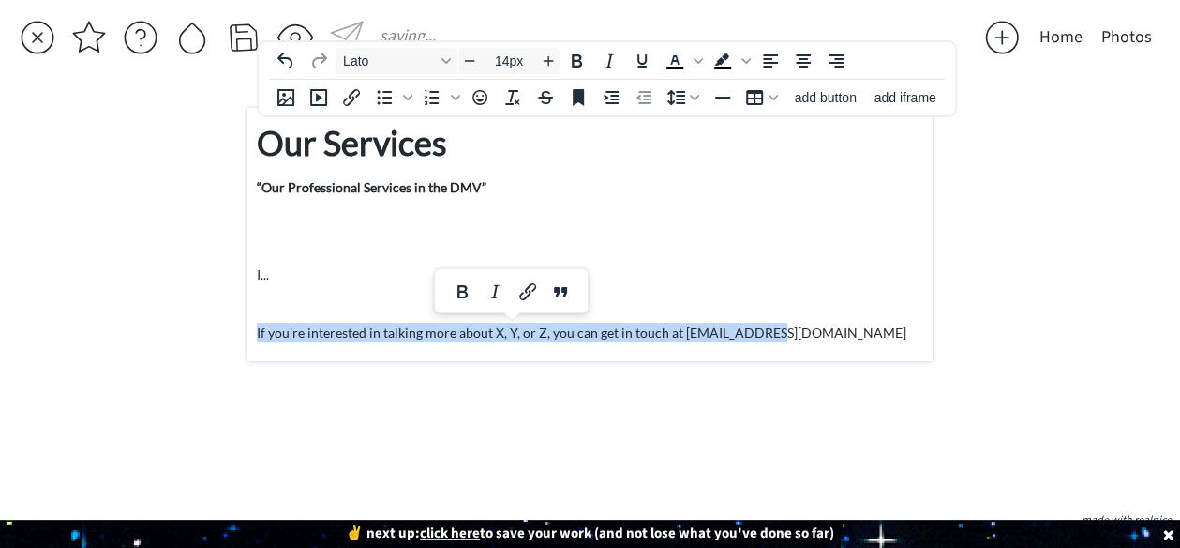
click at [337, 325] on p "If you're interested in talking more about X, Y, or Z, you can get in touch at …" at bounding box center [590, 333] width 667 height 20
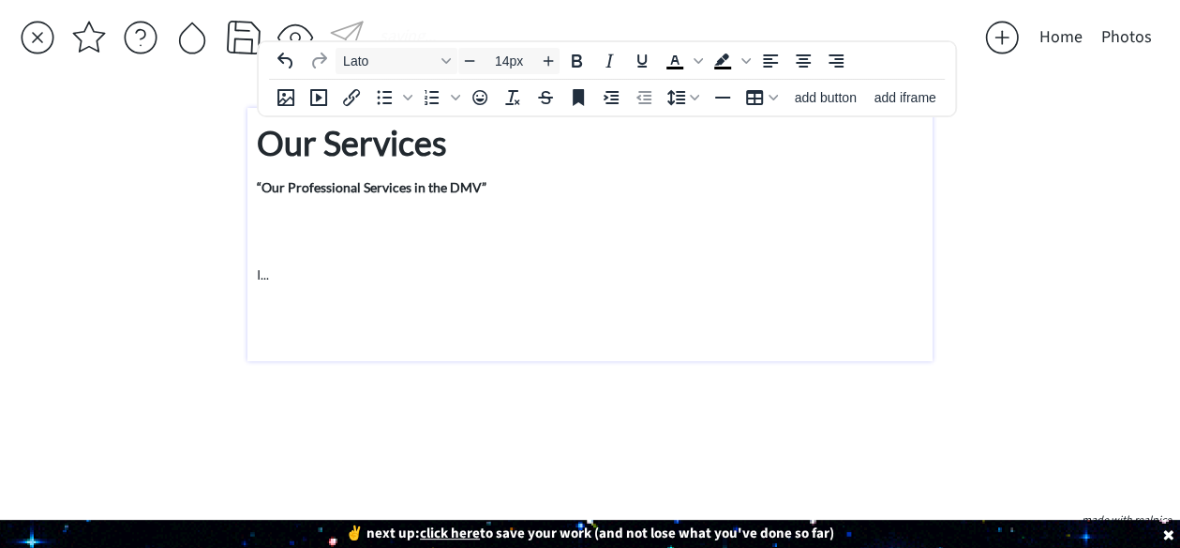
click at [289, 263] on div "Our Services ﻿ “Our Professional Services in the DMV” I..." at bounding box center [590, 229] width 667 height 225
click at [276, 265] on p "I..." at bounding box center [590, 274] width 667 height 20
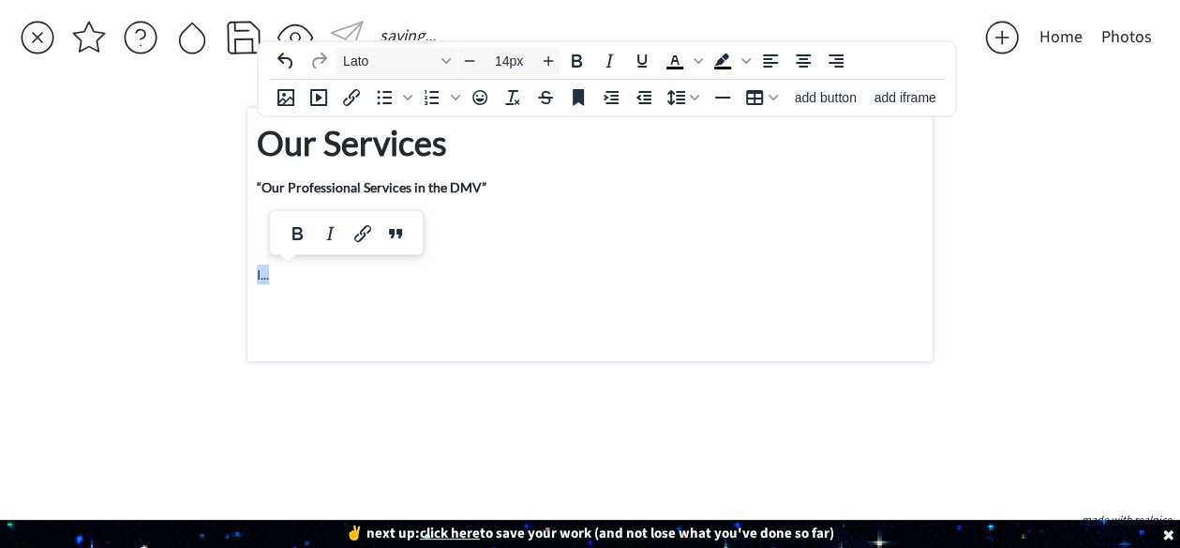
click at [276, 265] on p "I..." at bounding box center [590, 274] width 667 height 20
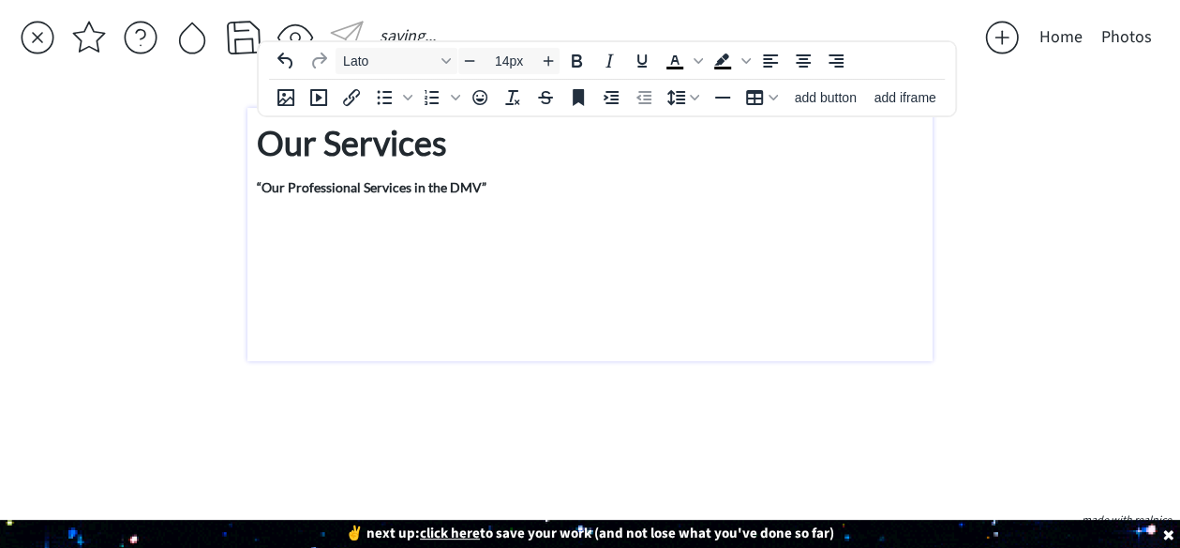
click at [264, 213] on p at bounding box center [590, 216] width 667 height 20
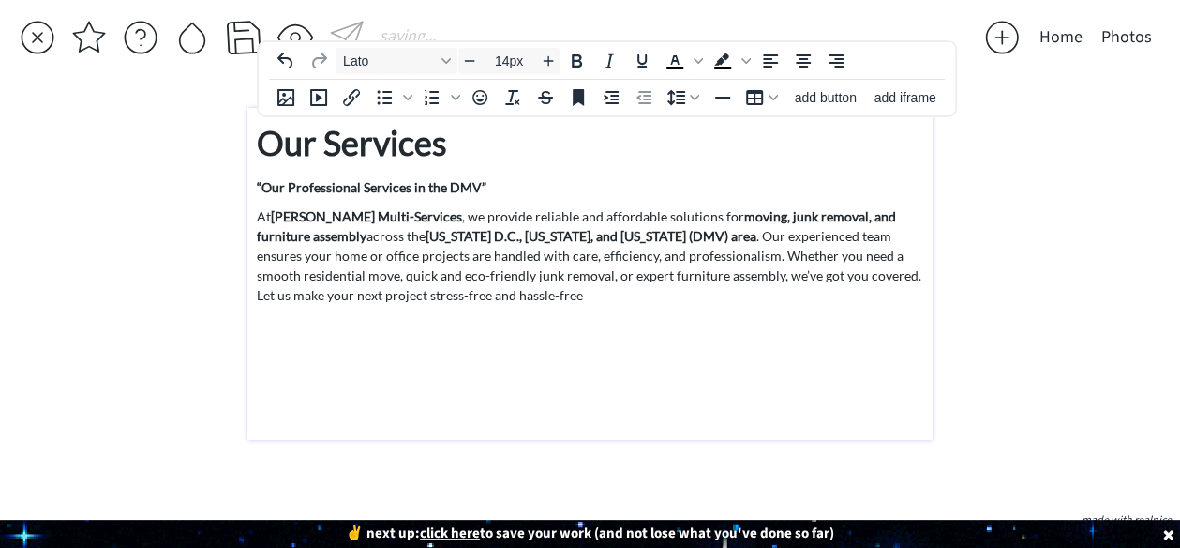
click at [510, 290] on p "At Aleman Multi-Services , we provide reliable and affordable solutions for mov…" at bounding box center [590, 255] width 667 height 98
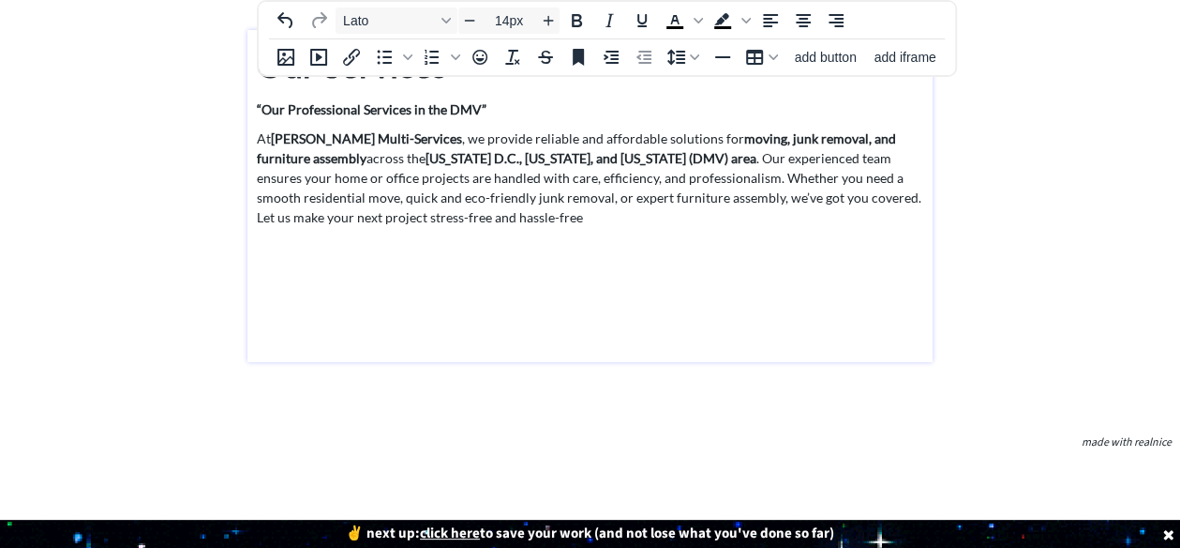
scroll to position [80, 0]
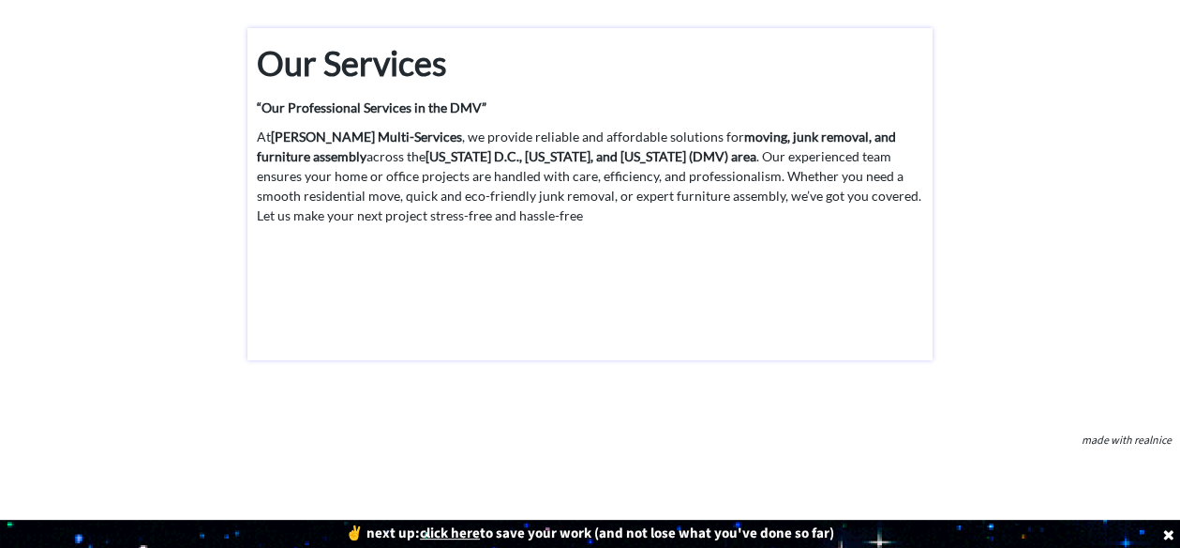
drag, startPoint x: 508, startPoint y: 342, endPoint x: 414, endPoint y: 303, distance: 101.7
click at [414, 303] on p at bounding box center [590, 303] width 667 height 20
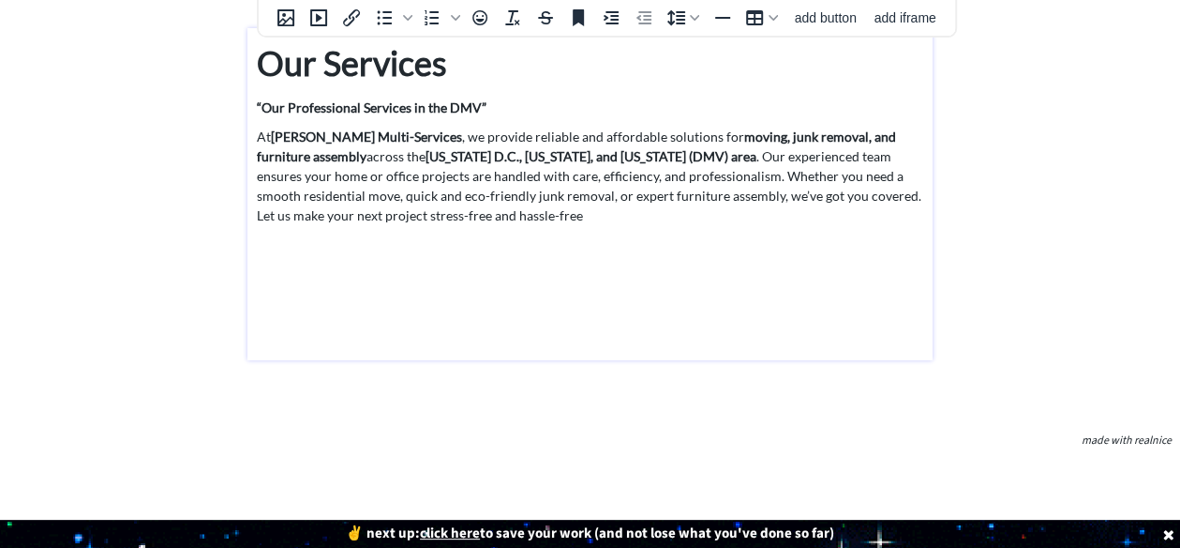
scroll to position [0, 0]
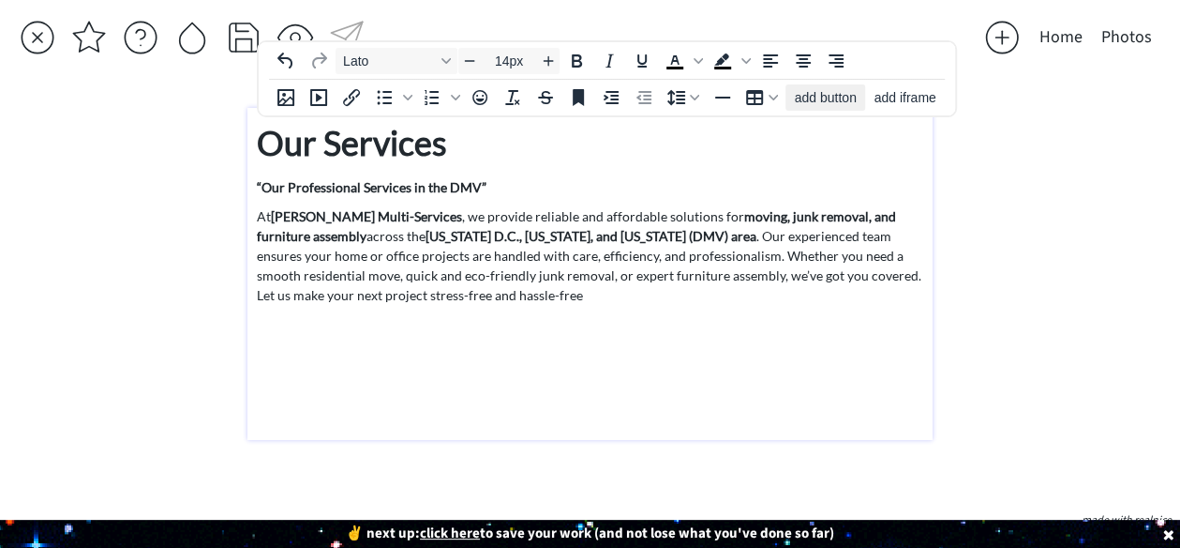
click at [805, 100] on span "add button" at bounding box center [826, 97] width 62 height 15
select select "18px"
select select "5px"
select select "10px"
select select "30px"
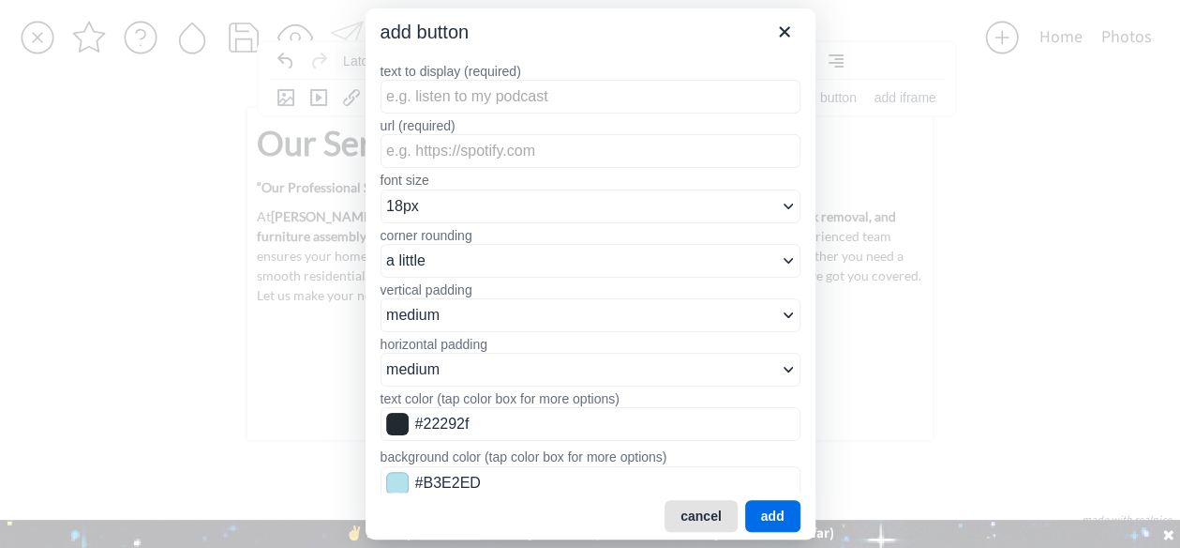
click at [702, 518] on button "cancel" at bounding box center [701, 516] width 73 height 32
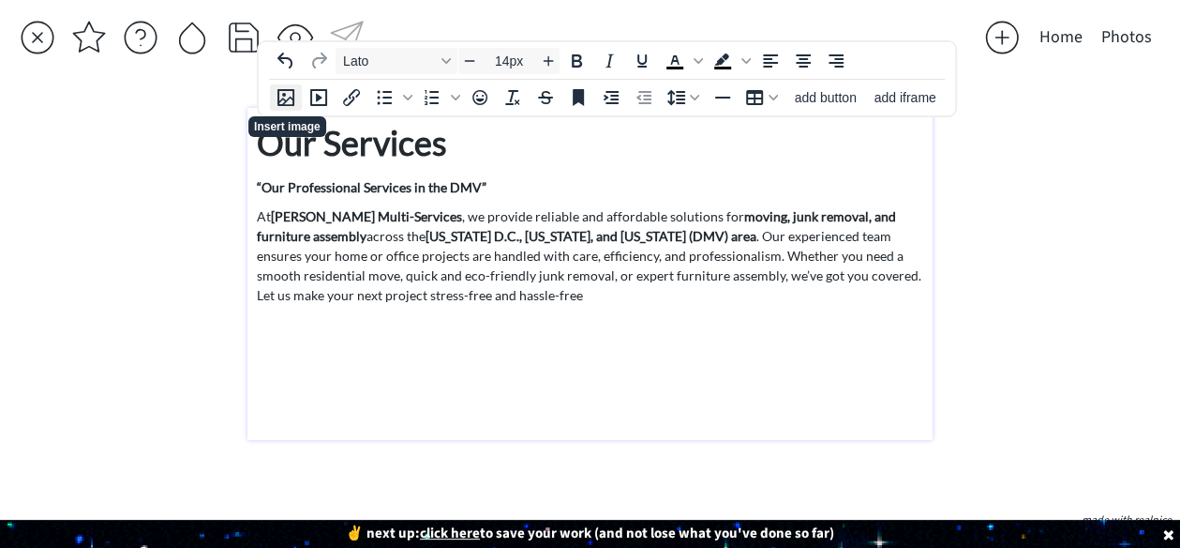
click at [293, 100] on icon "Insert image" at bounding box center [286, 97] width 17 height 17
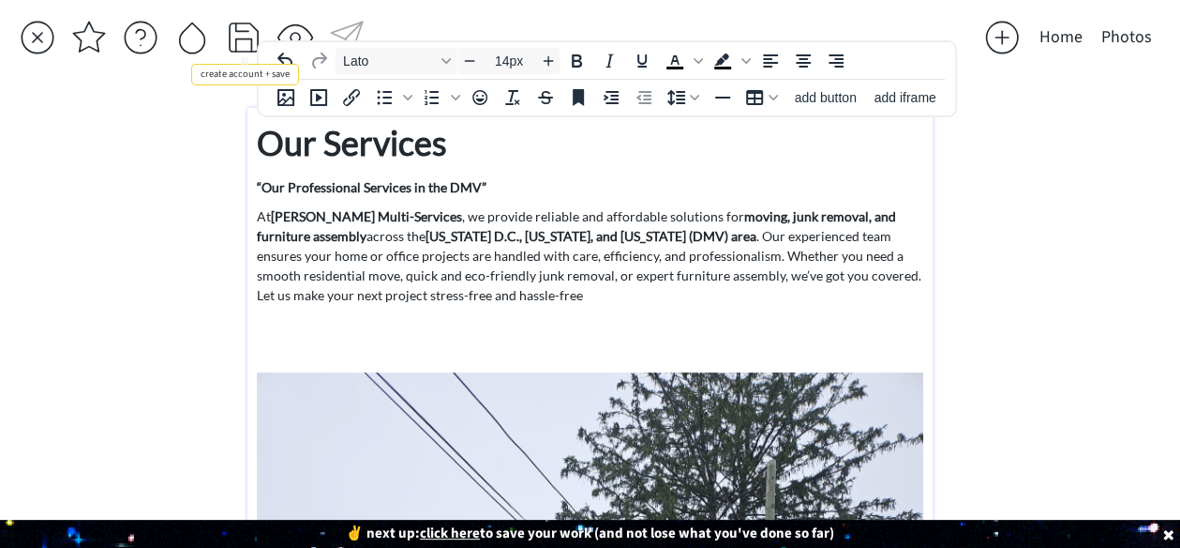
click at [244, 38] on div at bounding box center [244, 38] width 38 height 38
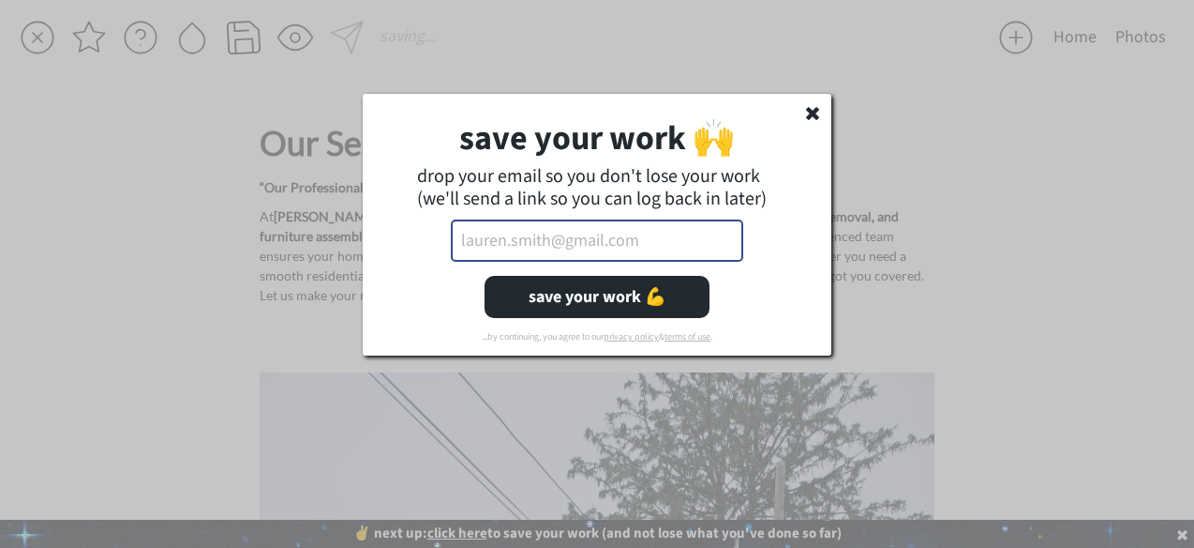
click at [484, 248] on input "email" at bounding box center [597, 240] width 293 height 42
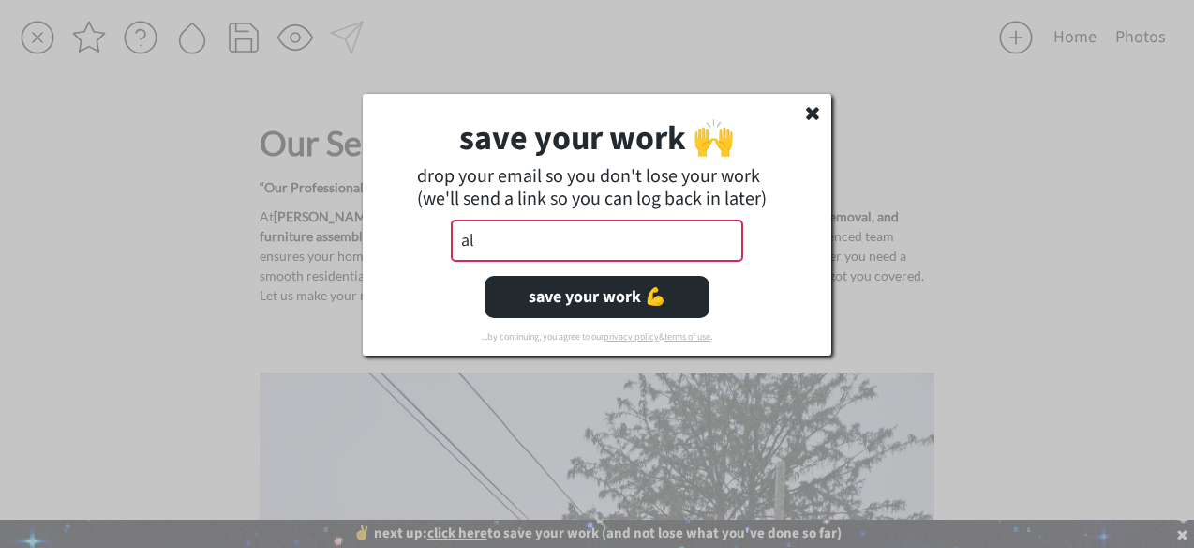
type input "a"
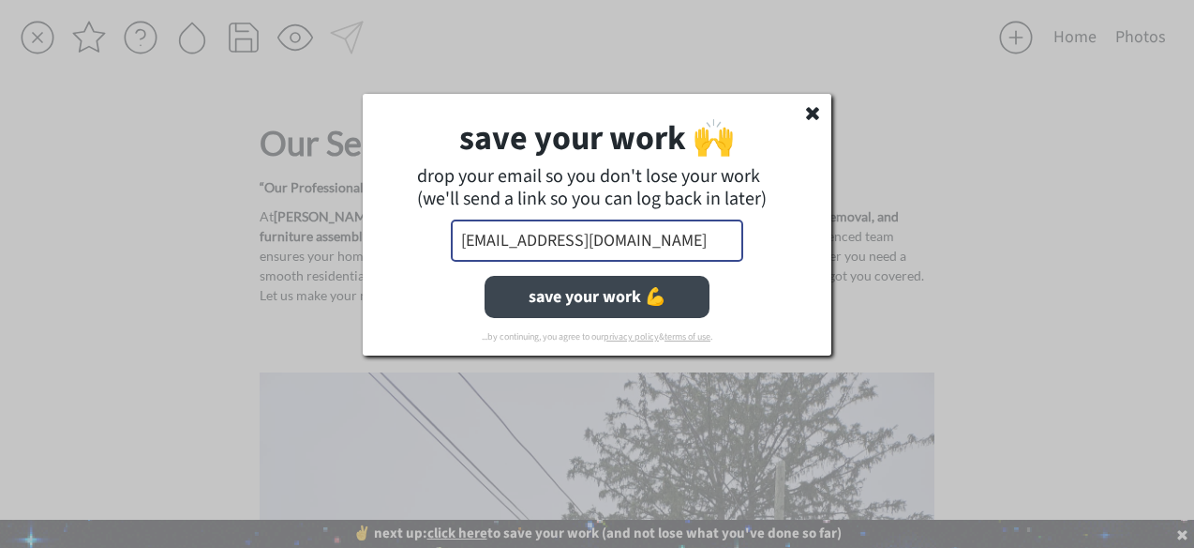
type input "alemanmultiservices@gmail.com"
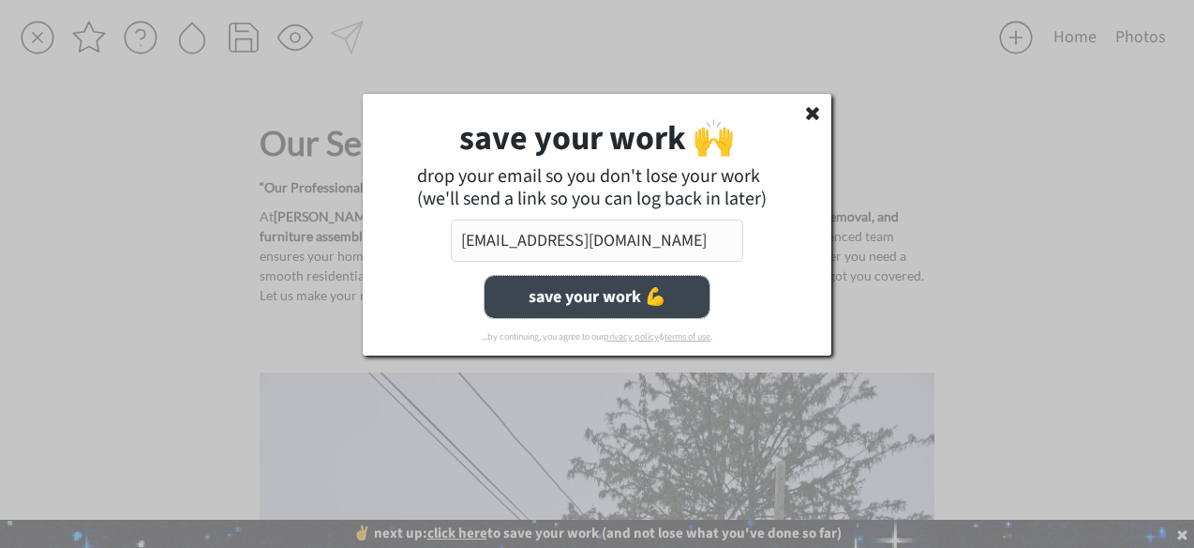
click at [513, 297] on button "save your work 💪" at bounding box center [597, 297] width 225 height 42
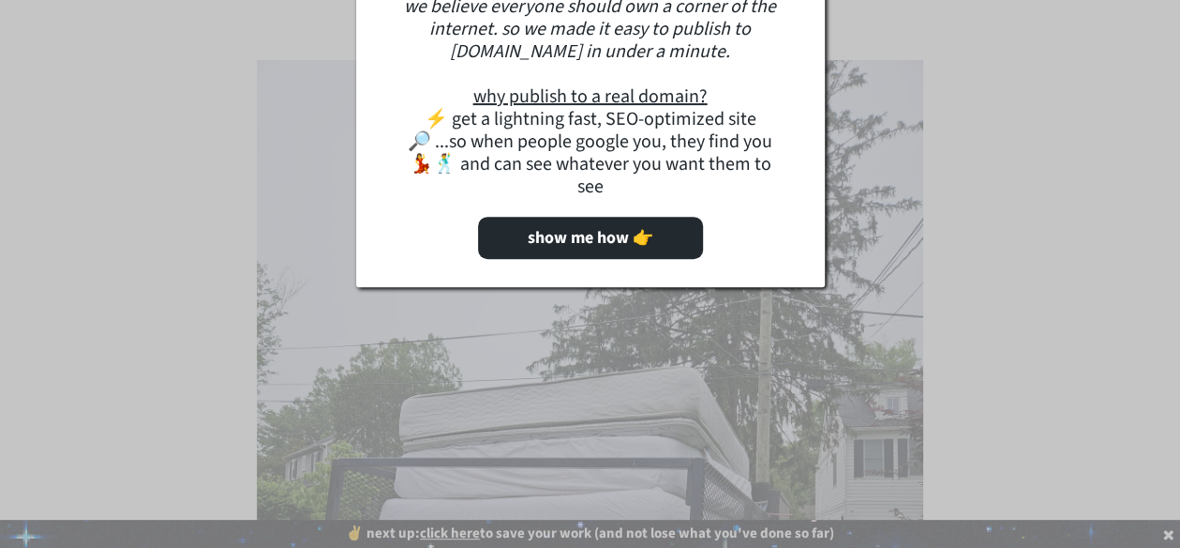
scroll to position [328, 0]
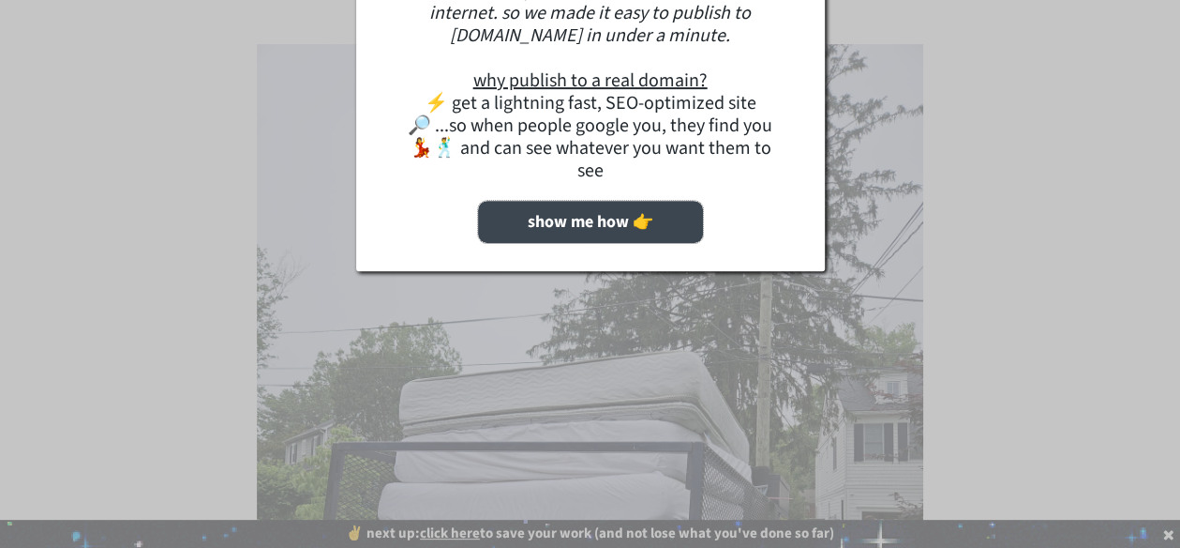
click at [621, 224] on button "show me how 👉" at bounding box center [590, 222] width 225 height 42
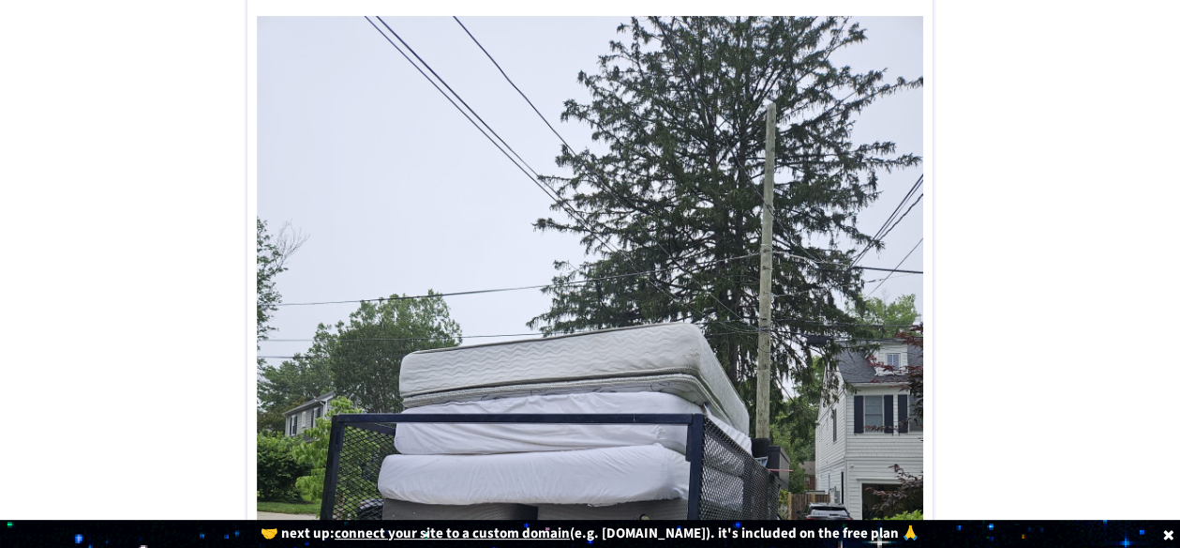
scroll to position [355, 0]
click at [465, 533] on u "connect your site to a custom domain" at bounding box center [452, 533] width 235 height 20
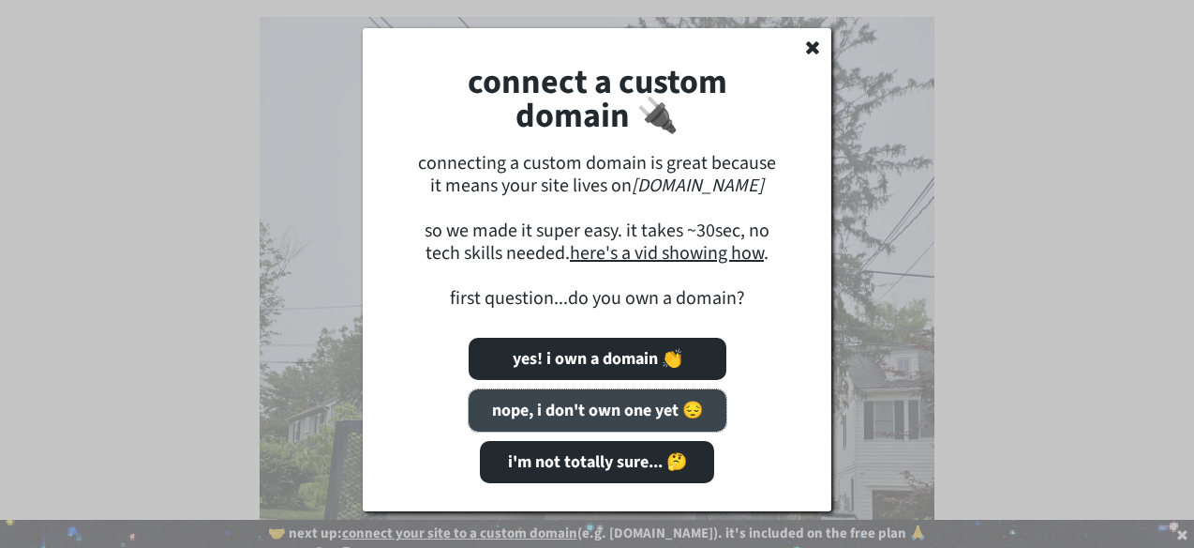
click at [584, 409] on button "nope, i don't own one yet 😔" at bounding box center [598, 410] width 258 height 42
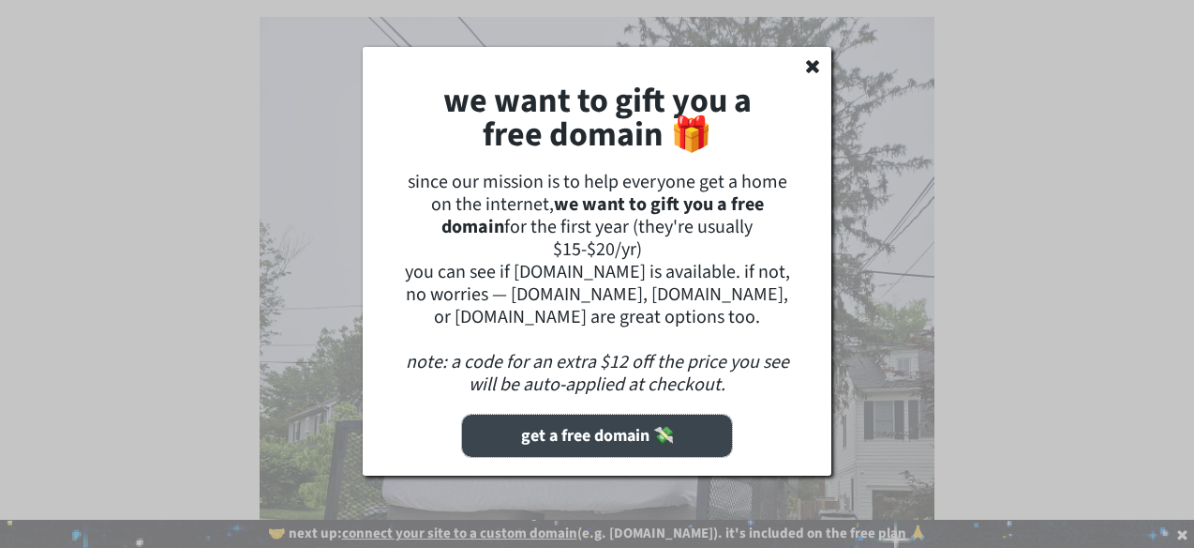
click at [558, 435] on button "get a free domain 💸" at bounding box center [597, 435] width 270 height 42
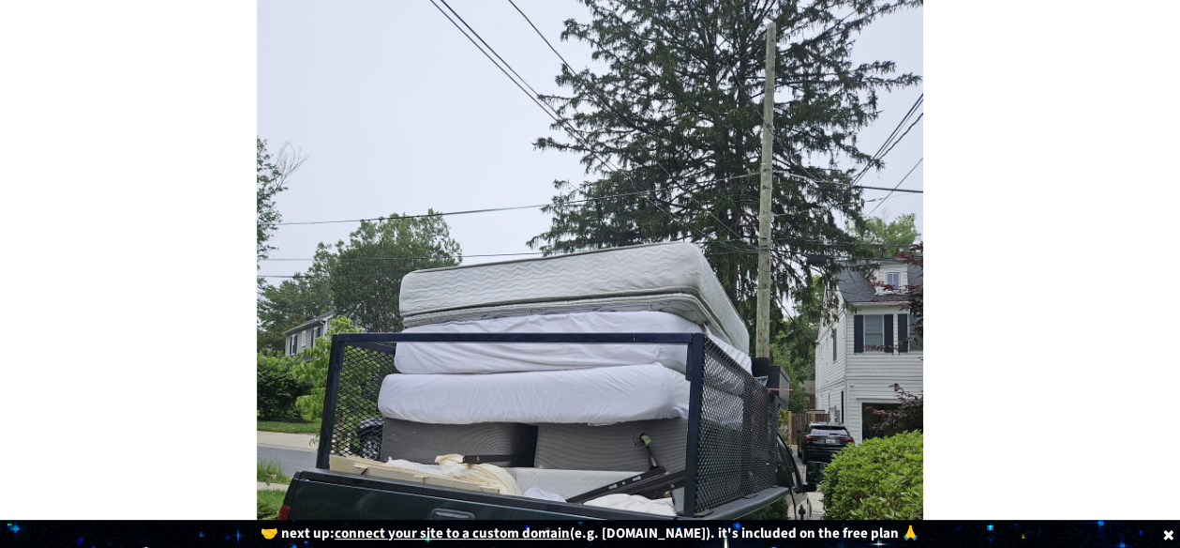
scroll to position [435, 0]
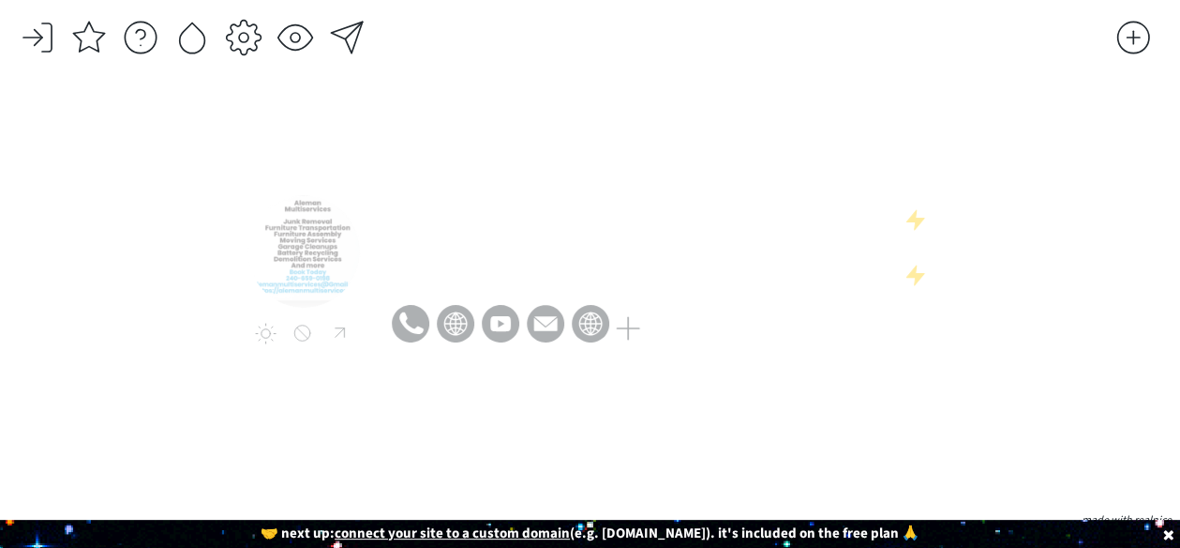
scroll to position [15, 0]
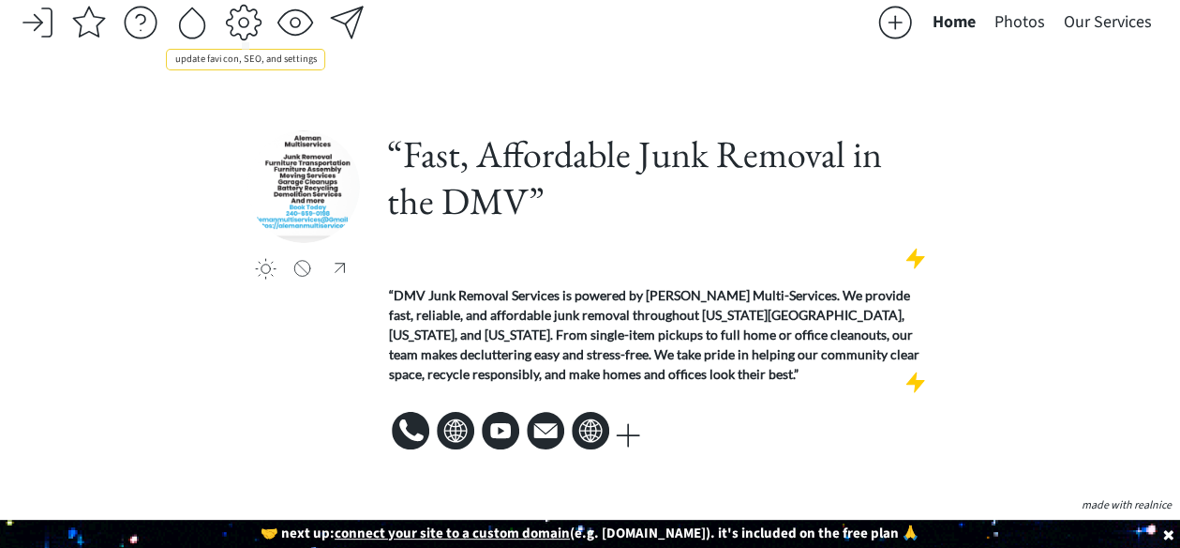
click at [238, 23] on div at bounding box center [244, 23] width 38 height 38
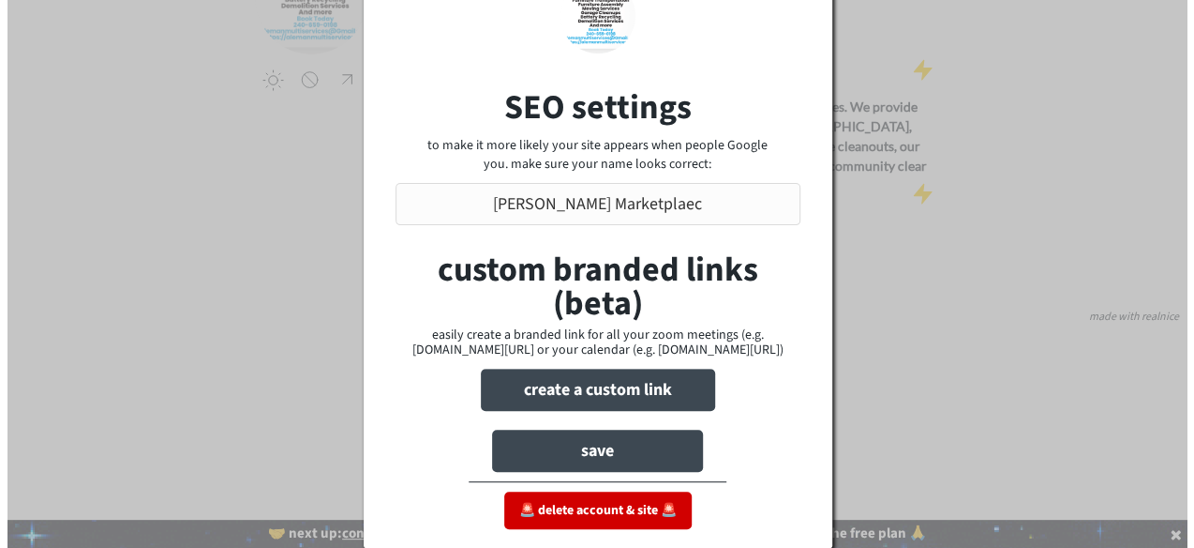
scroll to position [203, 0]
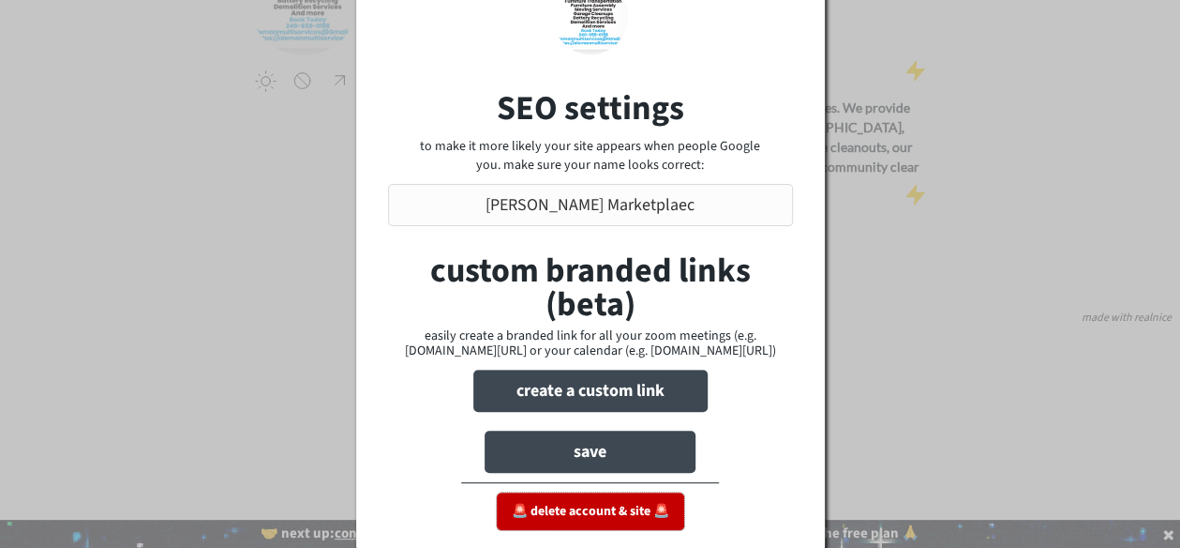
click at [574, 511] on button "🚨 delete account & site 🚨" at bounding box center [591, 511] width 188 height 38
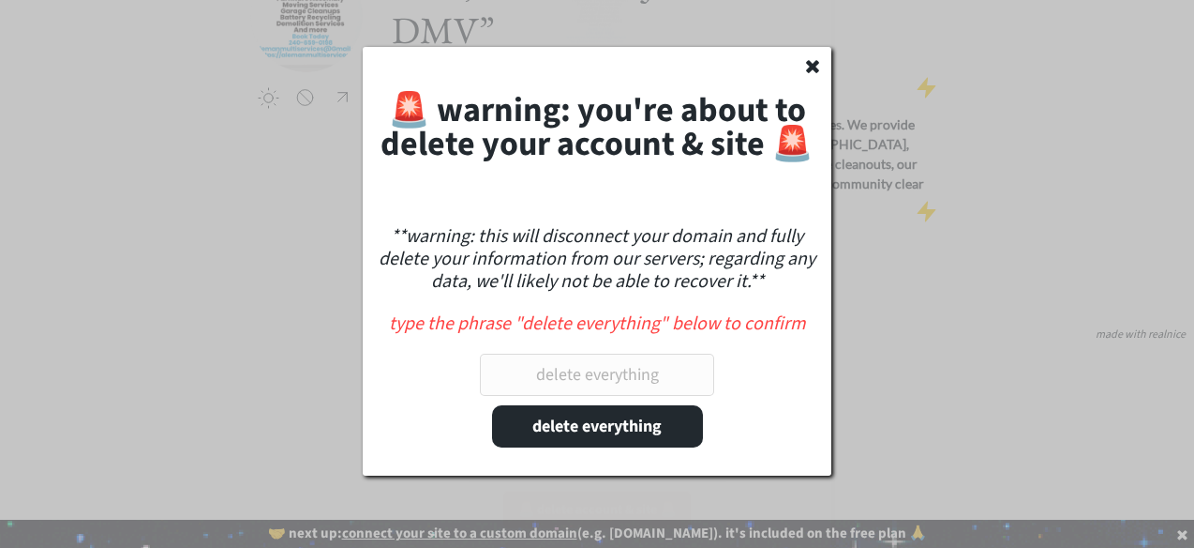
scroll to position [185, 0]
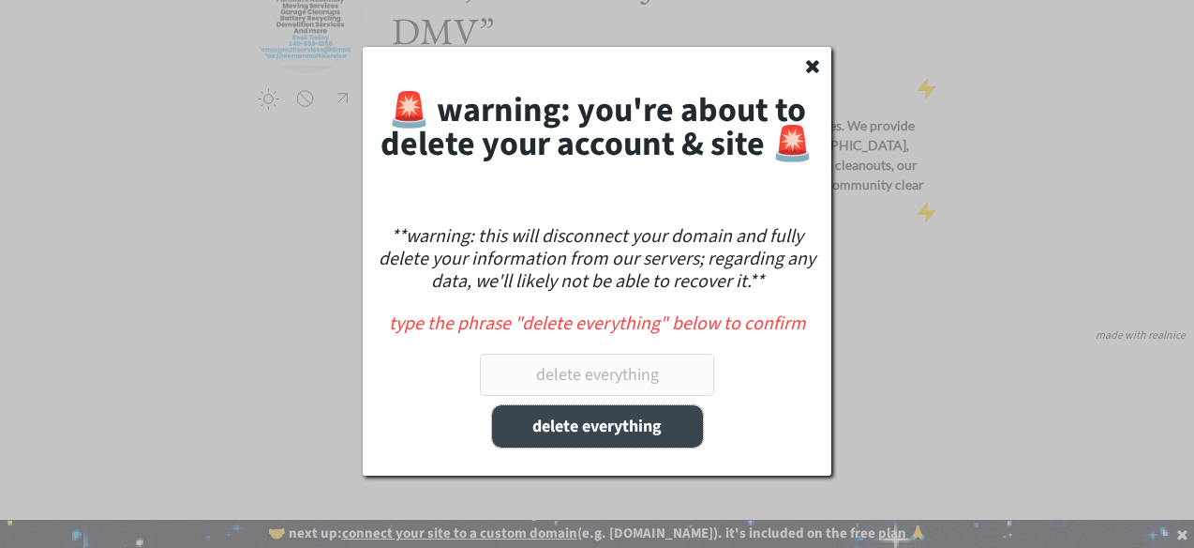
click at [573, 428] on button "delete everything" at bounding box center [597, 426] width 211 height 42
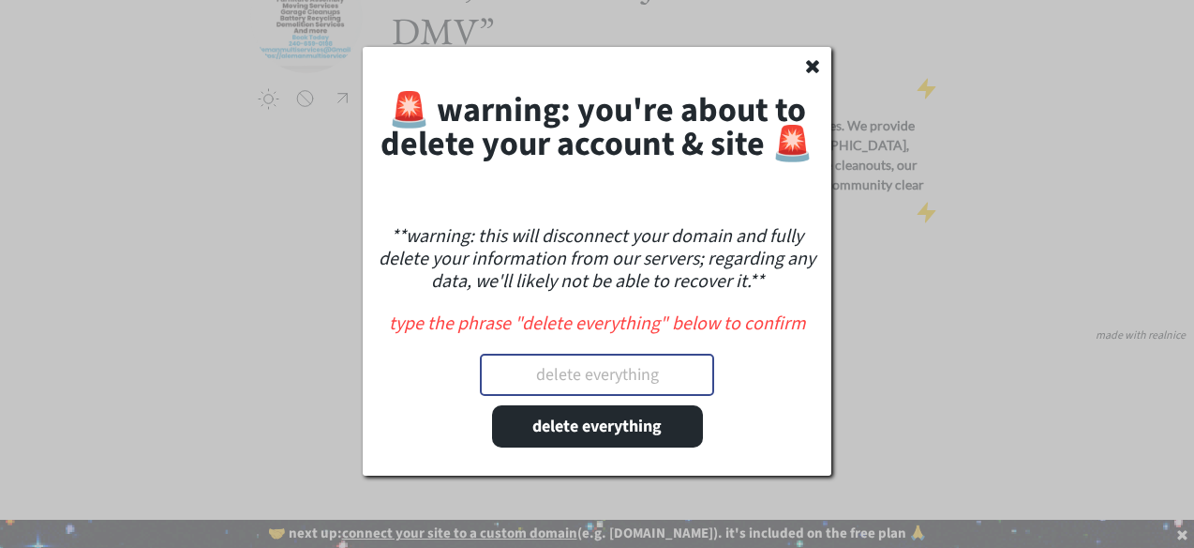
click at [534, 378] on input "input" at bounding box center [597, 374] width 234 height 42
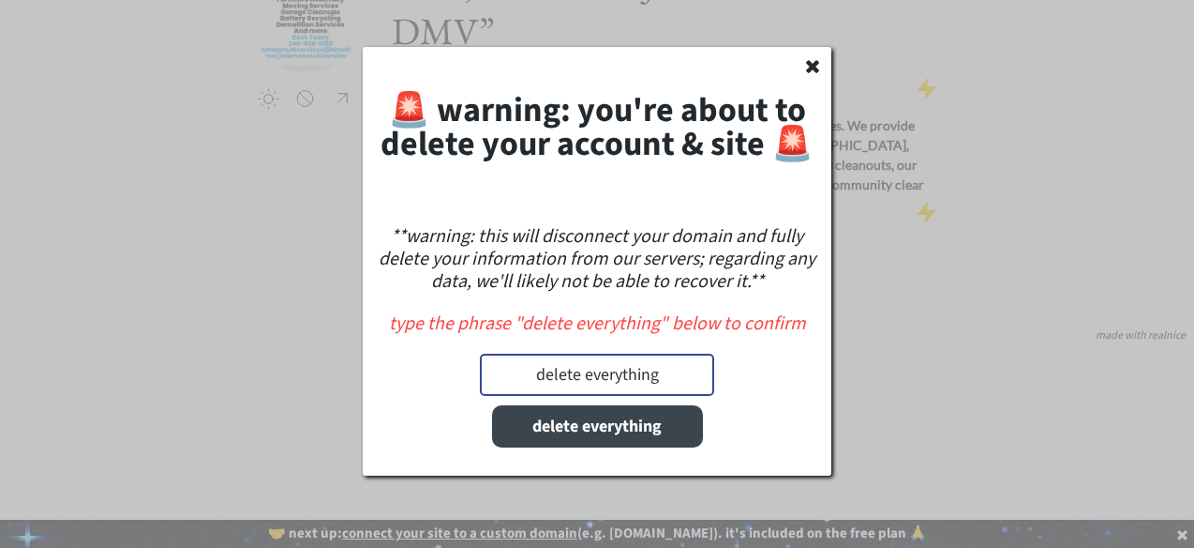
type input "delete everything"
click at [554, 432] on button "delete everything" at bounding box center [597, 426] width 211 height 42
click at [574, 423] on button "delete everything" at bounding box center [597, 426] width 211 height 42
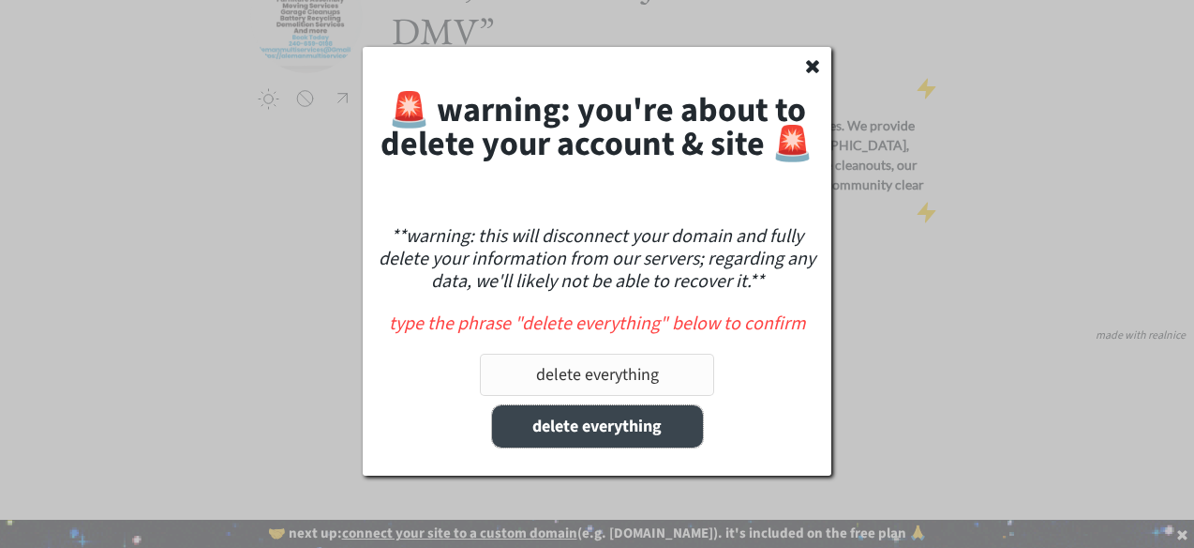
click at [574, 423] on button "delete everything" at bounding box center [597, 426] width 211 height 42
click at [492, 405] on button "delete everything" at bounding box center [597, 426] width 211 height 42
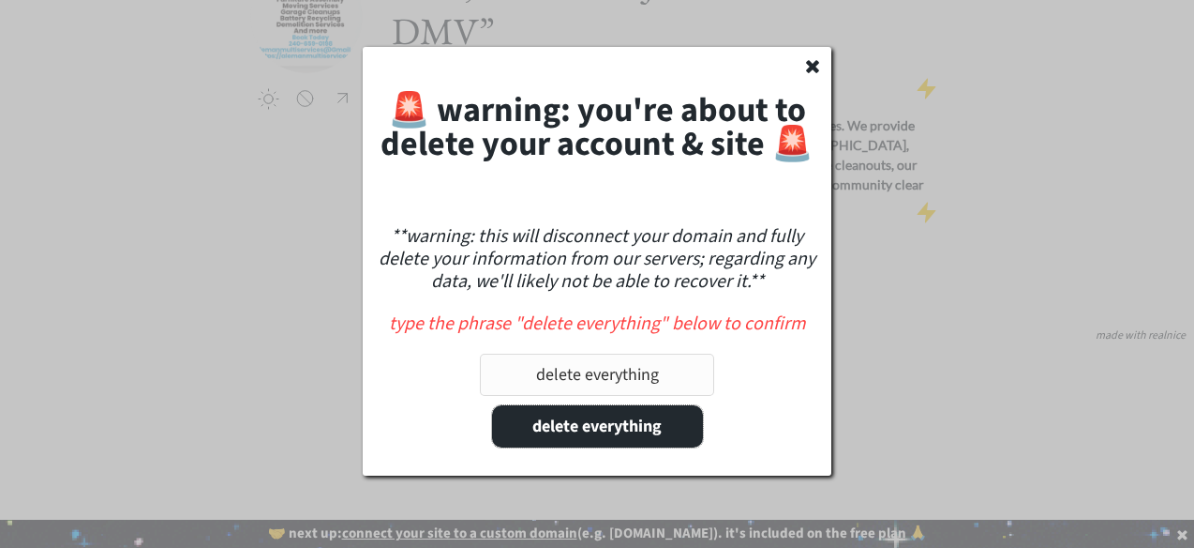
click at [583, 359] on input "input" at bounding box center [597, 374] width 234 height 42
click at [542, 323] on div "type the phrase "delete everything" below to confirm" at bounding box center [597, 323] width 450 height 19
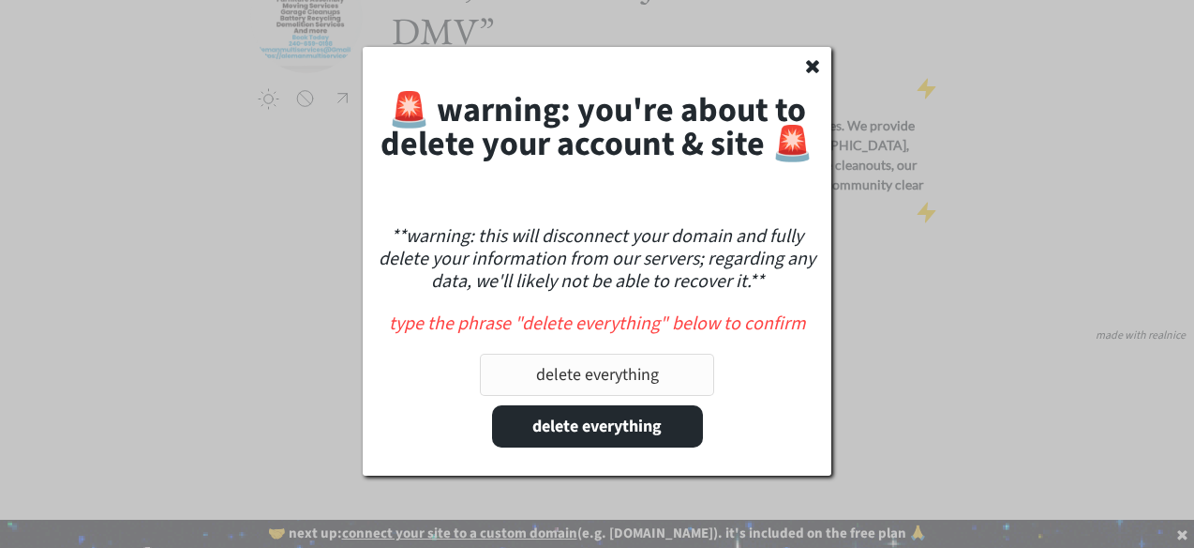
click at [542, 323] on div "type the phrase "delete everything" below to confirm" at bounding box center [597, 323] width 450 height 19
drag, startPoint x: 542, startPoint y: 323, endPoint x: 593, endPoint y: 324, distance: 51.6
click at [593, 324] on div "type the phrase "delete everything" below to confirm" at bounding box center [597, 323] width 450 height 19
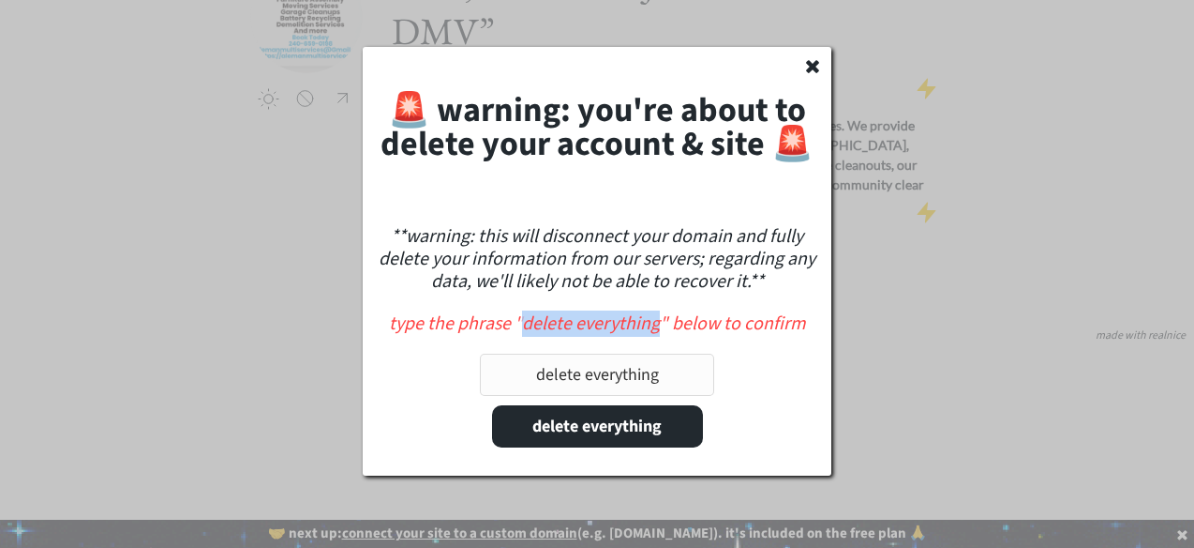
click at [593, 324] on div "type the phrase "delete everything" below to confirm" at bounding box center [597, 323] width 450 height 19
drag, startPoint x: 529, startPoint y: 318, endPoint x: 641, endPoint y: 325, distance: 112.8
click at [641, 325] on div "type the phrase "delete everything" below to confirm" at bounding box center [597, 323] width 450 height 19
drag, startPoint x: 523, startPoint y: 327, endPoint x: 656, endPoint y: 336, distance: 133.4
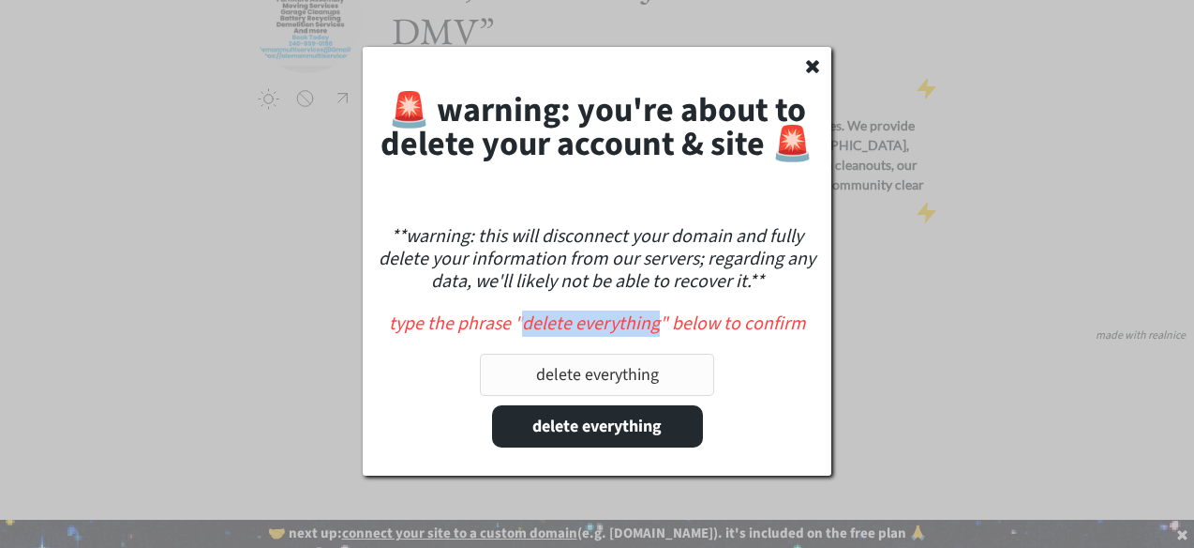
click at [656, 333] on div "type the phrase "delete everything" below to confirm" at bounding box center [597, 323] width 450 height 19
copy div "delete everything"
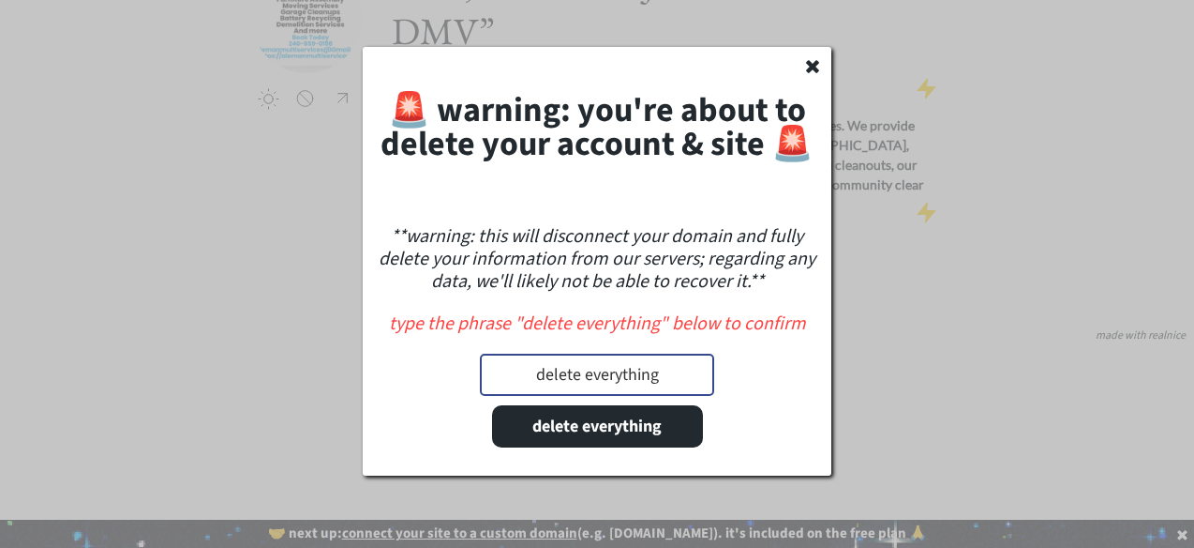
click at [580, 385] on input "input" at bounding box center [597, 374] width 234 height 42
paste input "delete everything"
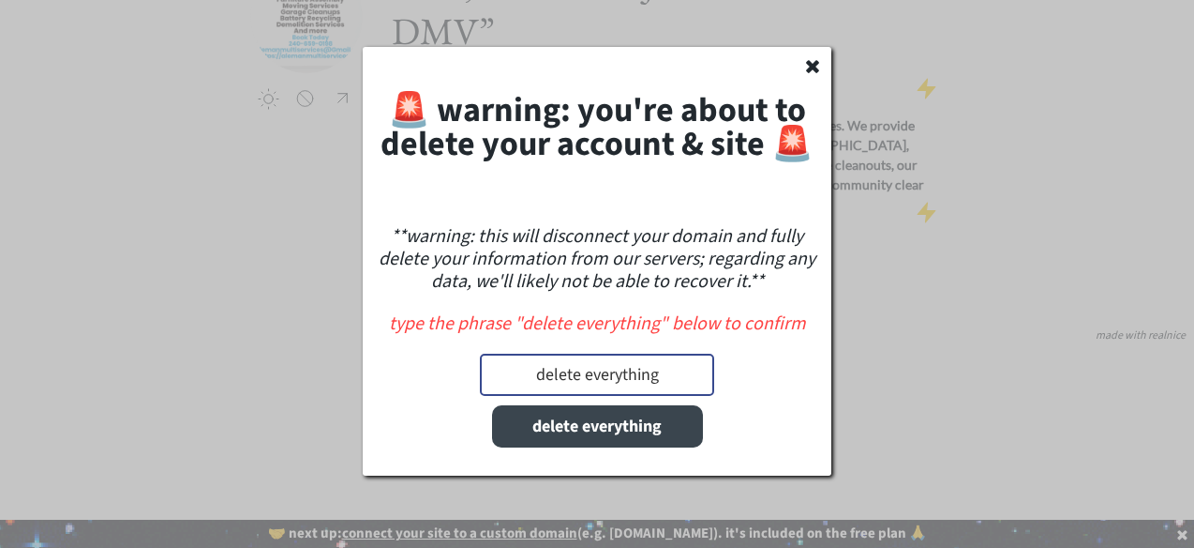
type input "delete everything"
click at [576, 434] on button "delete everything" at bounding box center [597, 426] width 211 height 42
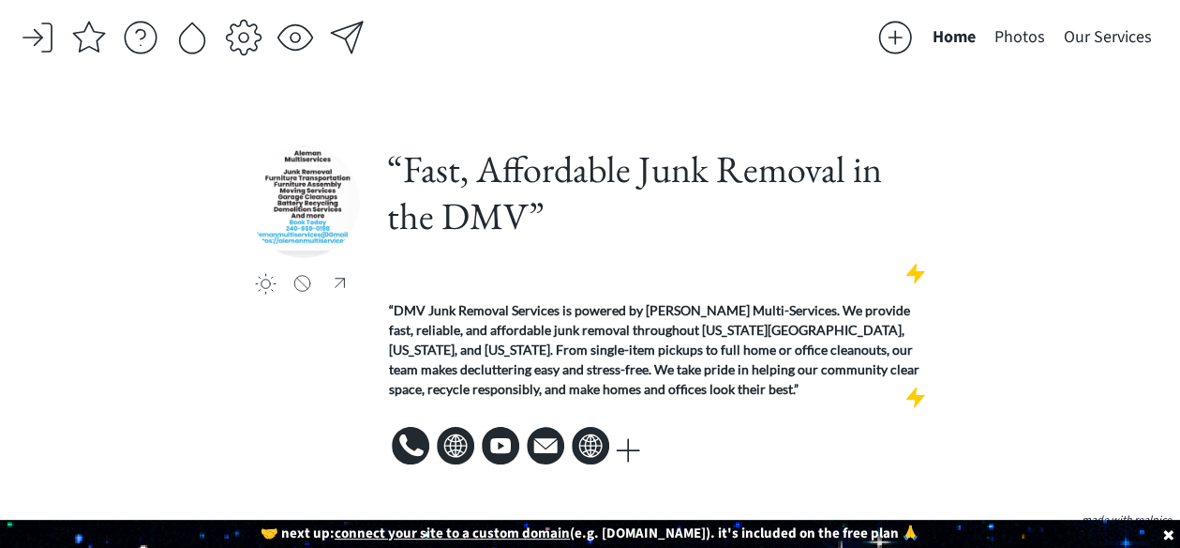
scroll to position [15, 0]
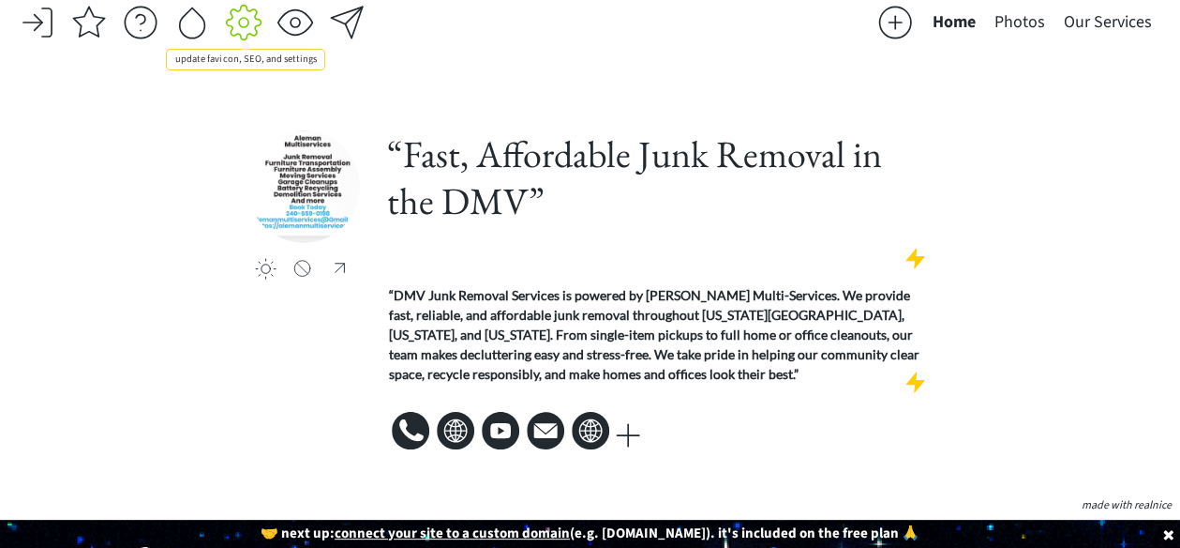
click at [249, 23] on div at bounding box center [244, 23] width 38 height 38
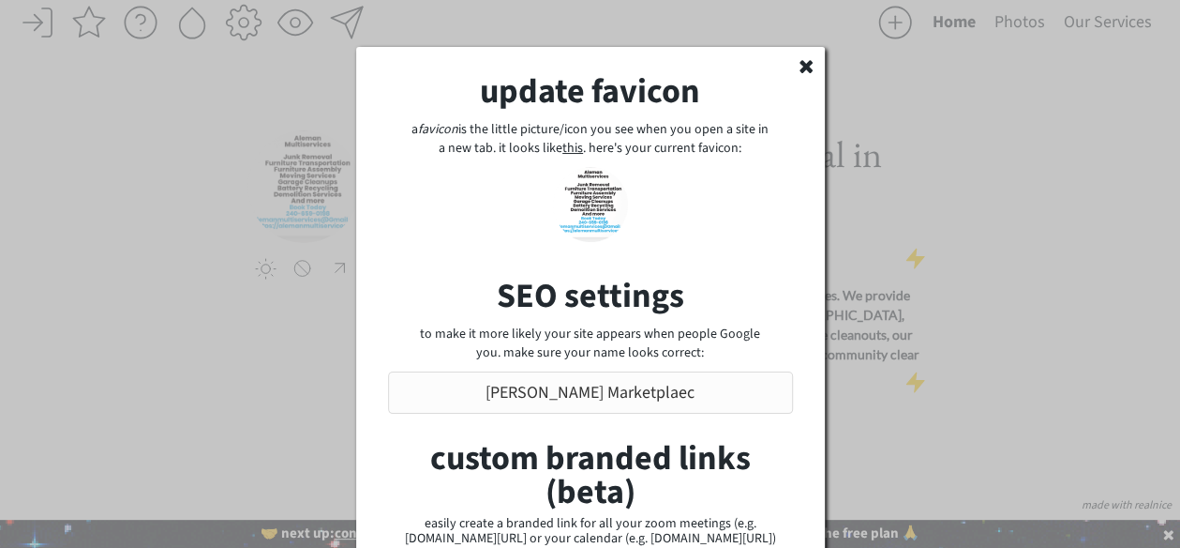
scroll to position [203, 0]
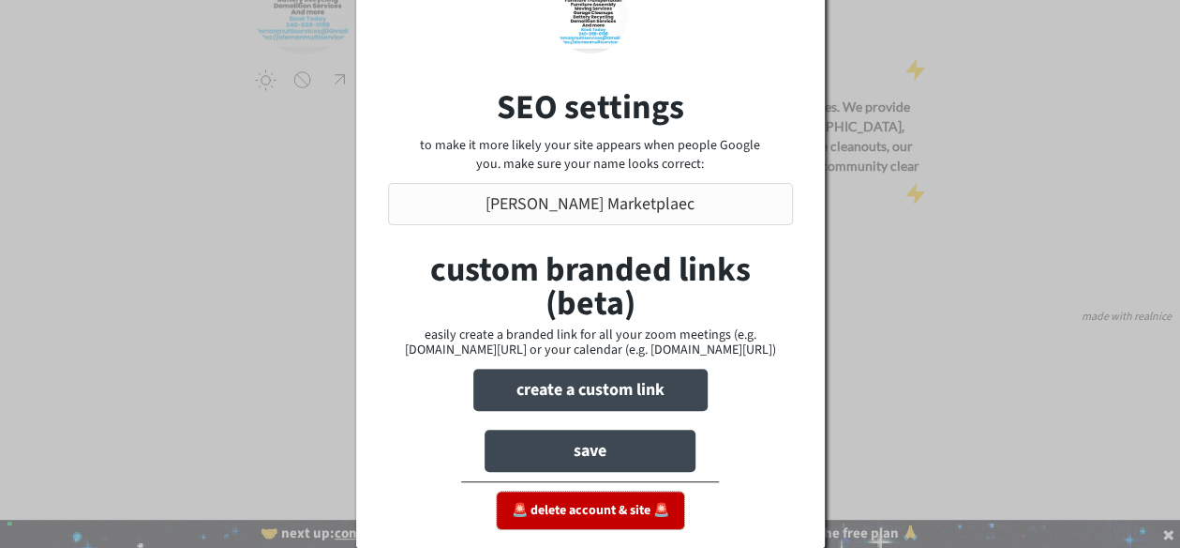
click at [589, 513] on button "🚨 delete account & site 🚨" at bounding box center [591, 510] width 188 height 38
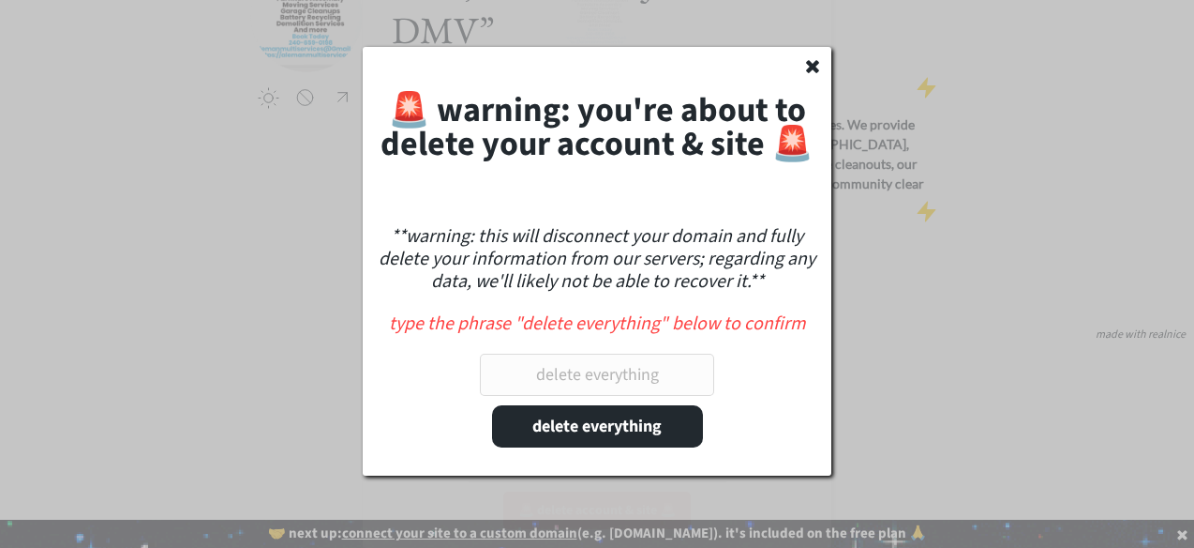
scroll to position [185, 0]
drag, startPoint x: 525, startPoint y: 319, endPoint x: 658, endPoint y: 327, distance: 133.4
click at [658, 327] on div "type the phrase "delete everything" below to confirm" at bounding box center [597, 323] width 450 height 19
drag, startPoint x: 658, startPoint y: 327, endPoint x: 542, endPoint y: 384, distance: 129.6
click at [542, 384] on input "input" at bounding box center [597, 374] width 234 height 42
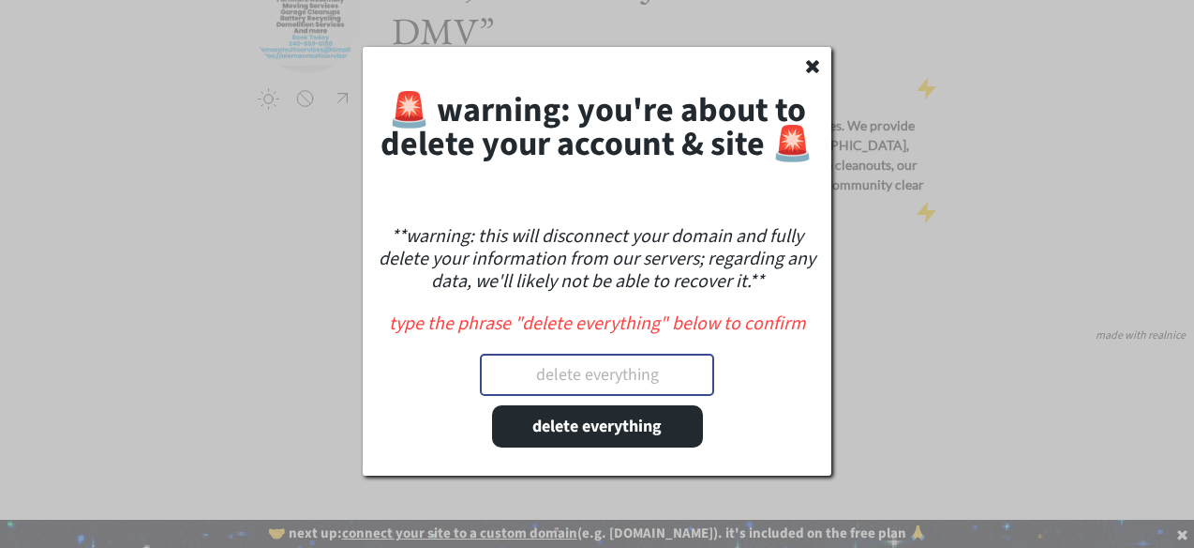
paste input "delete everything"
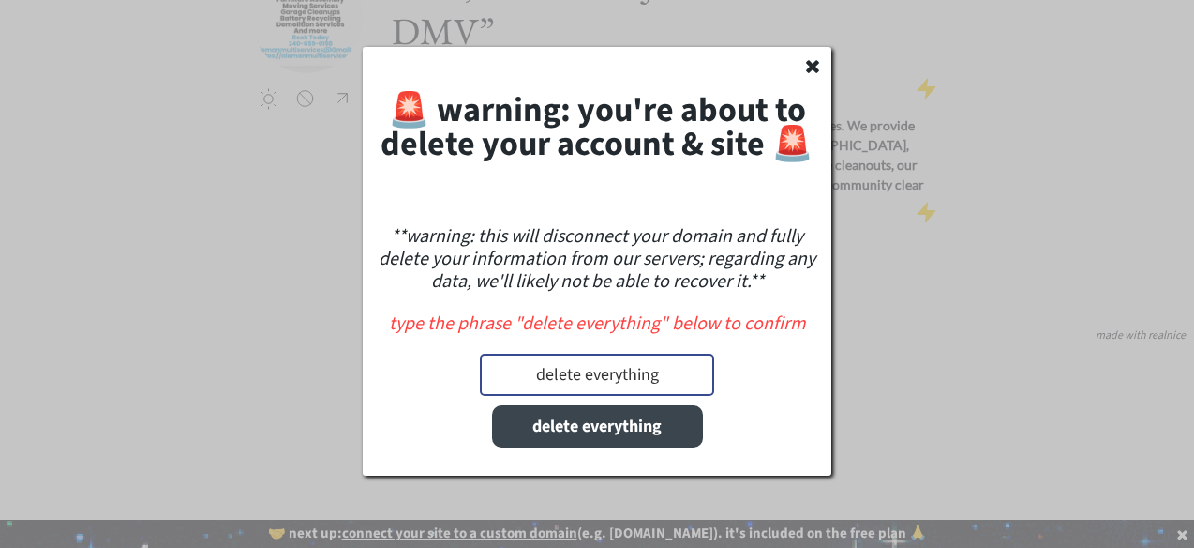
type input "delete everything"
click at [538, 419] on button "delete everything" at bounding box center [597, 426] width 211 height 42
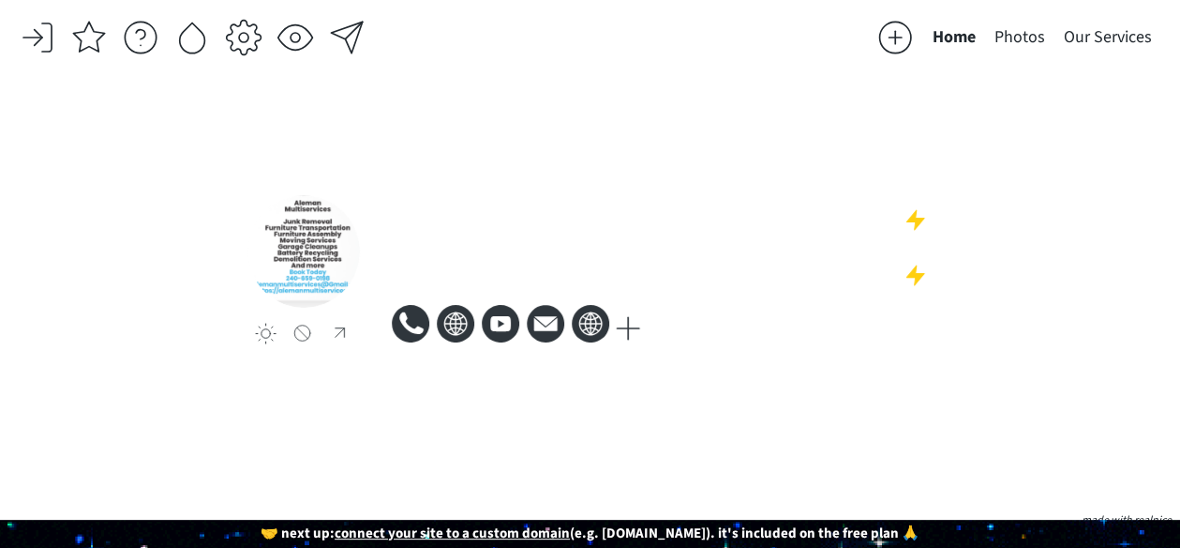
scroll to position [15, 0]
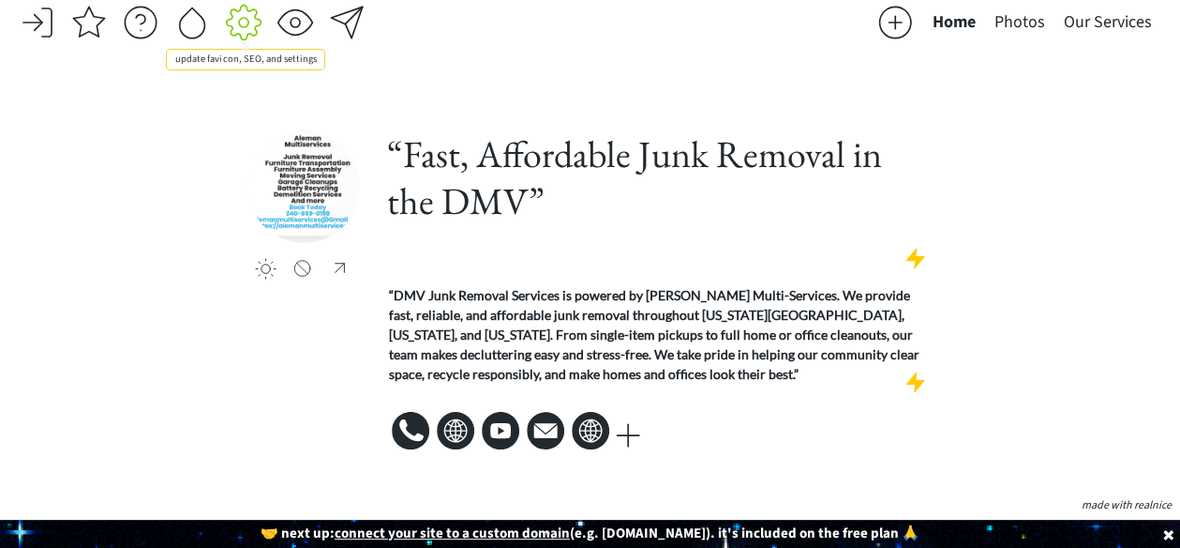
click at [257, 23] on div at bounding box center [244, 23] width 38 height 38
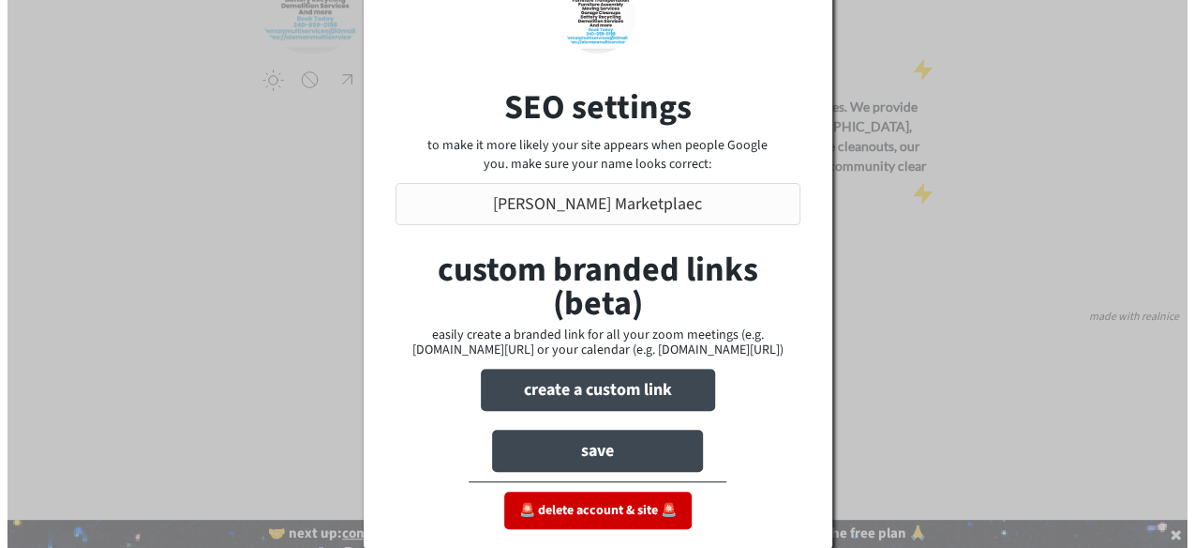
scroll to position [0, 0]
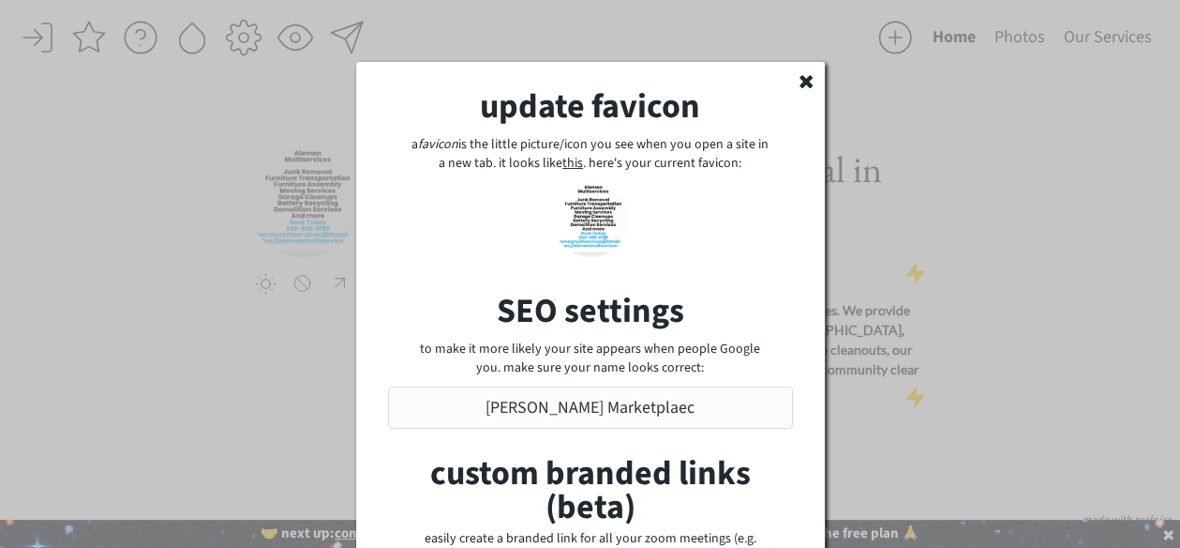
click at [797, 76] on icon at bounding box center [806, 80] width 19 height 19
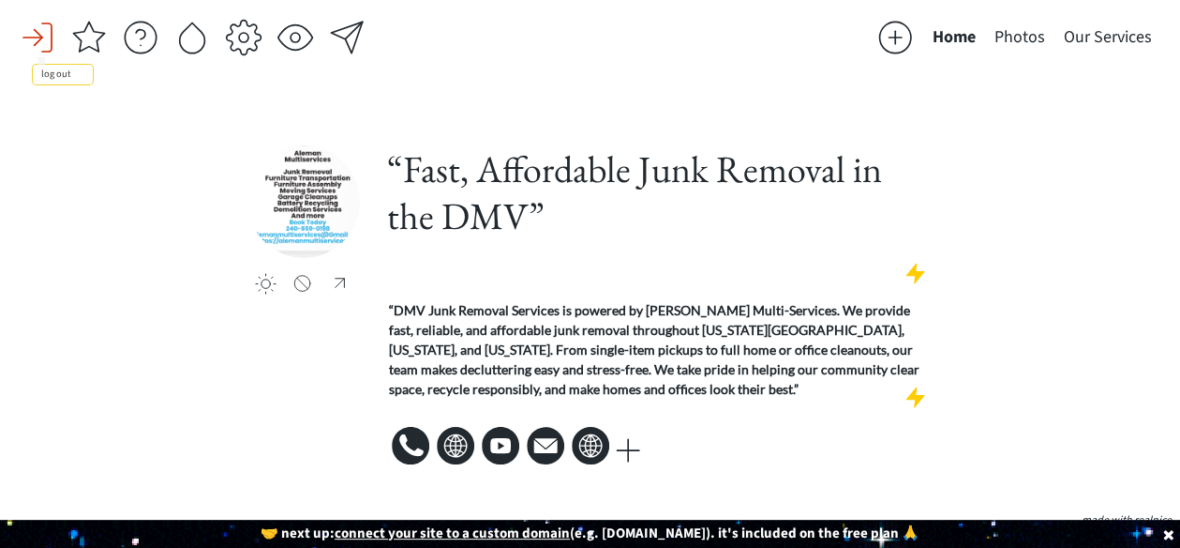
click at [41, 40] on div at bounding box center [38, 38] width 38 height 38
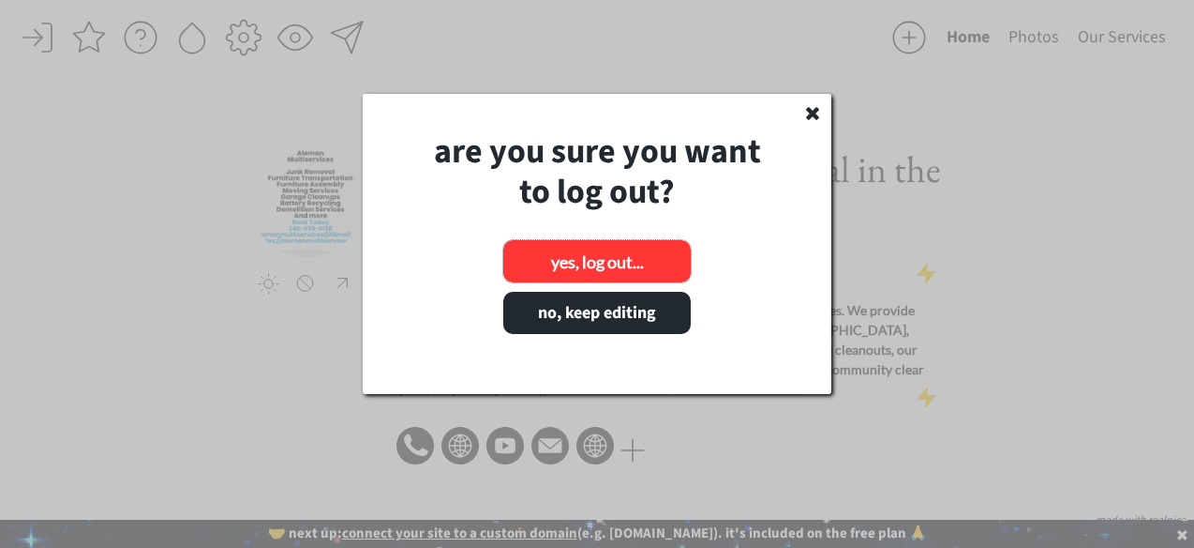
click at [596, 250] on button "yes, log out..." at bounding box center [597, 261] width 188 height 42
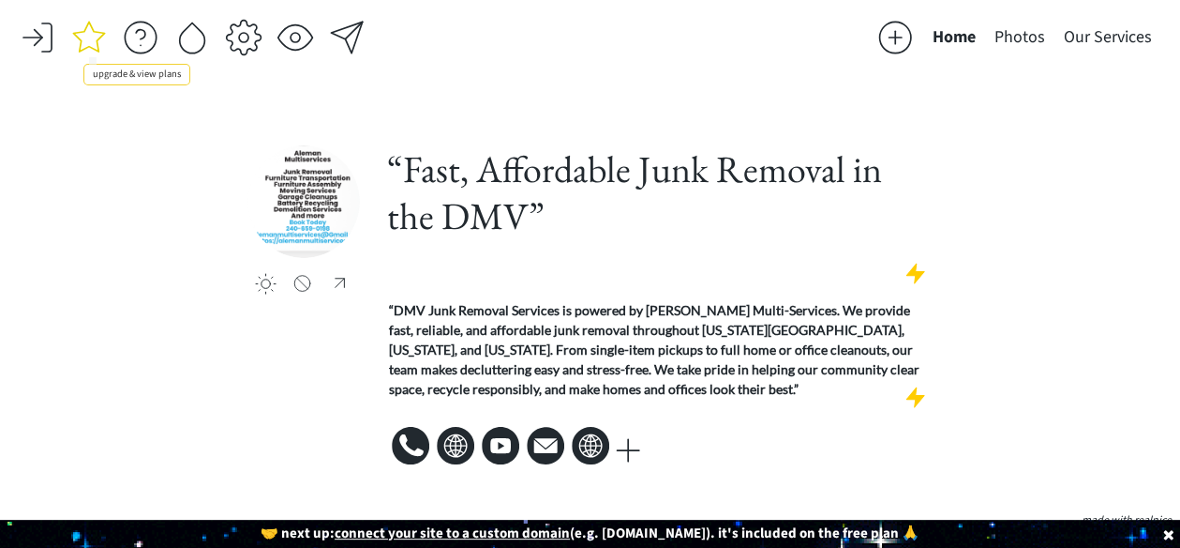
click at [82, 45] on div at bounding box center [89, 38] width 38 height 38
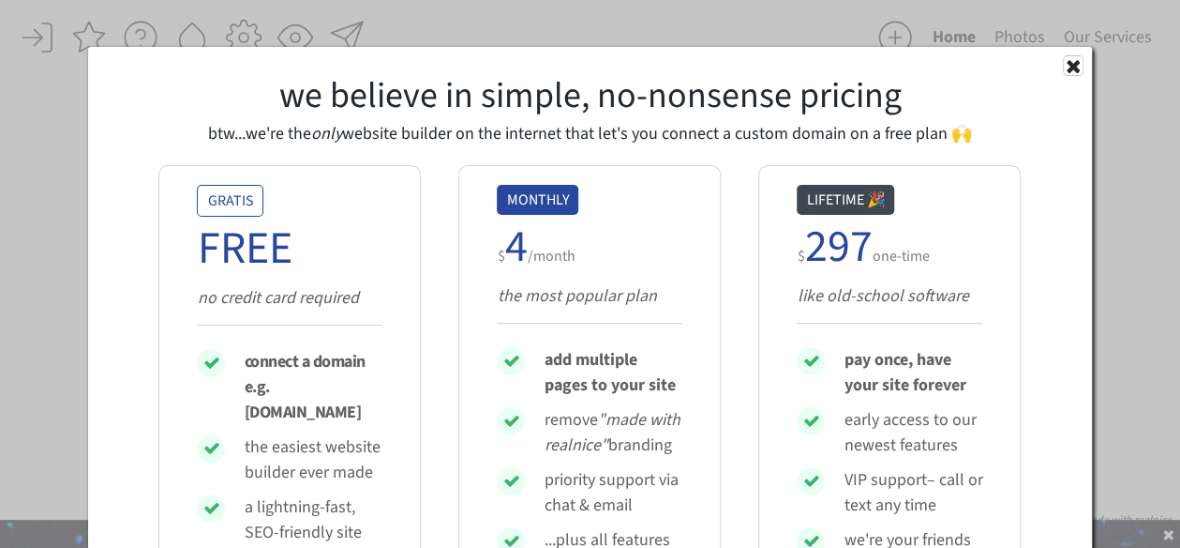
click at [1075, 66] on use at bounding box center [1073, 66] width 13 height 13
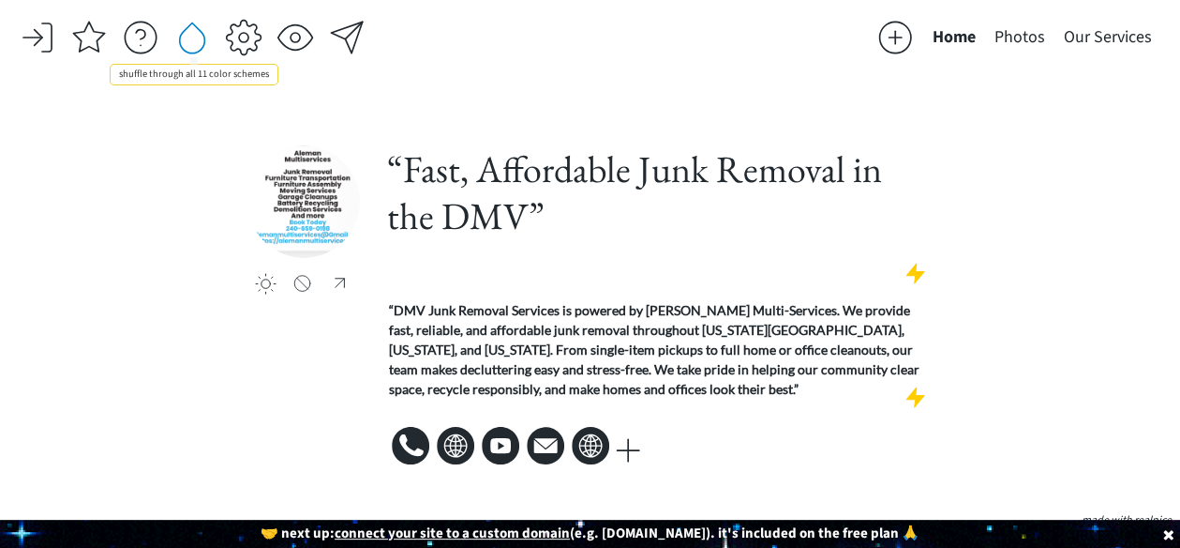
click at [193, 43] on div at bounding box center [192, 38] width 38 height 38
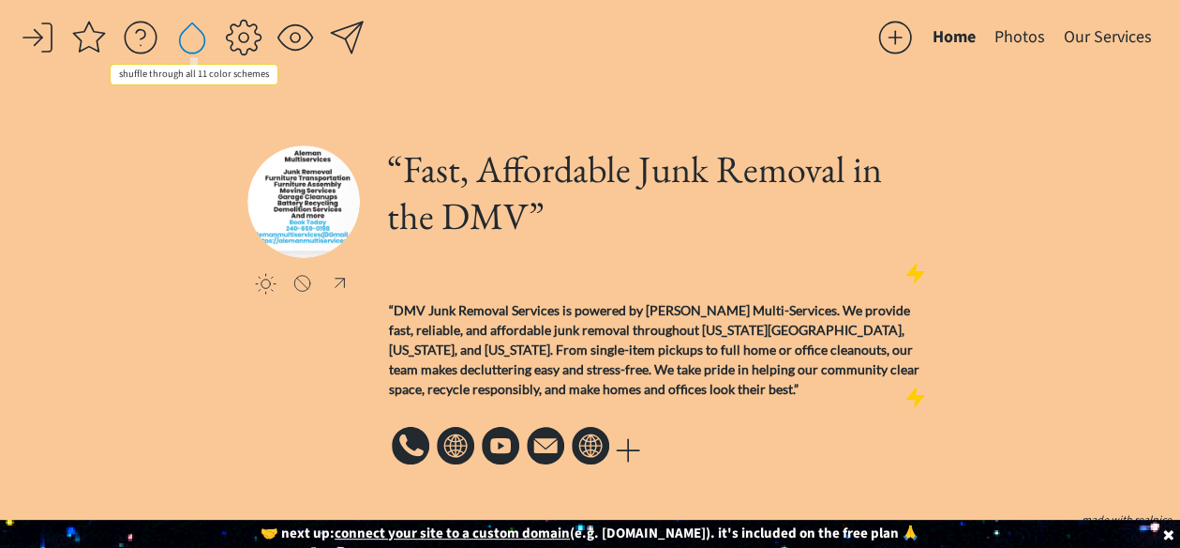
click at [193, 46] on div at bounding box center [192, 38] width 38 height 38
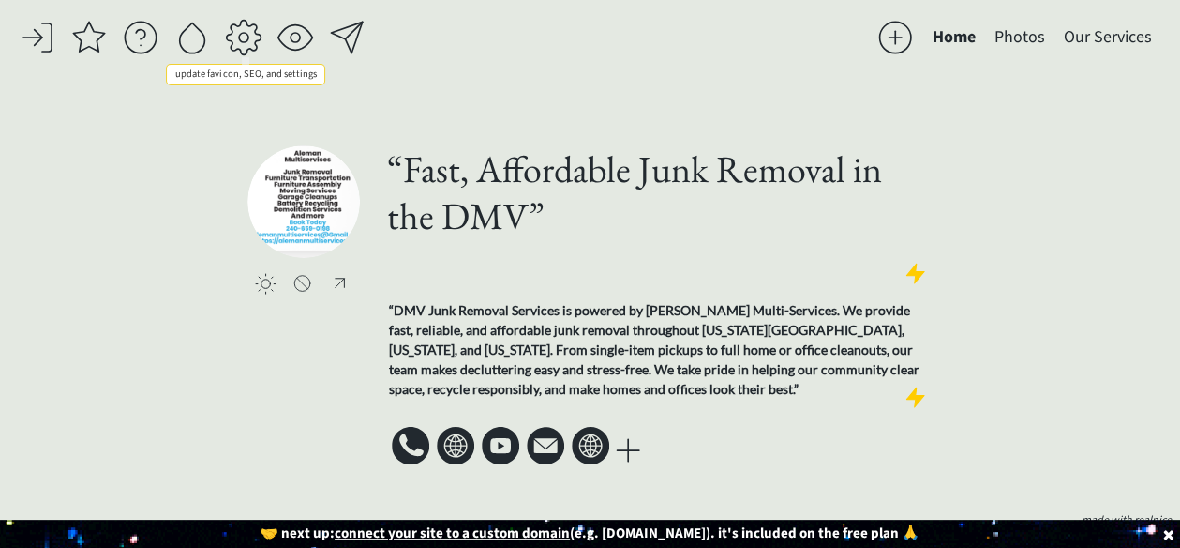
click at [237, 40] on div at bounding box center [244, 38] width 38 height 38
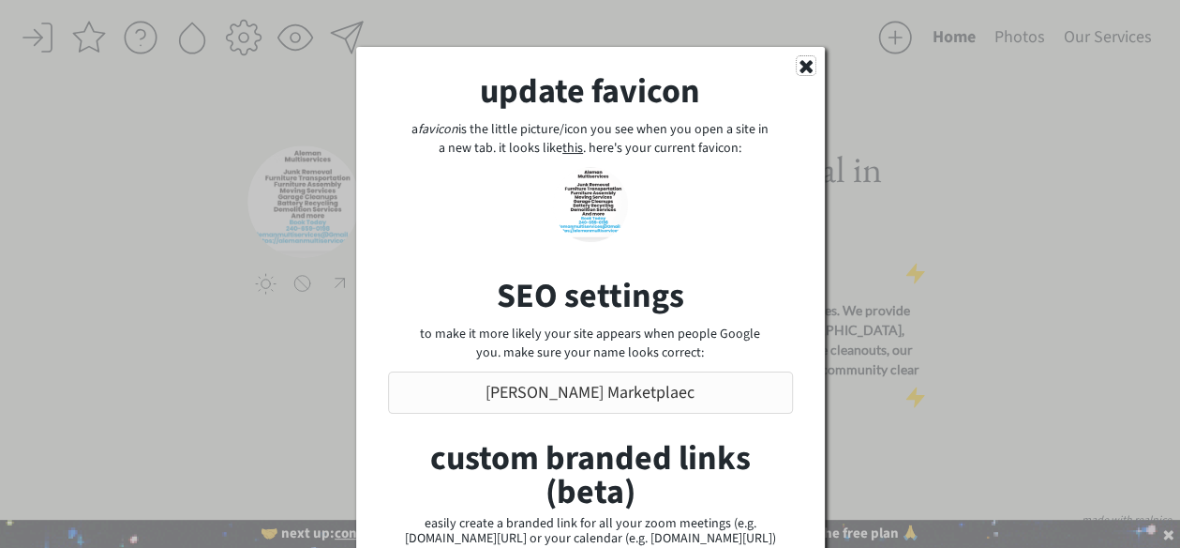
click at [799, 65] on icon at bounding box center [806, 65] width 19 height 19
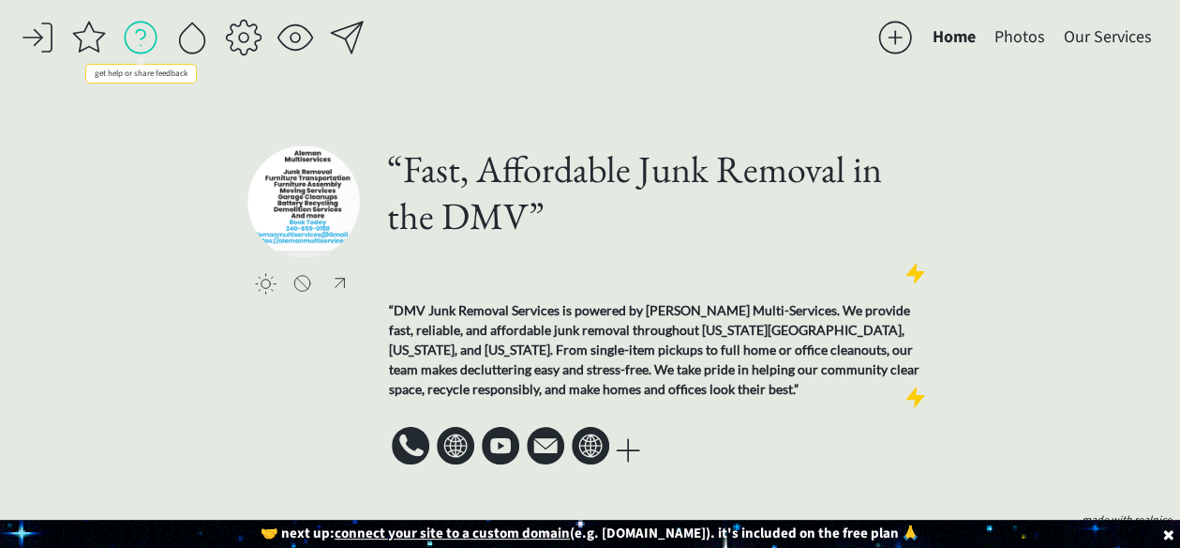
click at [152, 34] on div at bounding box center [141, 38] width 38 height 38
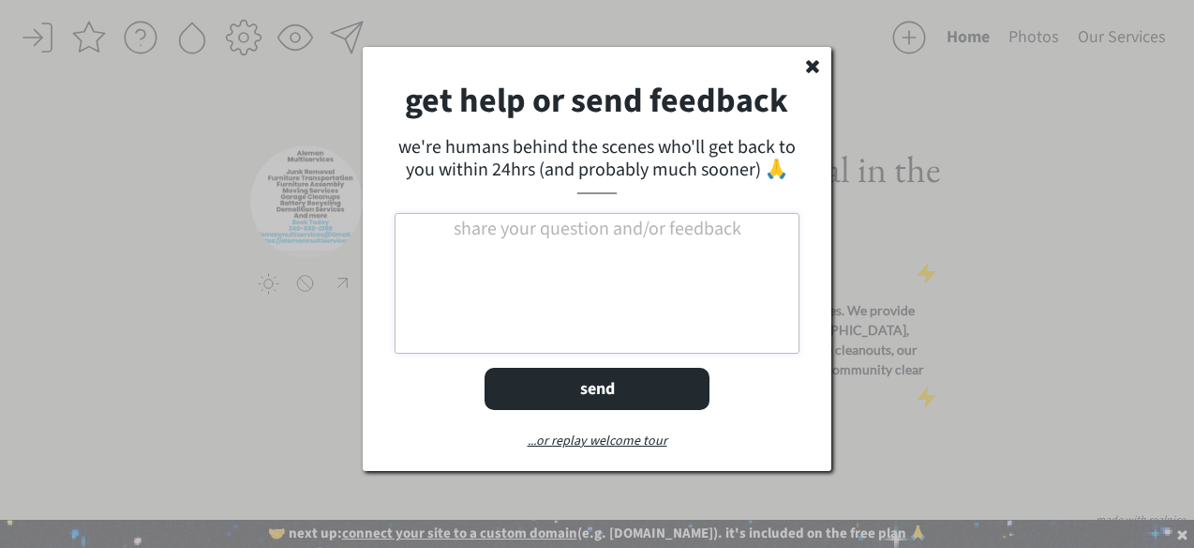
click at [459, 230] on textarea at bounding box center [597, 283] width 405 height 141
type textarea "h"
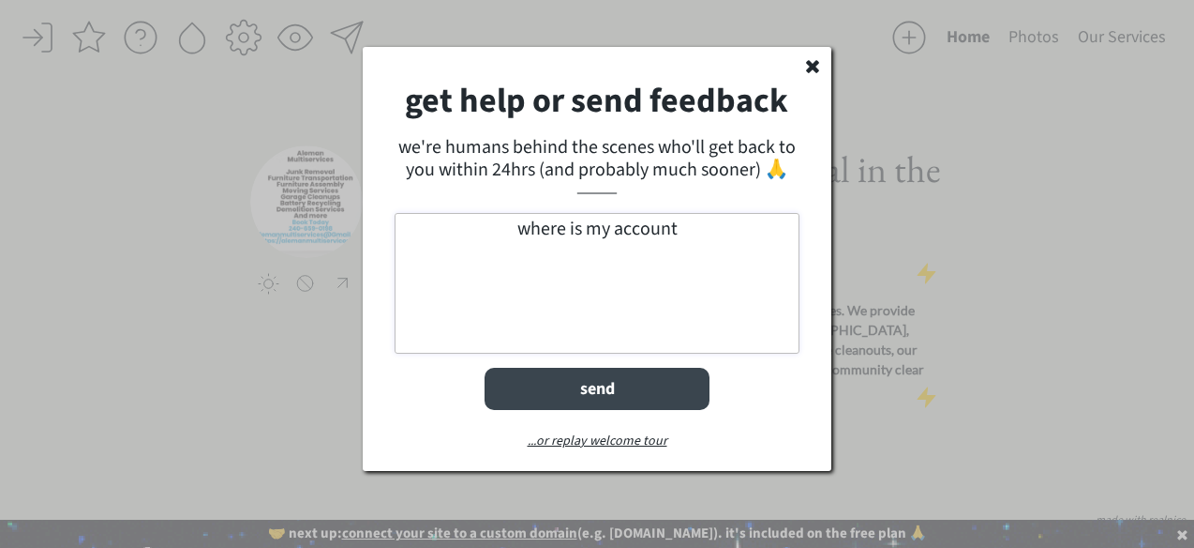
type textarea "where is my account"
click at [620, 389] on button "send" at bounding box center [597, 389] width 225 height 42
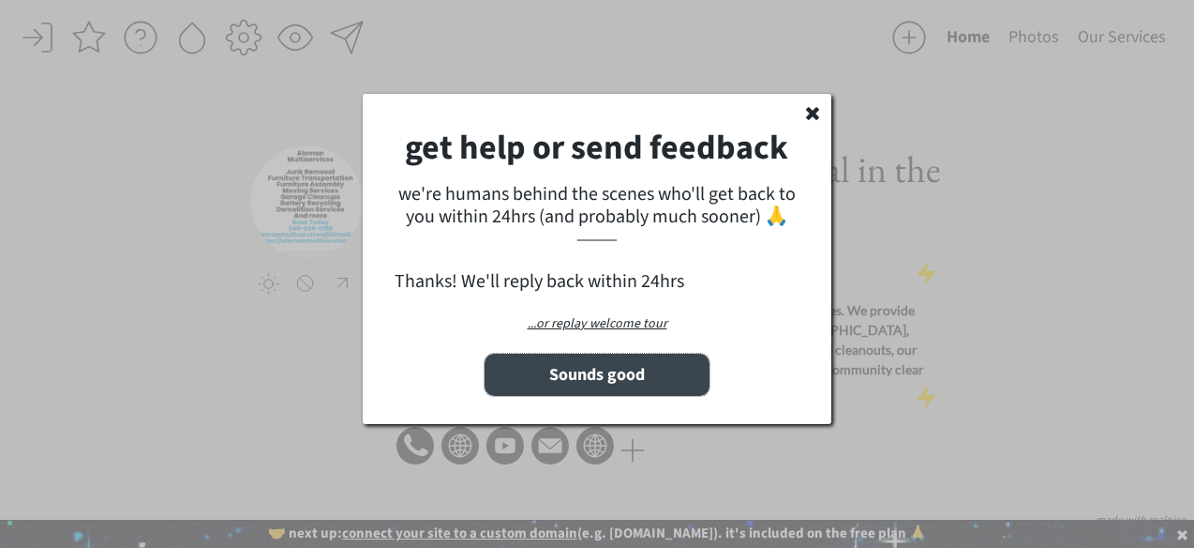
click at [587, 368] on button "Sounds good" at bounding box center [597, 374] width 225 height 42
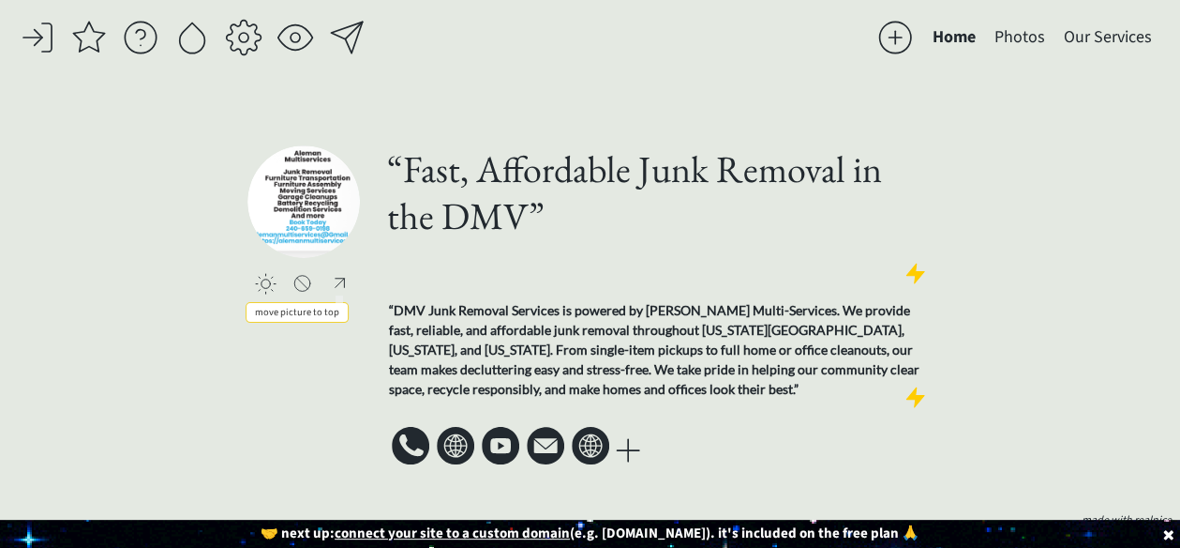
click at [343, 281] on div at bounding box center [339, 283] width 23 height 22
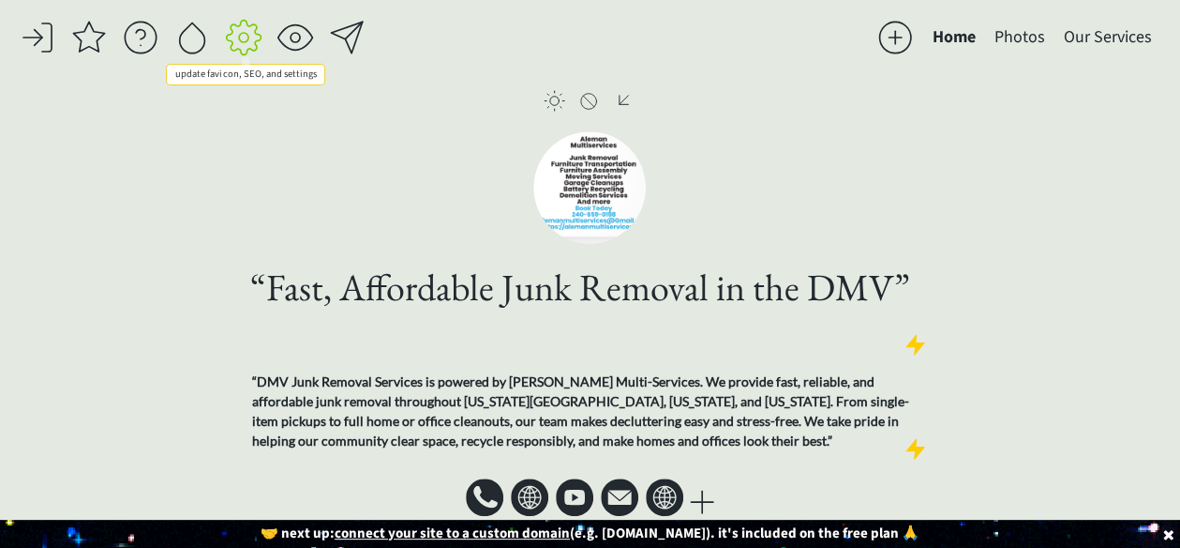
click at [242, 36] on div at bounding box center [244, 38] width 38 height 38
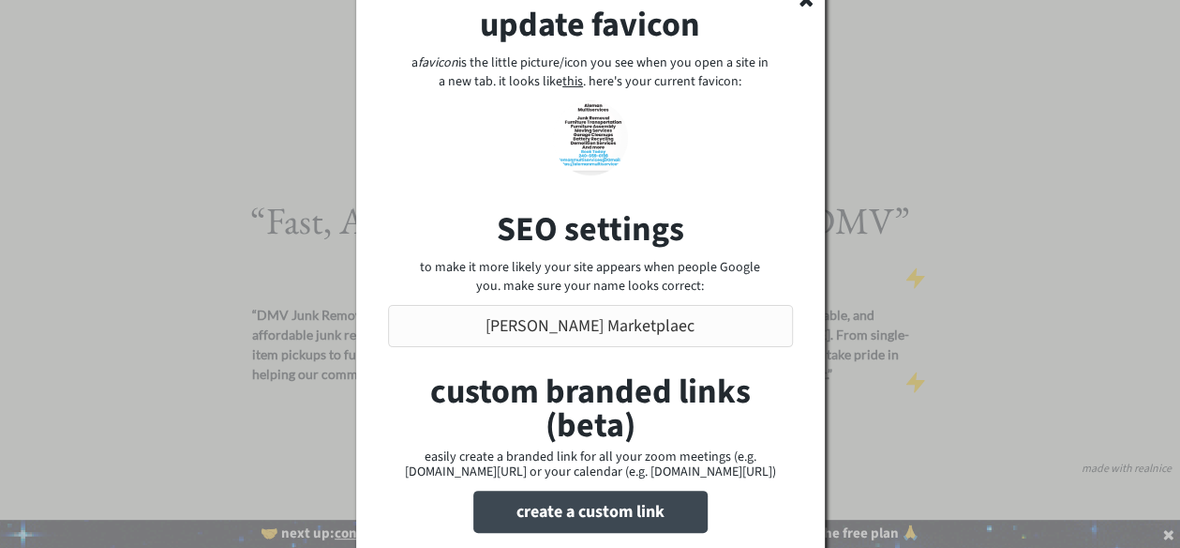
scroll to position [60, 0]
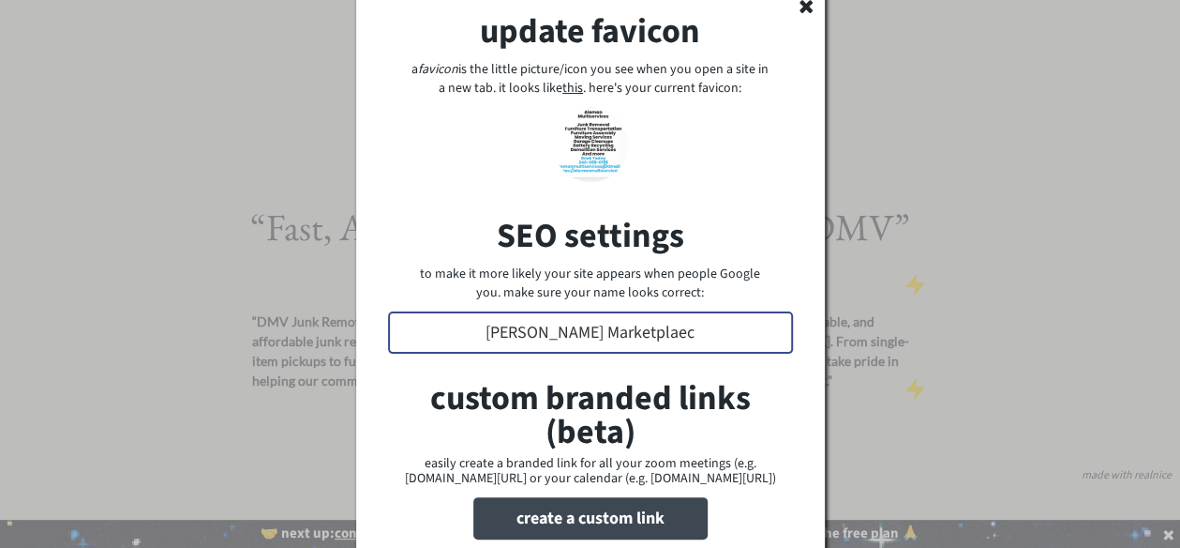
click at [537, 338] on input "input" at bounding box center [590, 332] width 405 height 42
click at [650, 328] on input "input" at bounding box center [590, 332] width 405 height 42
click at [654, 328] on input "input" at bounding box center [590, 332] width 405 height 42
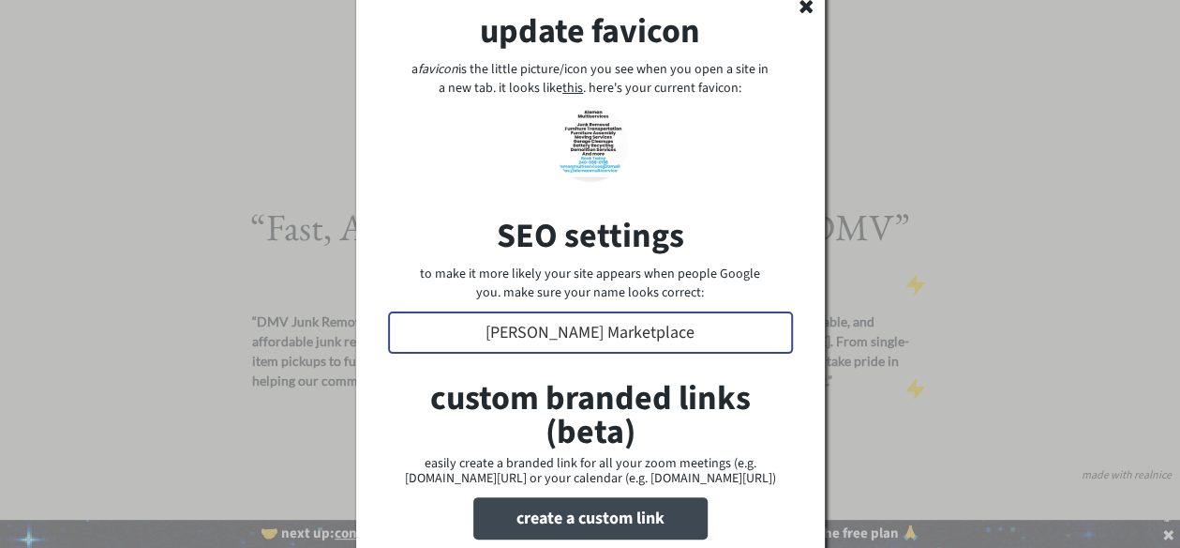
type input "[PERSON_NAME] Marketplace"
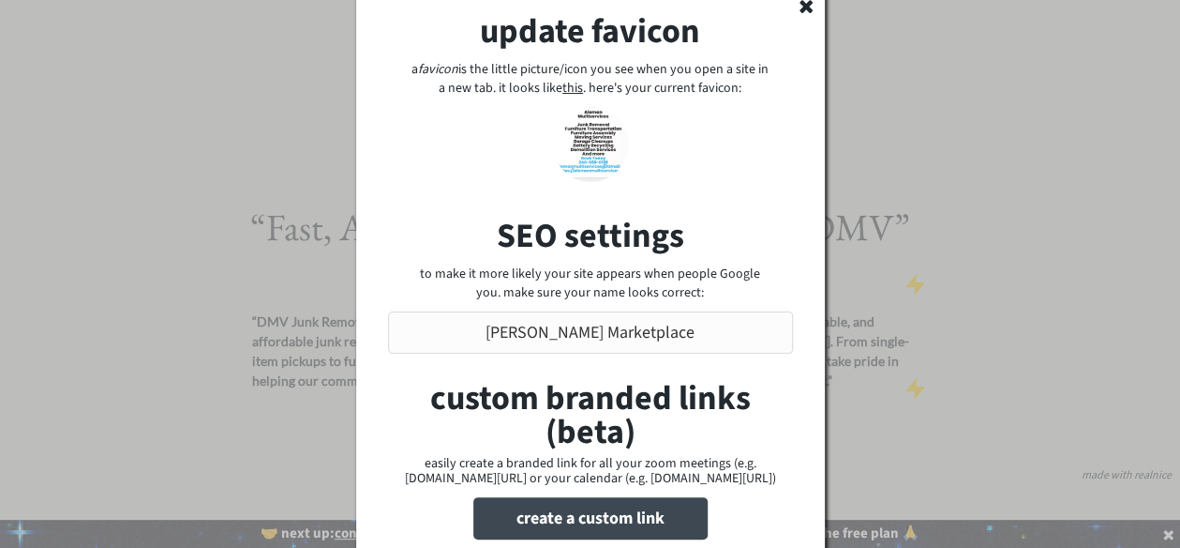
click at [698, 361] on div "update favicon a favicon is the little picture/icon you see when you open a sit…" at bounding box center [590, 331] width 469 height 689
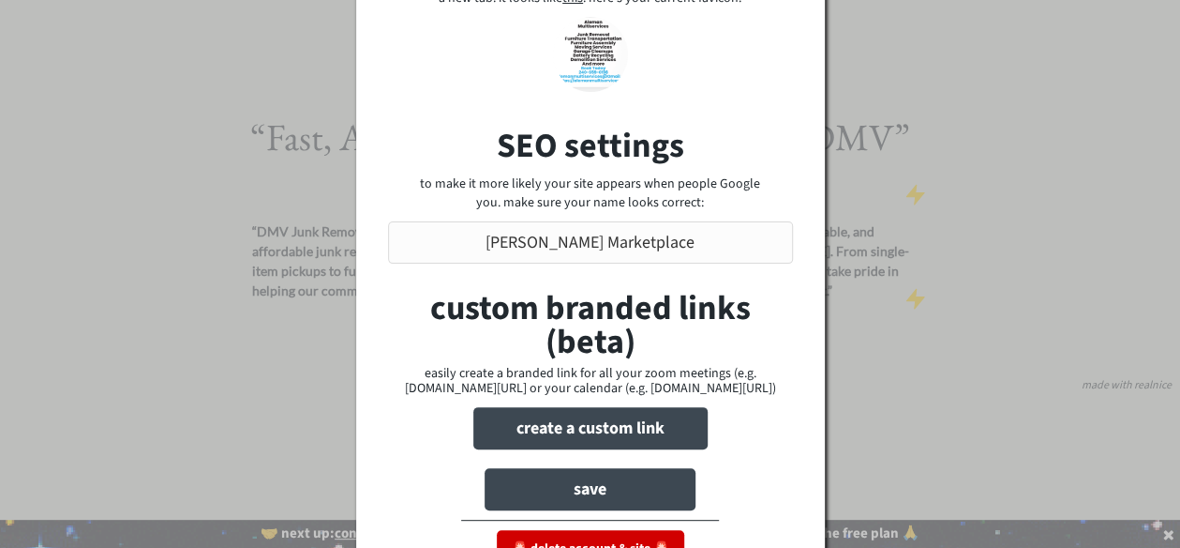
scroll to position [188, 0]
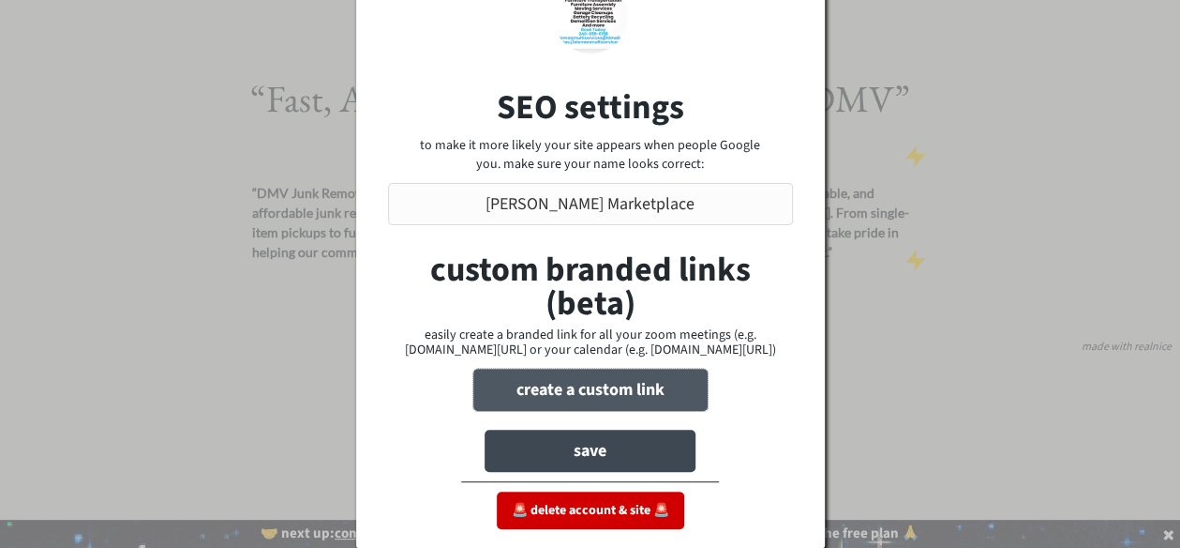
click at [636, 388] on button "create a custom link" at bounding box center [590, 389] width 234 height 42
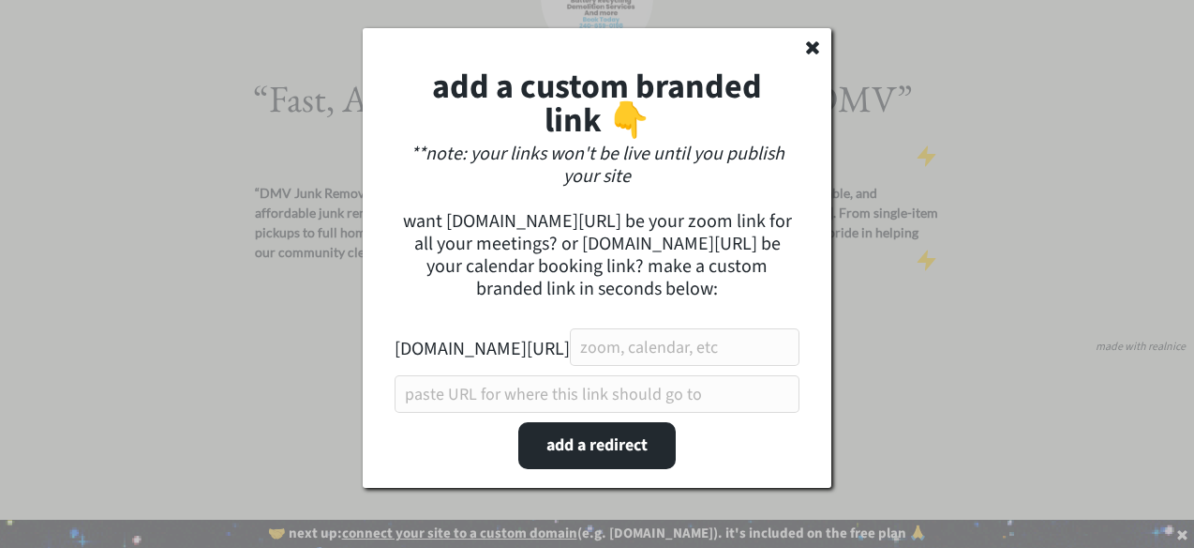
click at [804, 35] on div "add a custom branded link 👇 **note: your links won't be live until you publish …" at bounding box center [597, 257] width 469 height 459
click at [814, 45] on use at bounding box center [812, 47] width 13 height 13
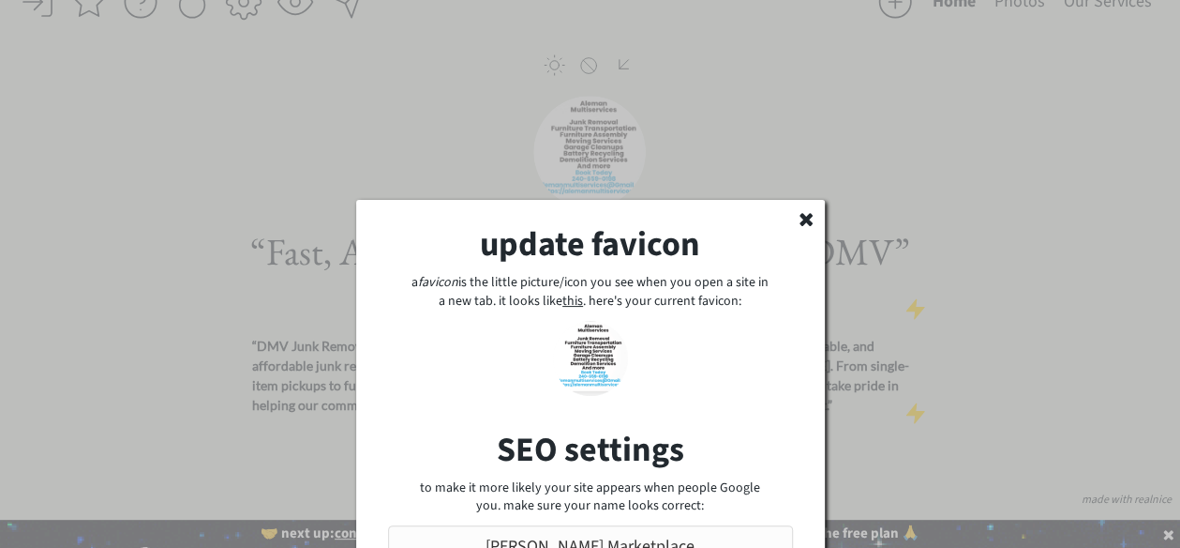
scroll to position [13, 0]
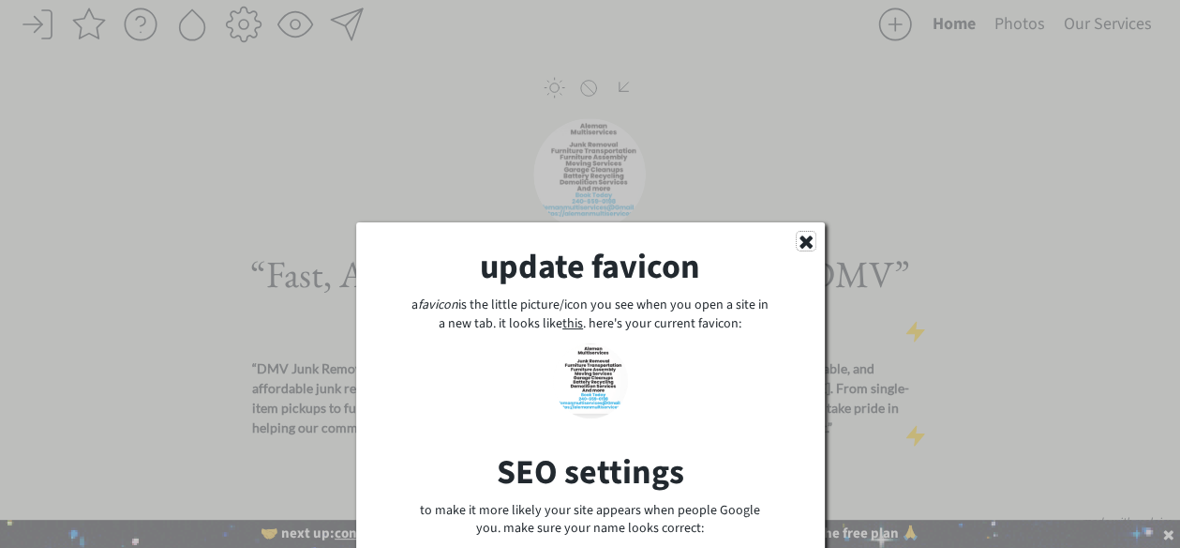
click at [804, 237] on icon at bounding box center [806, 241] width 19 height 19
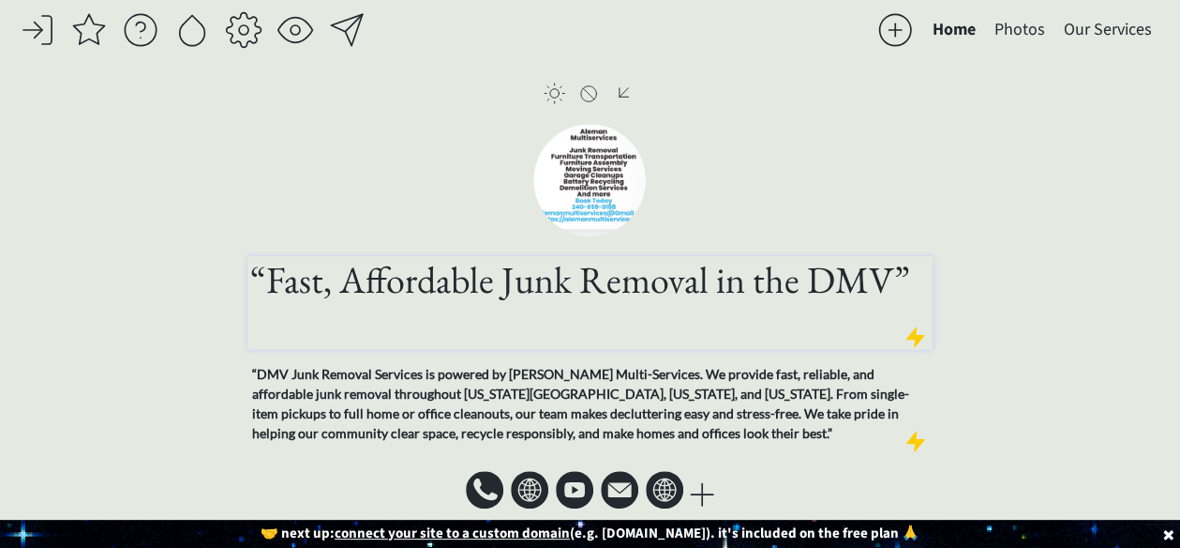
scroll to position [0, 0]
